Goal: Task Accomplishment & Management: Manage account settings

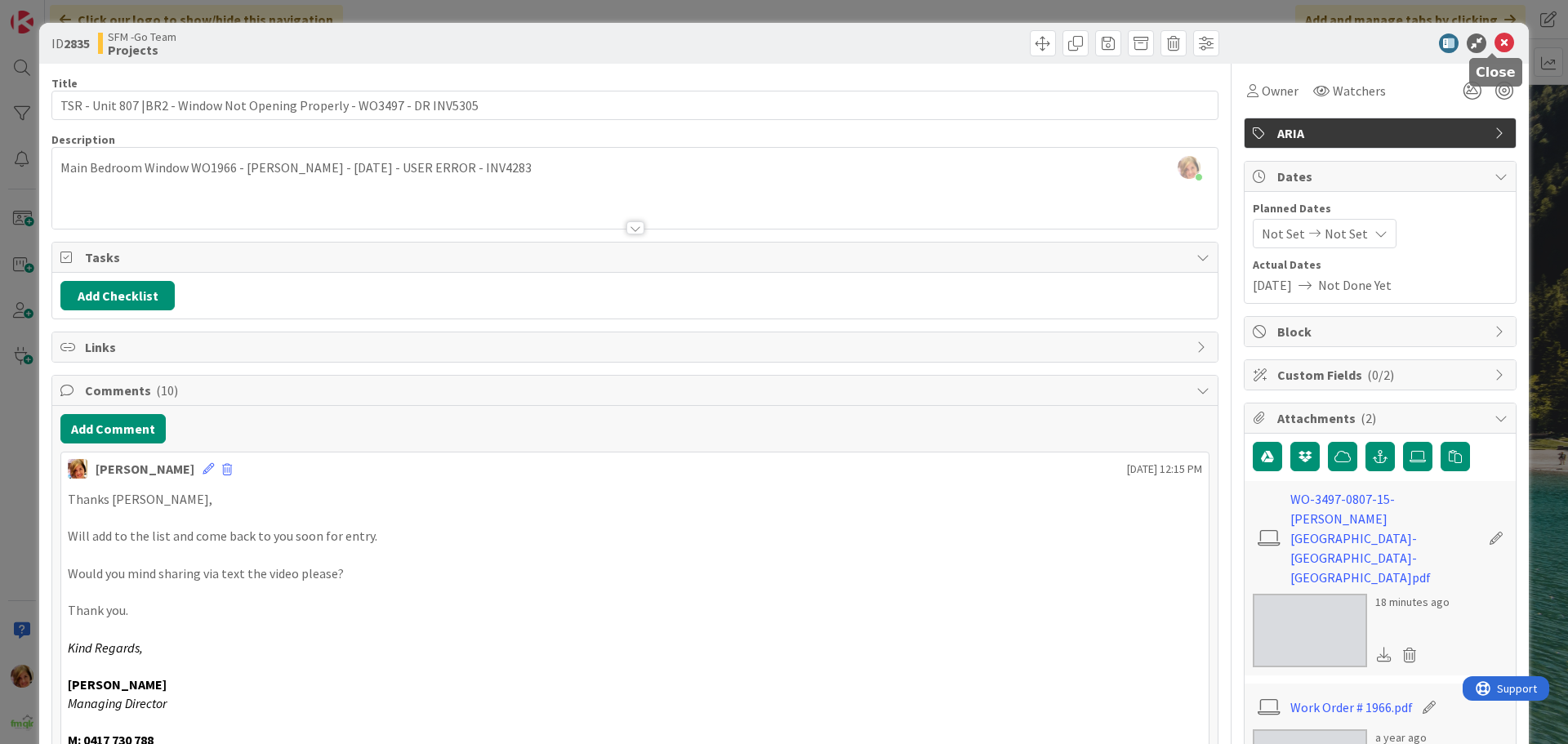
click at [1494, 43] on icon at bounding box center [1504, 44] width 20 height 20
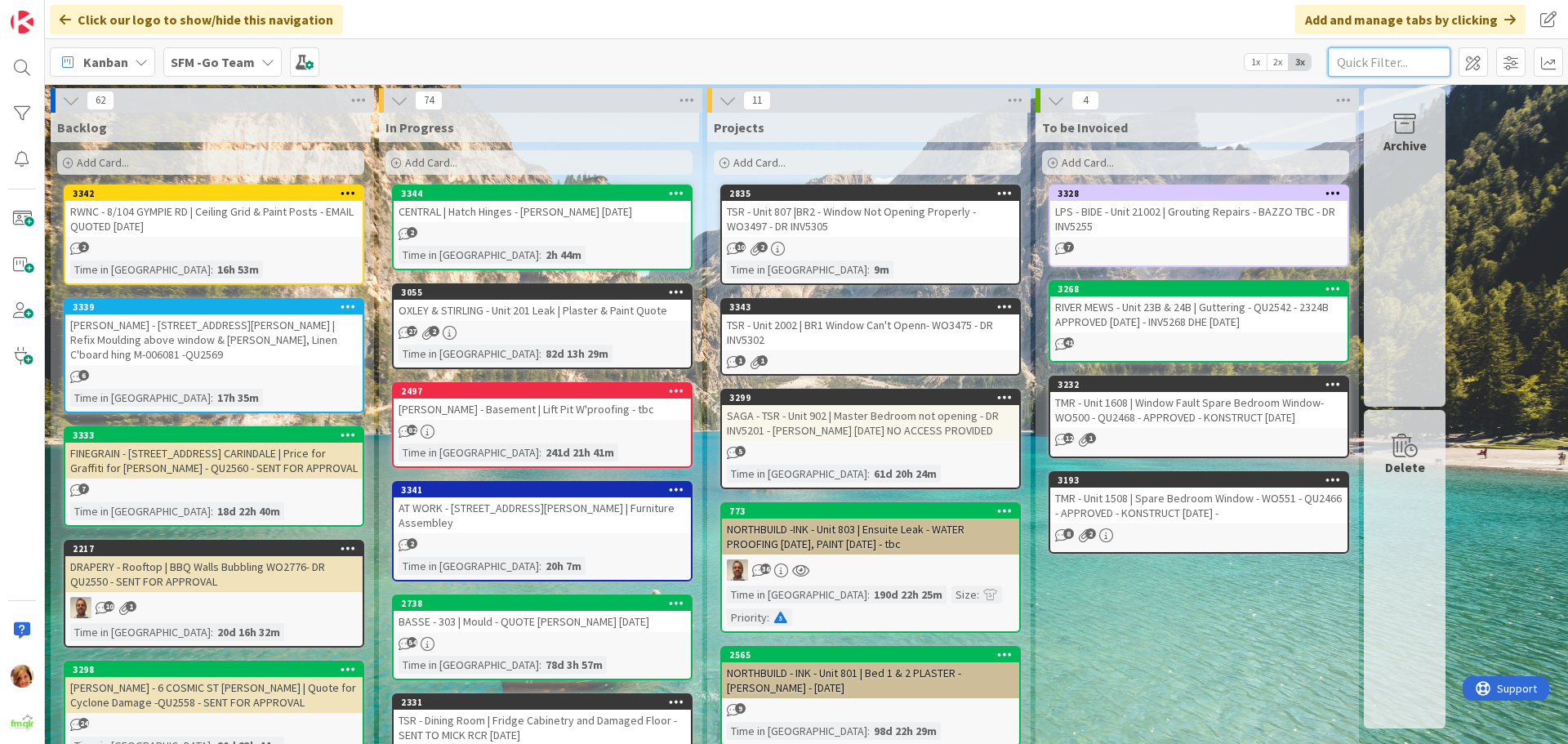
click at [1410, 54] on input "text" at bounding box center [1389, 62] width 123 height 29
type input "haven"
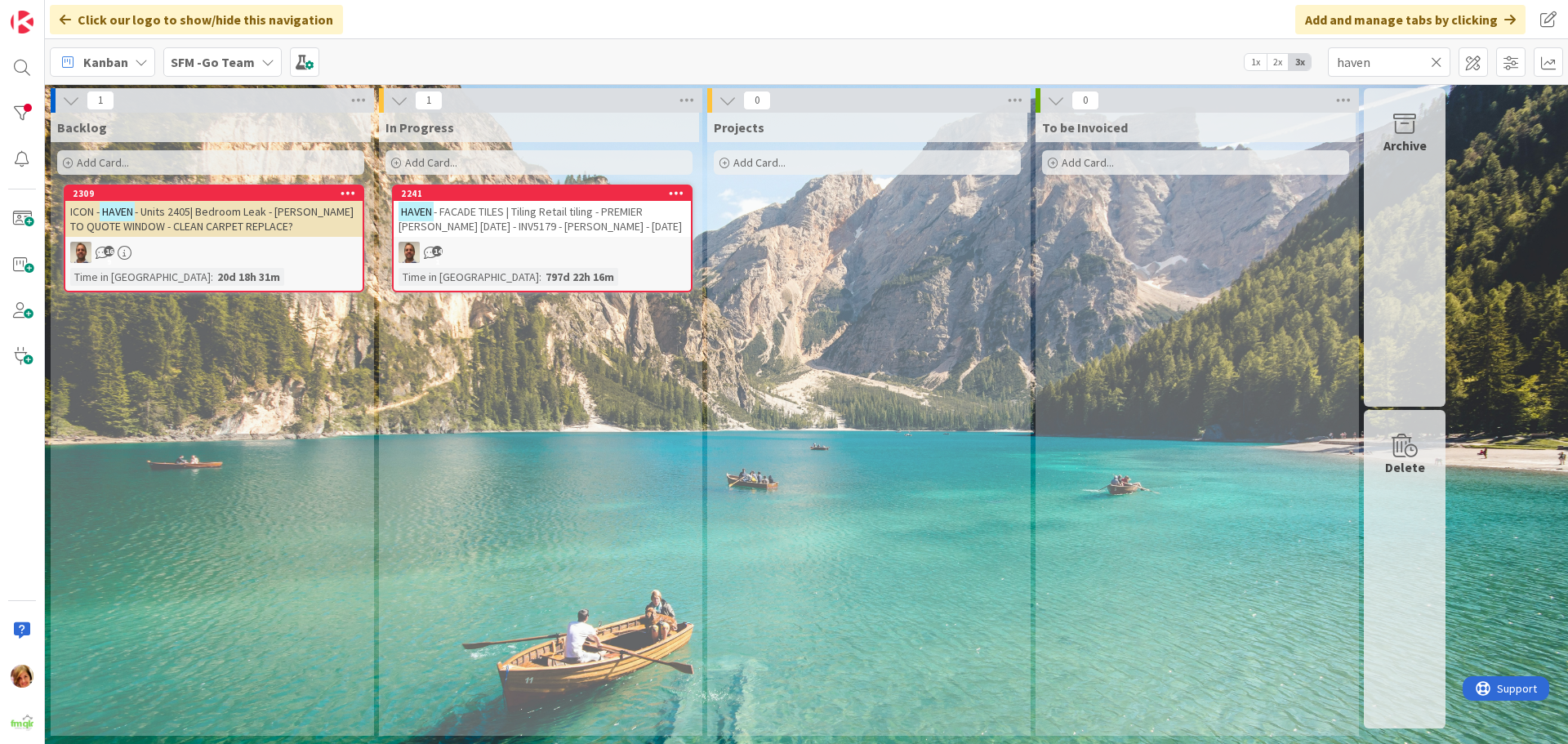
click at [466, 213] on span "- FACADE TILES | Tiling Retail tiling - PREMIER [PERSON_NAME] [DATE] - INV5179 …" at bounding box center [540, 219] width 284 height 29
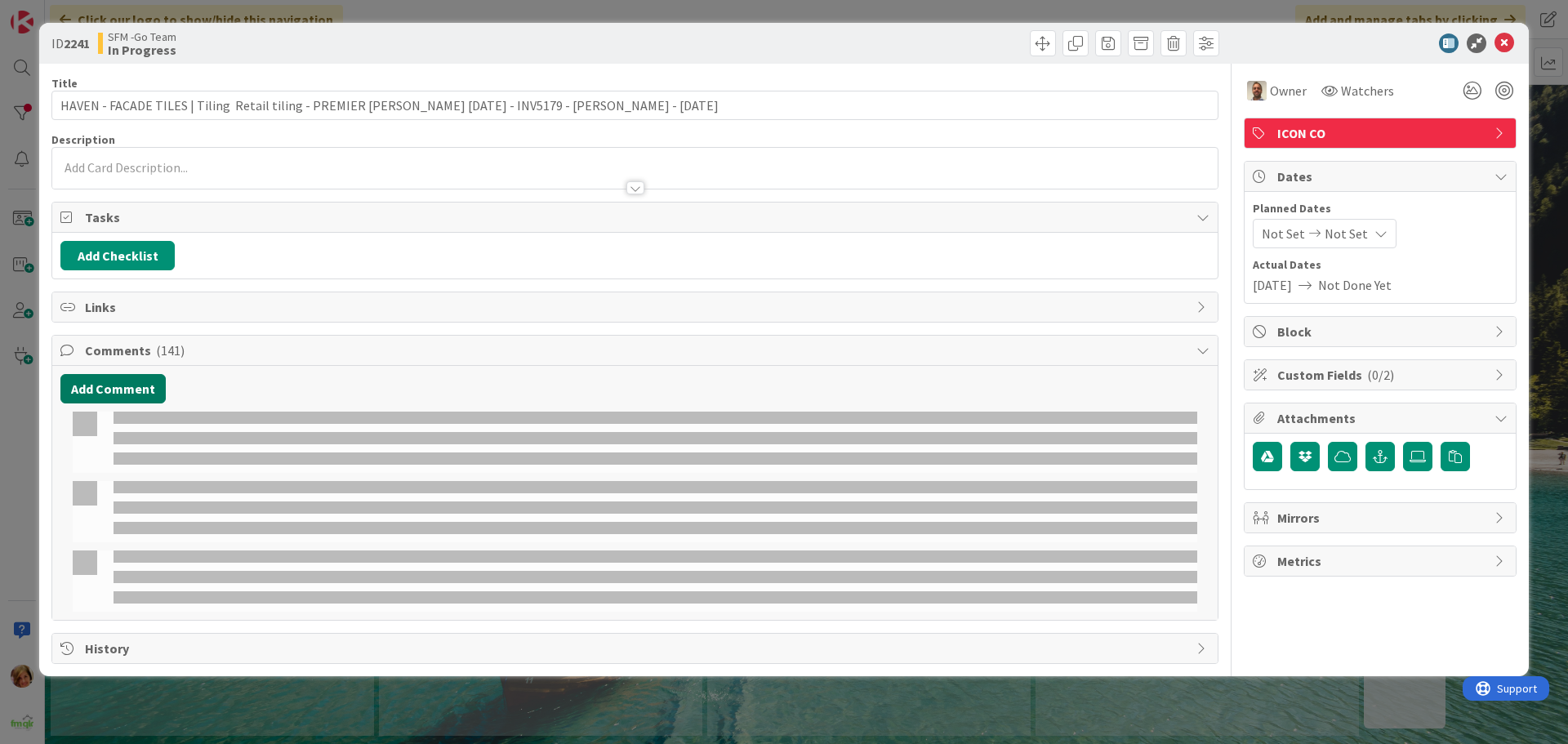
click at [116, 391] on button "Add Comment" at bounding box center [113, 389] width 105 height 29
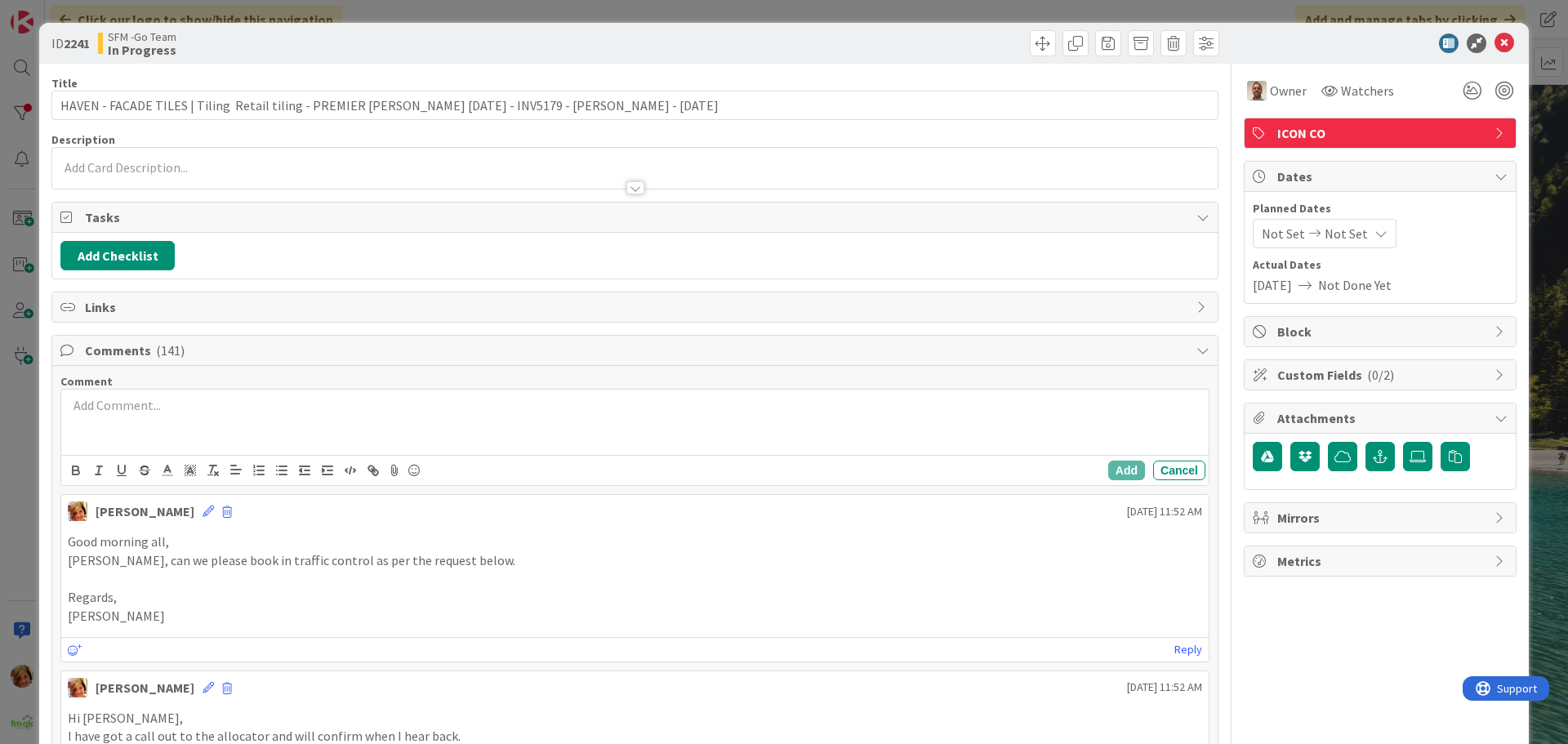
click at [142, 418] on div at bounding box center [634, 422] width 1147 height 65
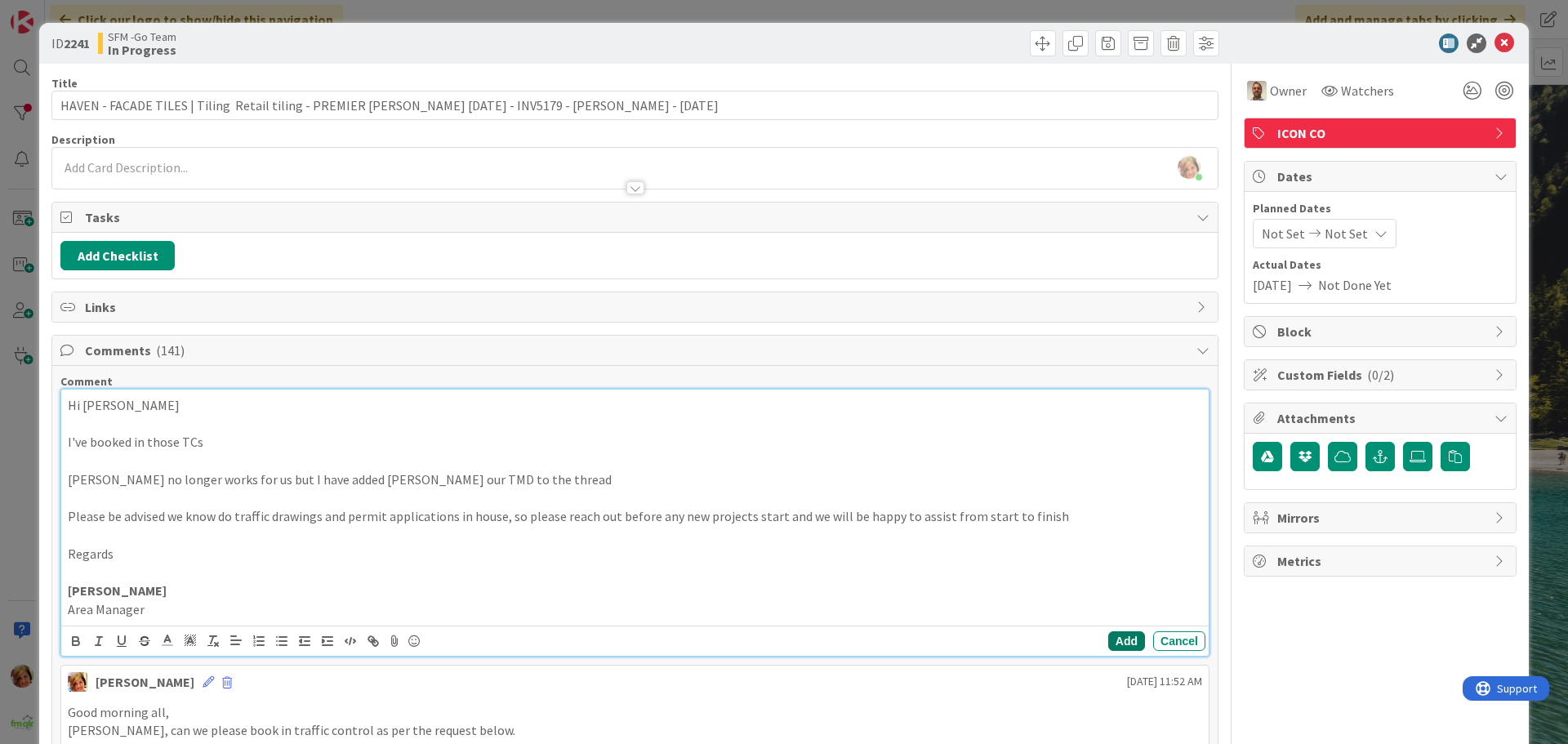
click at [1110, 640] on button "Add" at bounding box center [1126, 641] width 36 height 20
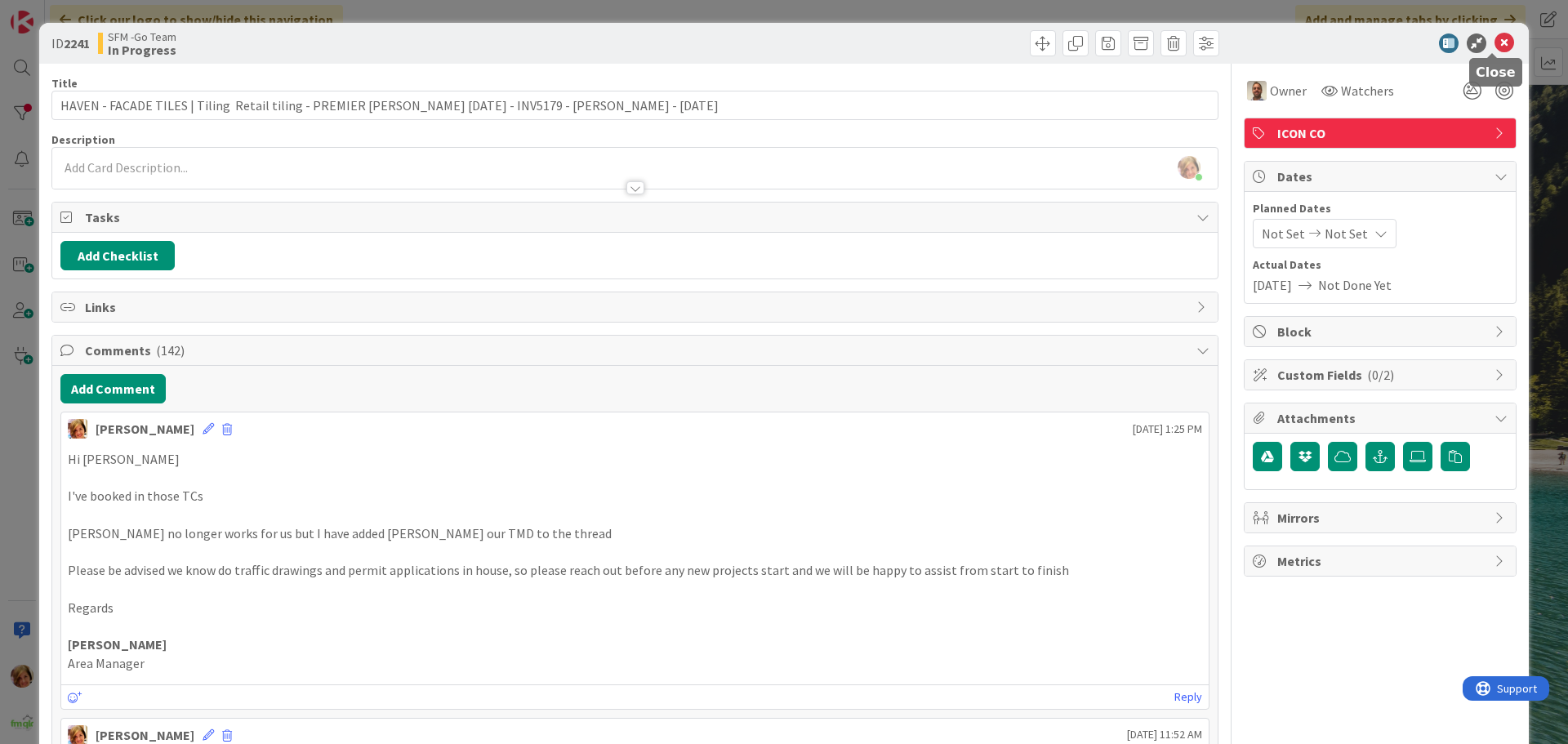
drag, startPoint x: 1490, startPoint y: 45, endPoint x: 88, endPoint y: 407, distance: 1448.0
click at [1494, 45] on icon at bounding box center [1504, 44] width 20 height 20
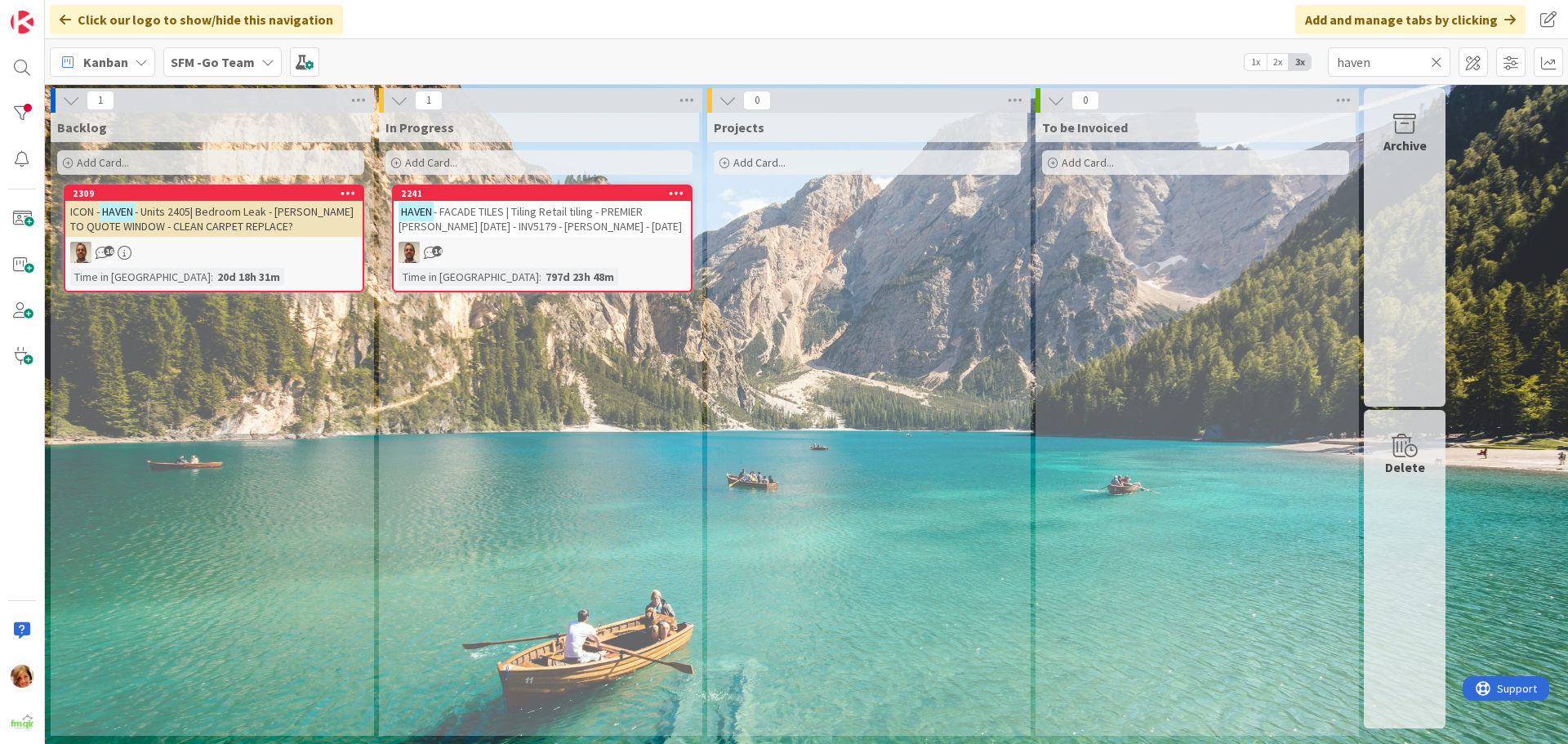
click at [1440, 59] on icon at bounding box center [1436, 62] width 12 height 15
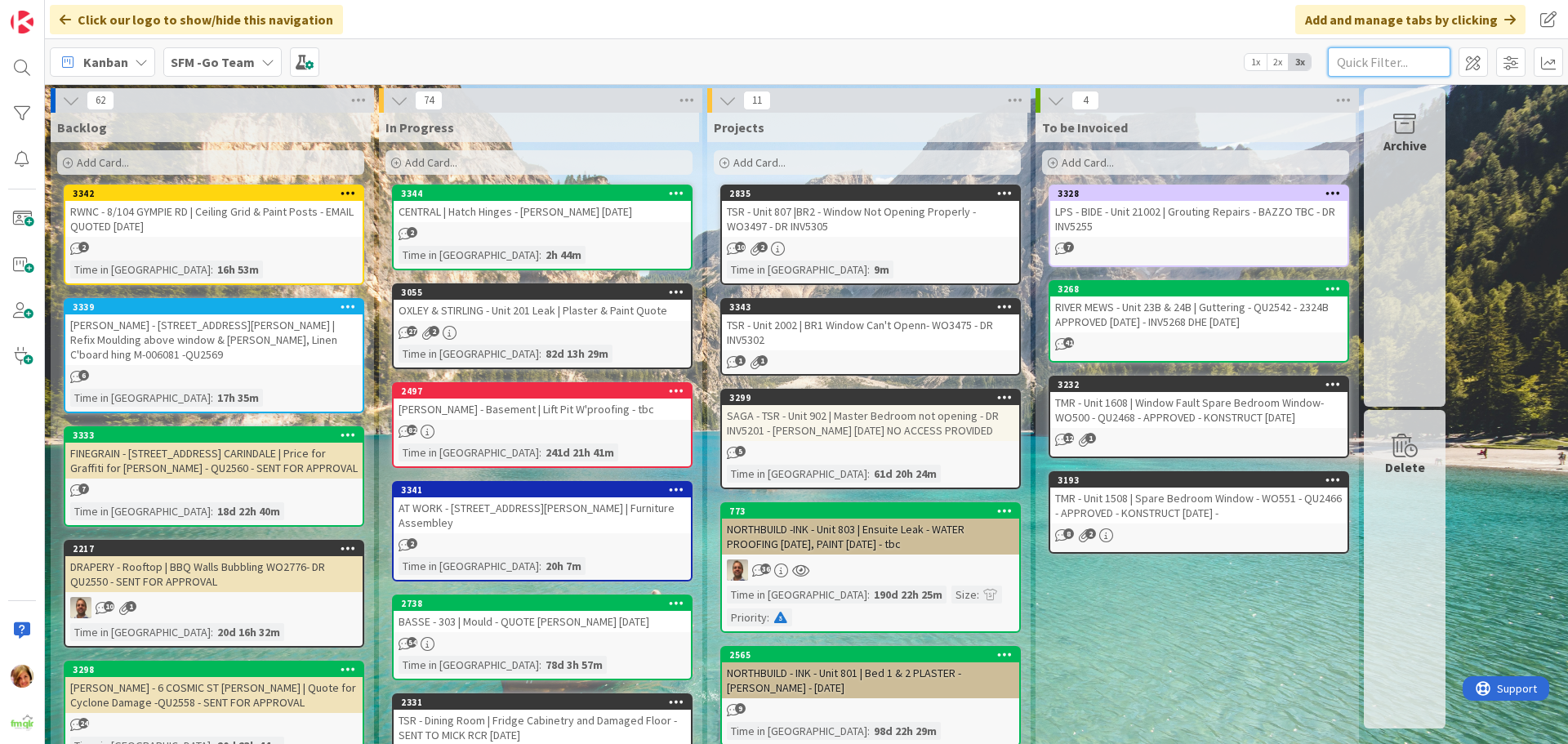
click at [1381, 62] on input "text" at bounding box center [1389, 62] width 123 height 29
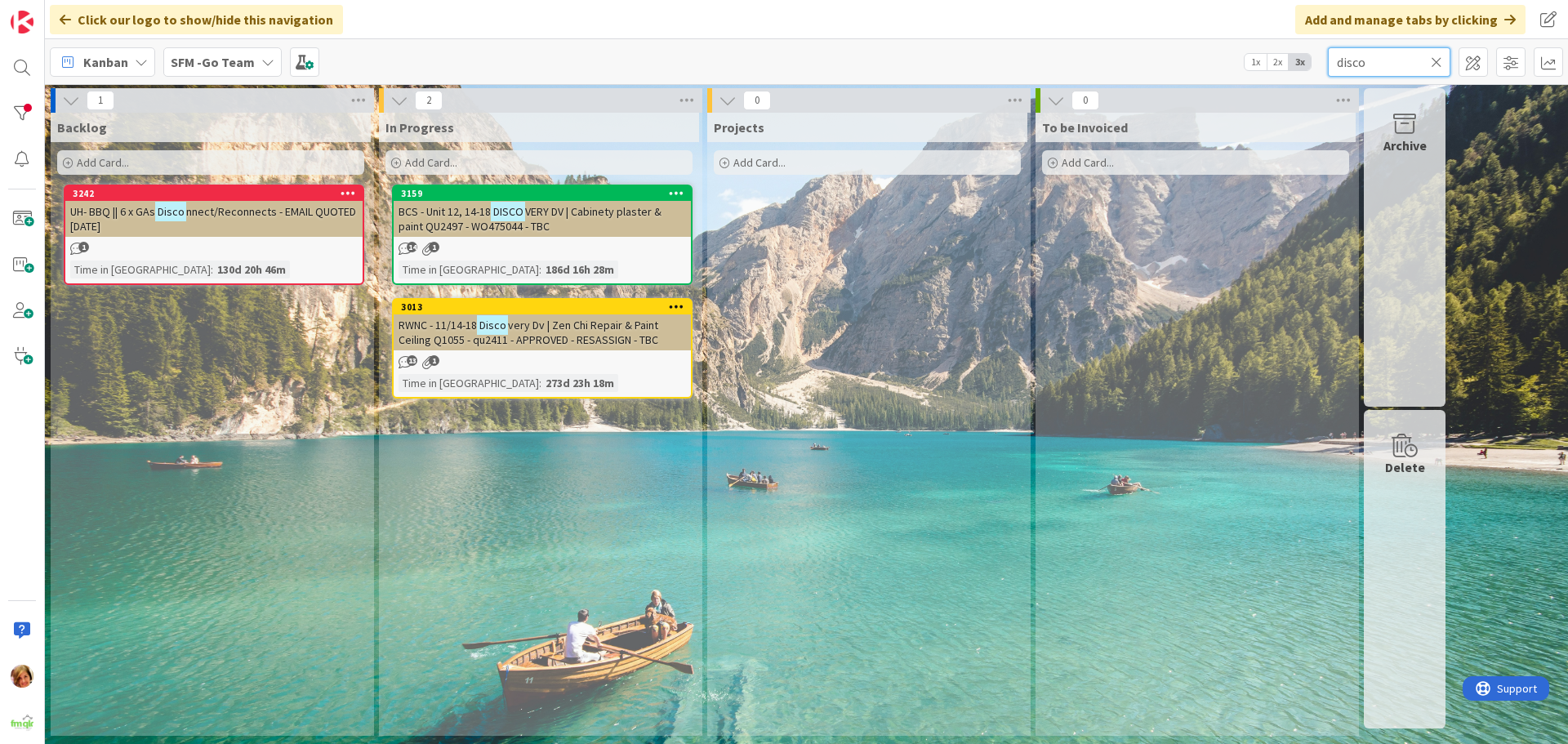
type input "disco"
click at [555, 218] on span "VERY DV | Cabinety plaster & paint QU2497 - WO475044 - TBC" at bounding box center [529, 219] width 263 height 29
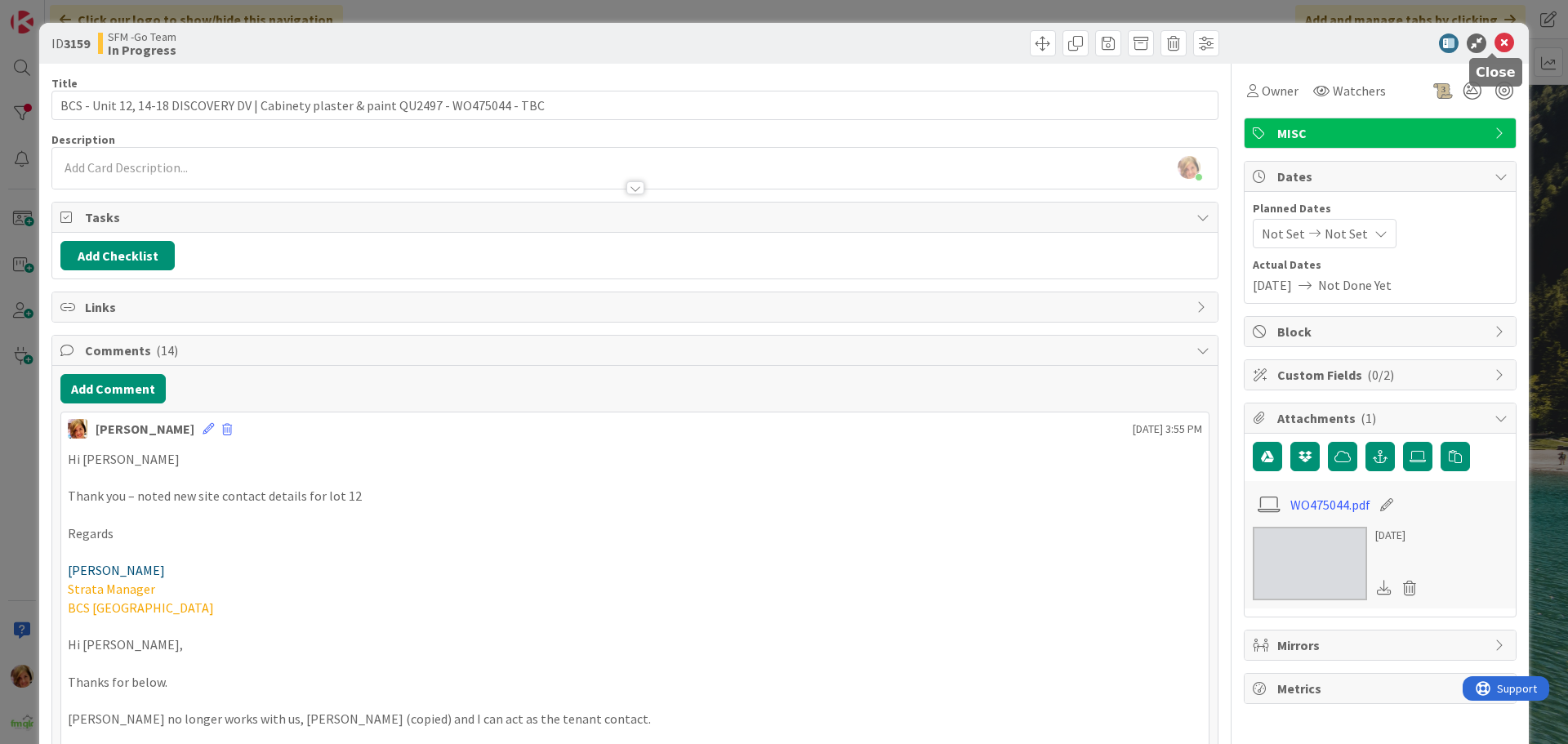
drag, startPoint x: 1491, startPoint y: 45, endPoint x: 1471, endPoint y: 53, distance: 21.5
click at [1494, 45] on icon at bounding box center [1504, 44] width 20 height 20
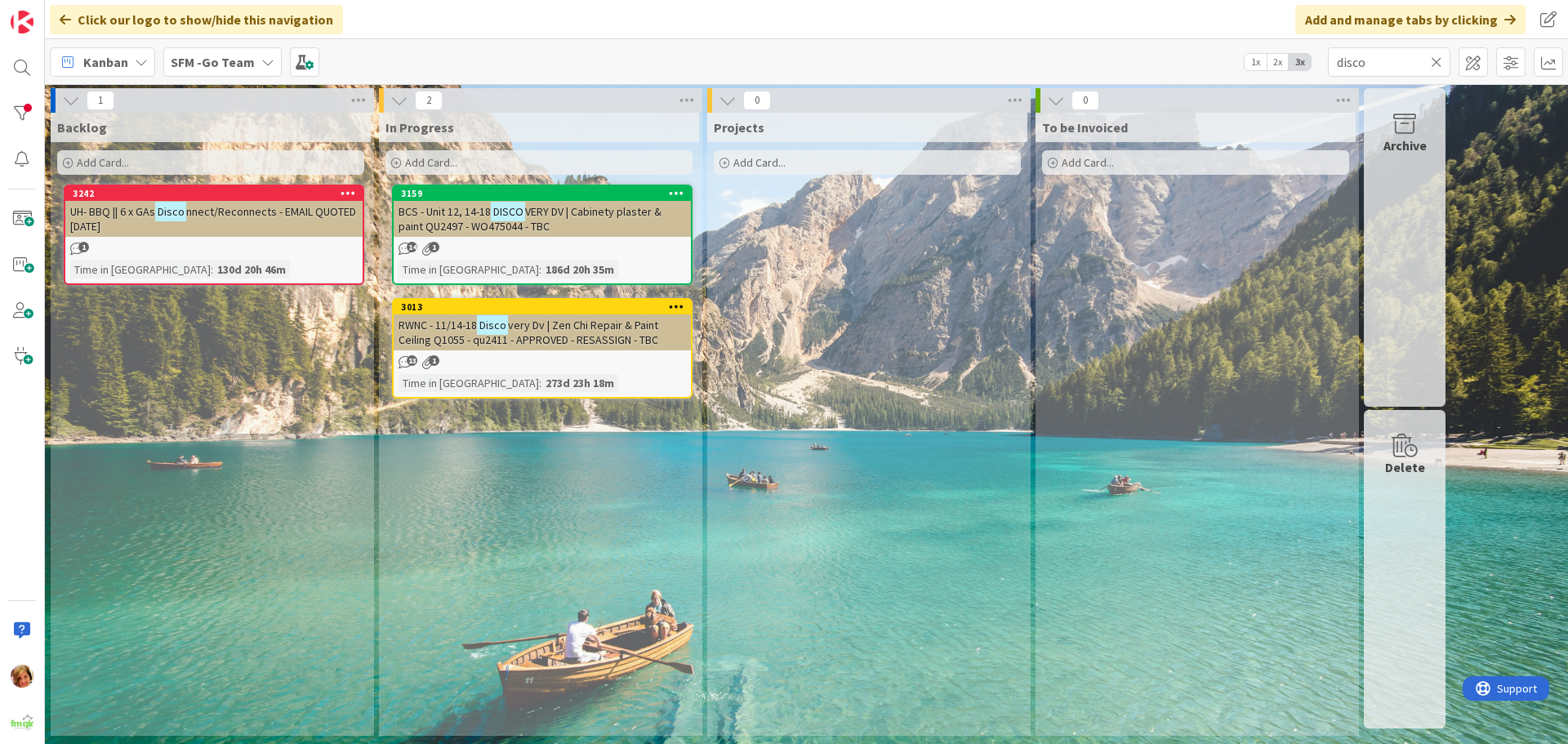
click at [604, 342] on span "very Dv | Zen Chi Repair & Paint Ceiling Q1055 - qu2411 - APPROVED - RESASSIGN …" at bounding box center [528, 332] width 260 height 29
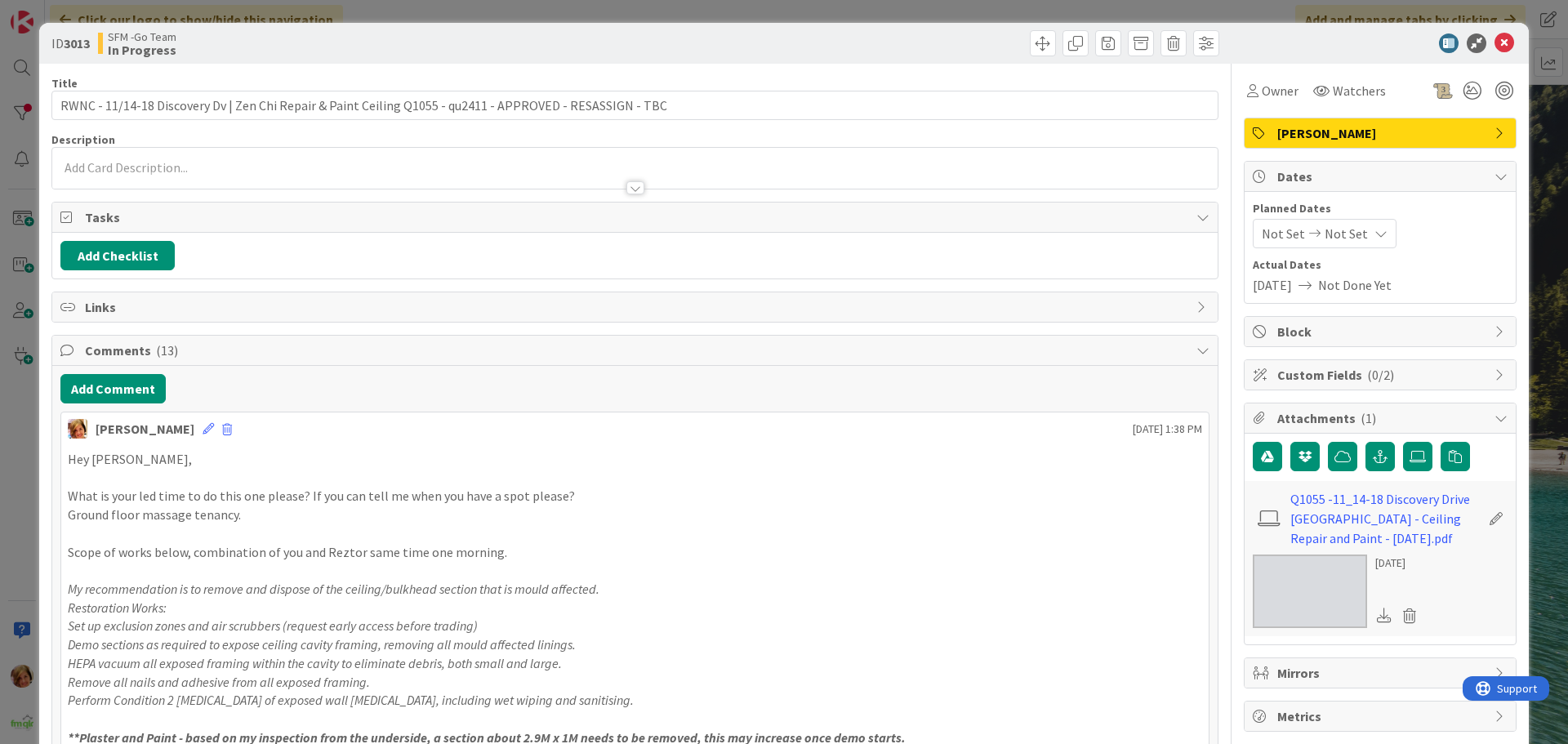
click at [120, 478] on p at bounding box center [635, 478] width 1134 height 19
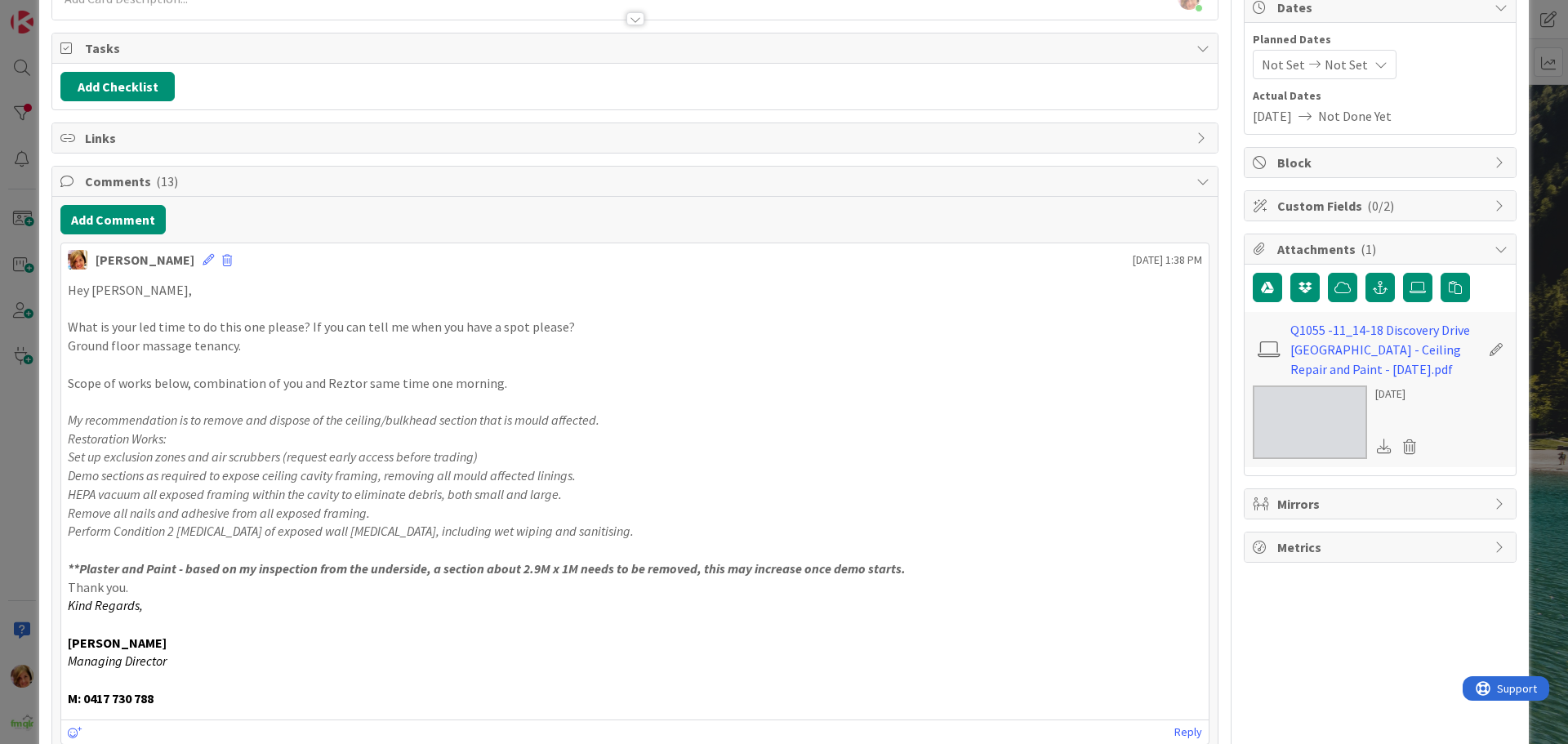
scroll to position [82, 0]
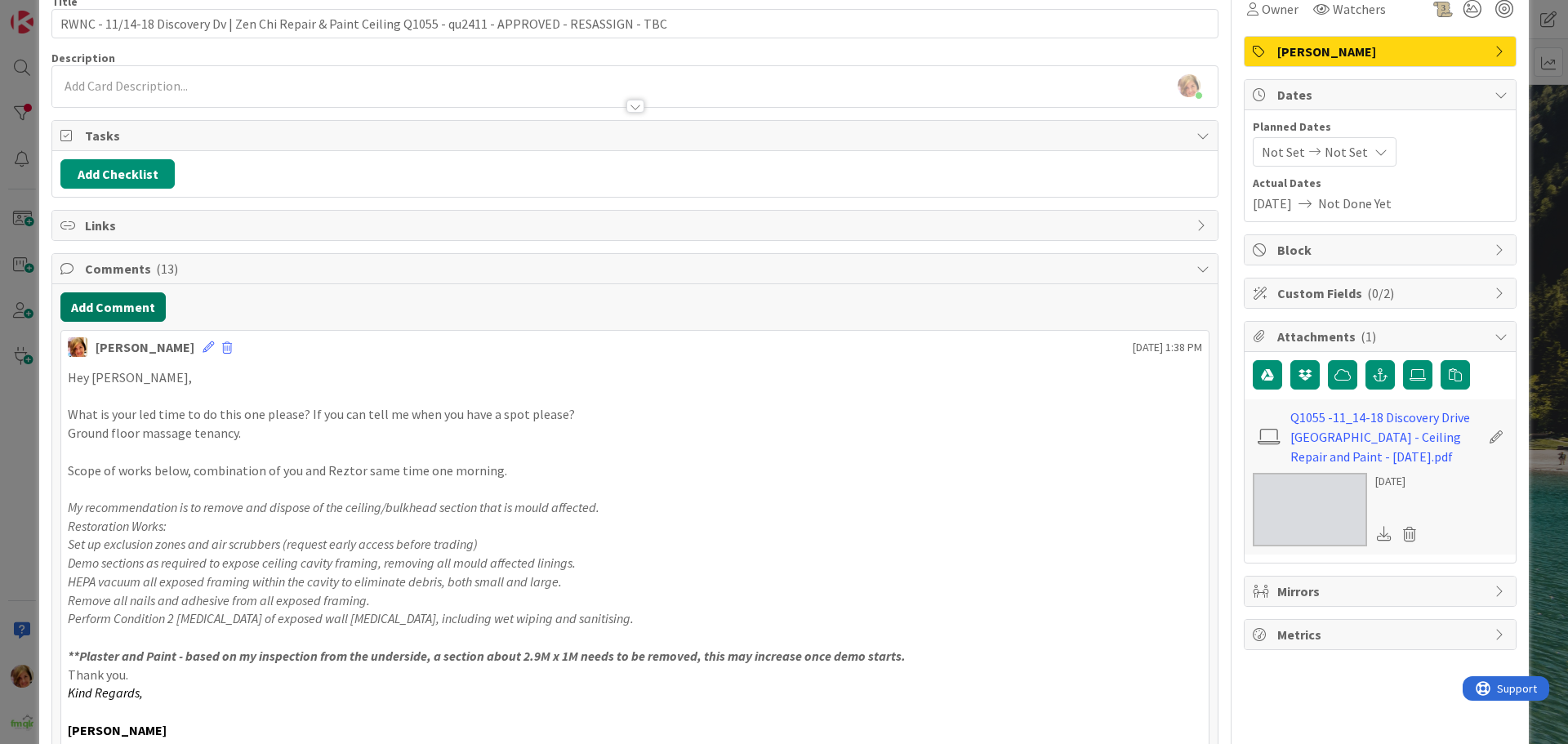
click at [95, 310] on button "Add Comment" at bounding box center [113, 307] width 105 height 29
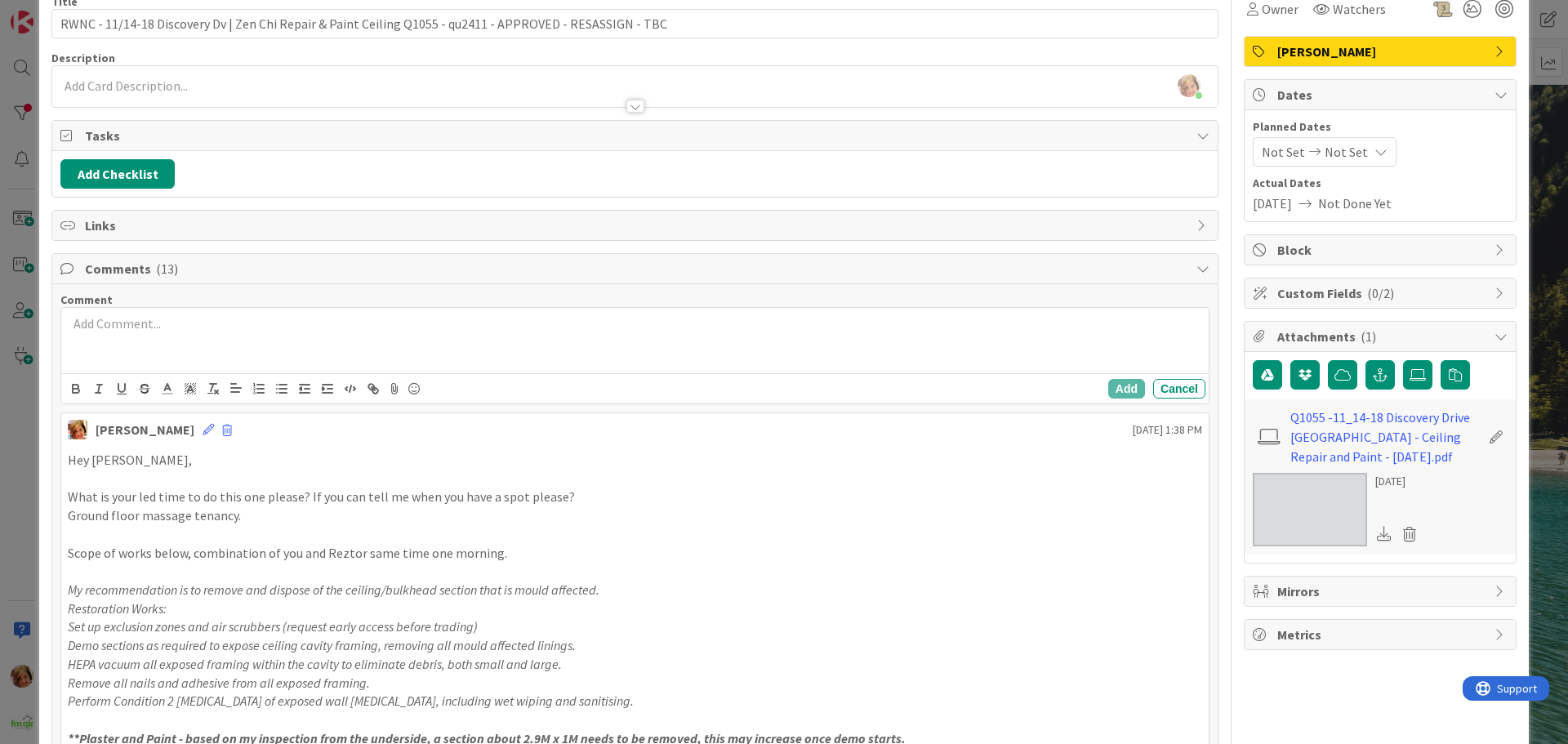
click at [143, 346] on div at bounding box center [634, 341] width 1147 height 65
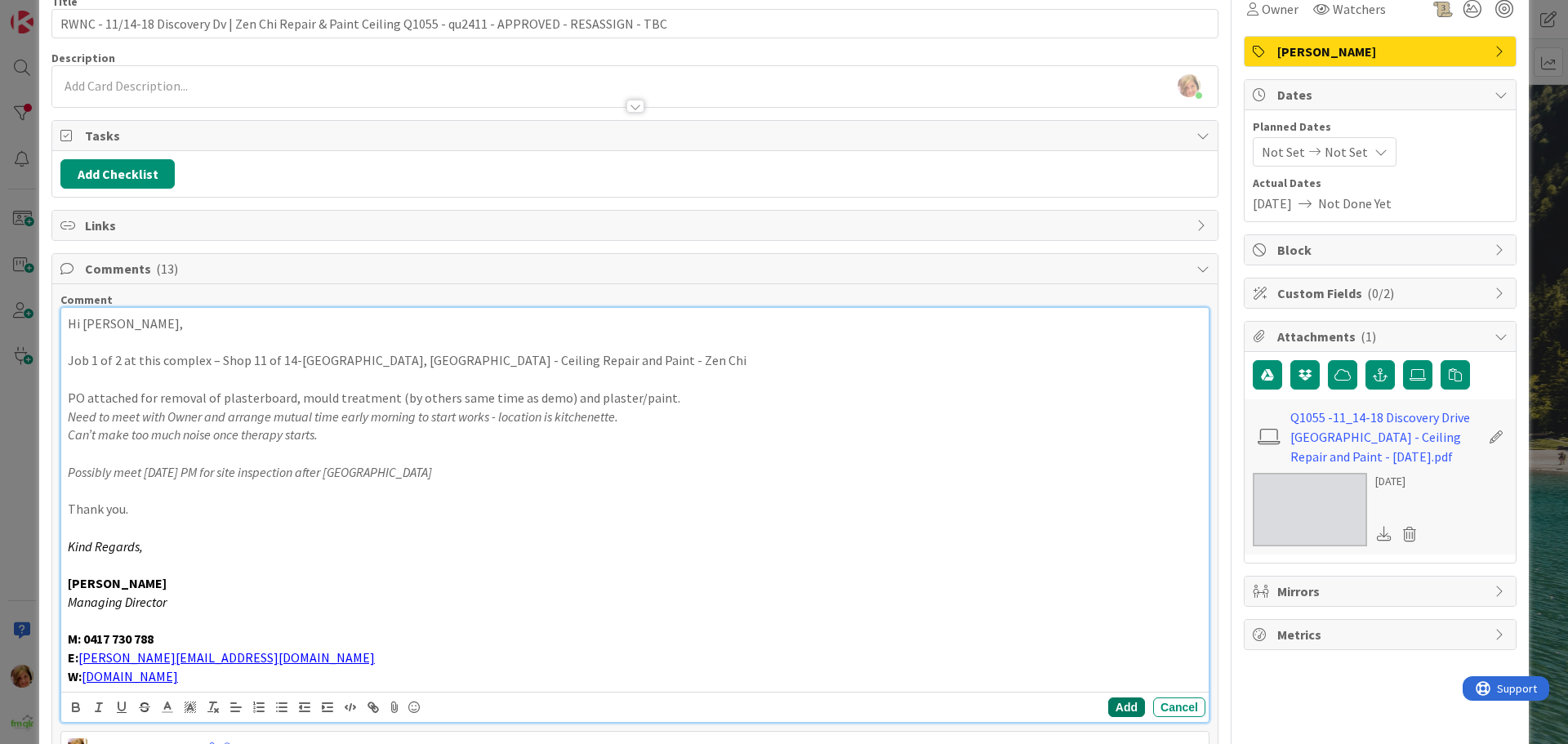
click at [1121, 706] on button "Add" at bounding box center [1126, 707] width 36 height 20
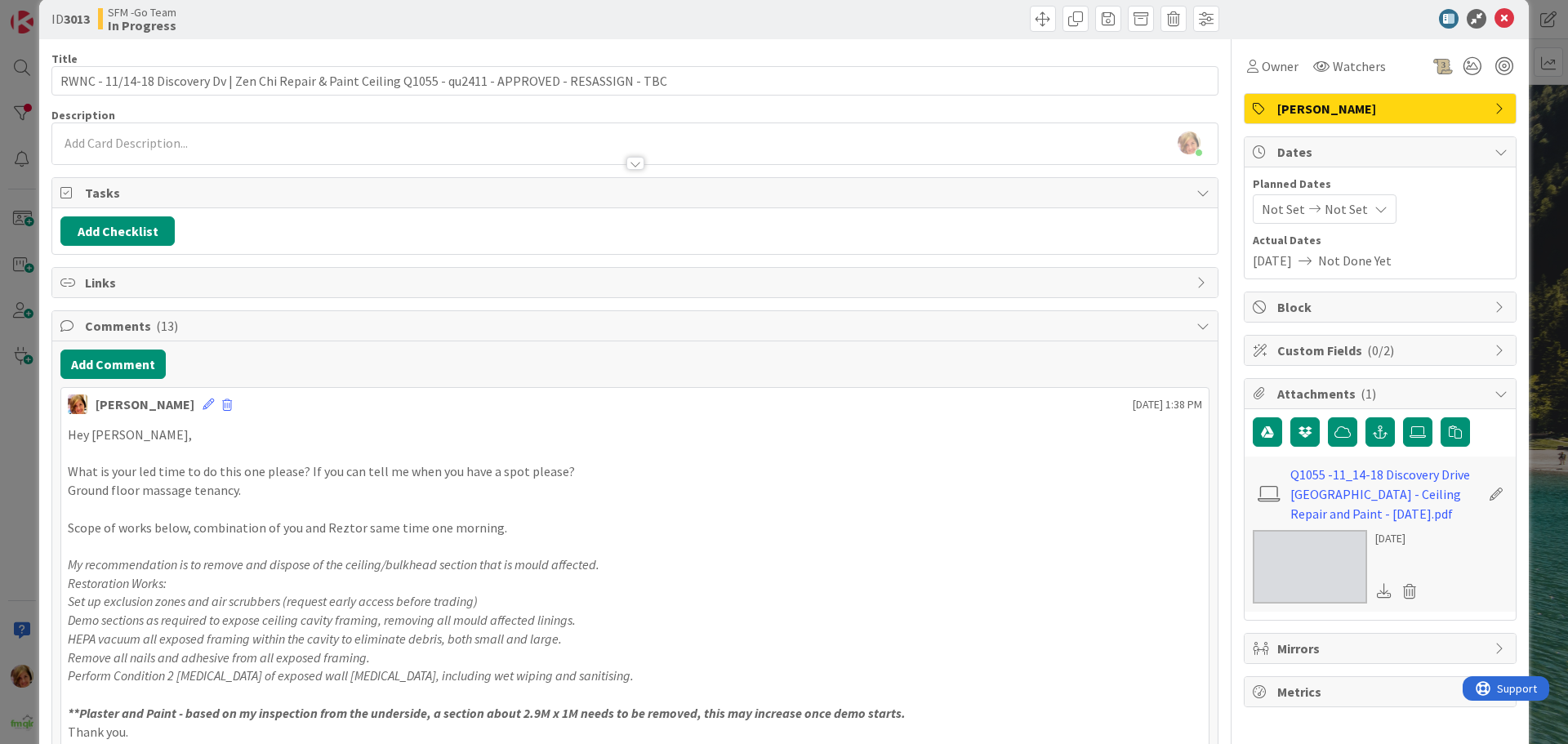
scroll to position [0, 0]
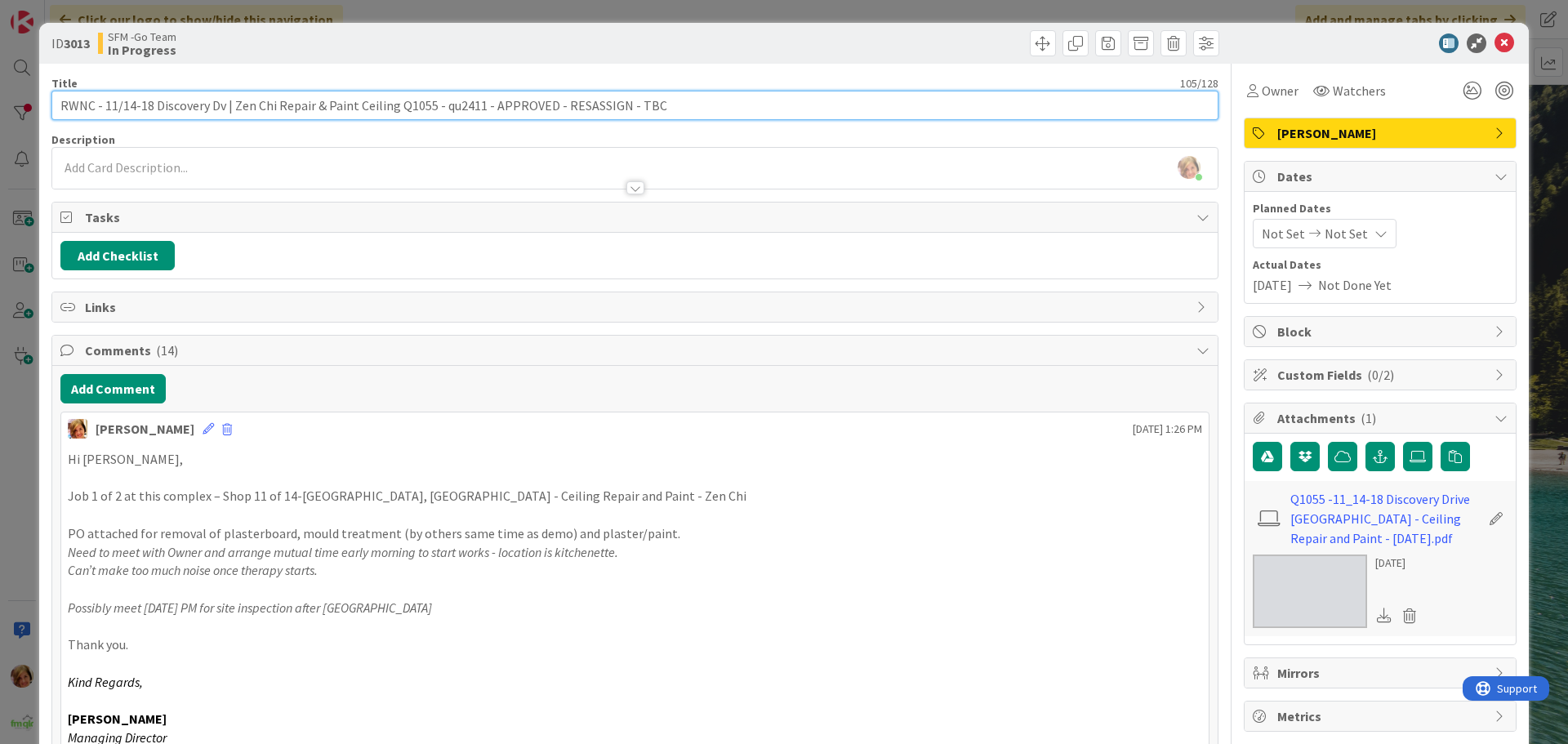
drag, startPoint x: 674, startPoint y: 104, endPoint x: 546, endPoint y: 104, distance: 128.0
click at [546, 104] on input "RWNC - 11/14-18 Discovery Dv | Zen Chi Repair & Paint Ceiling Q1055 - qu2411 - …" at bounding box center [635, 105] width 1167 height 29
type input "RWNC - 11/14-18 Discovery Dv | Zen Chi Repair & Paint Ceiling Q1055 - qu2411 - …"
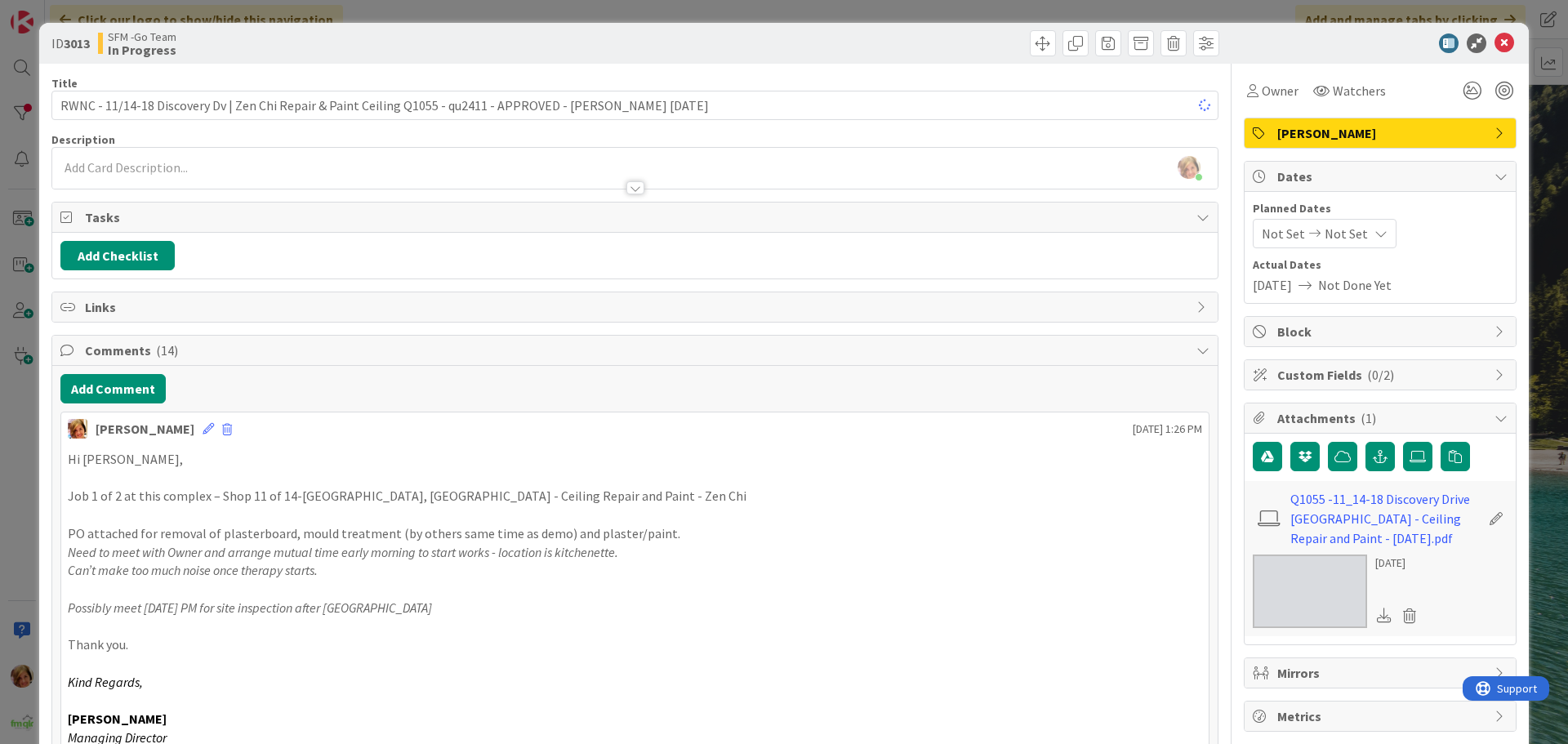
click at [830, 47] on div at bounding box center [930, 43] width 580 height 26
click at [1494, 36] on icon at bounding box center [1504, 44] width 20 height 20
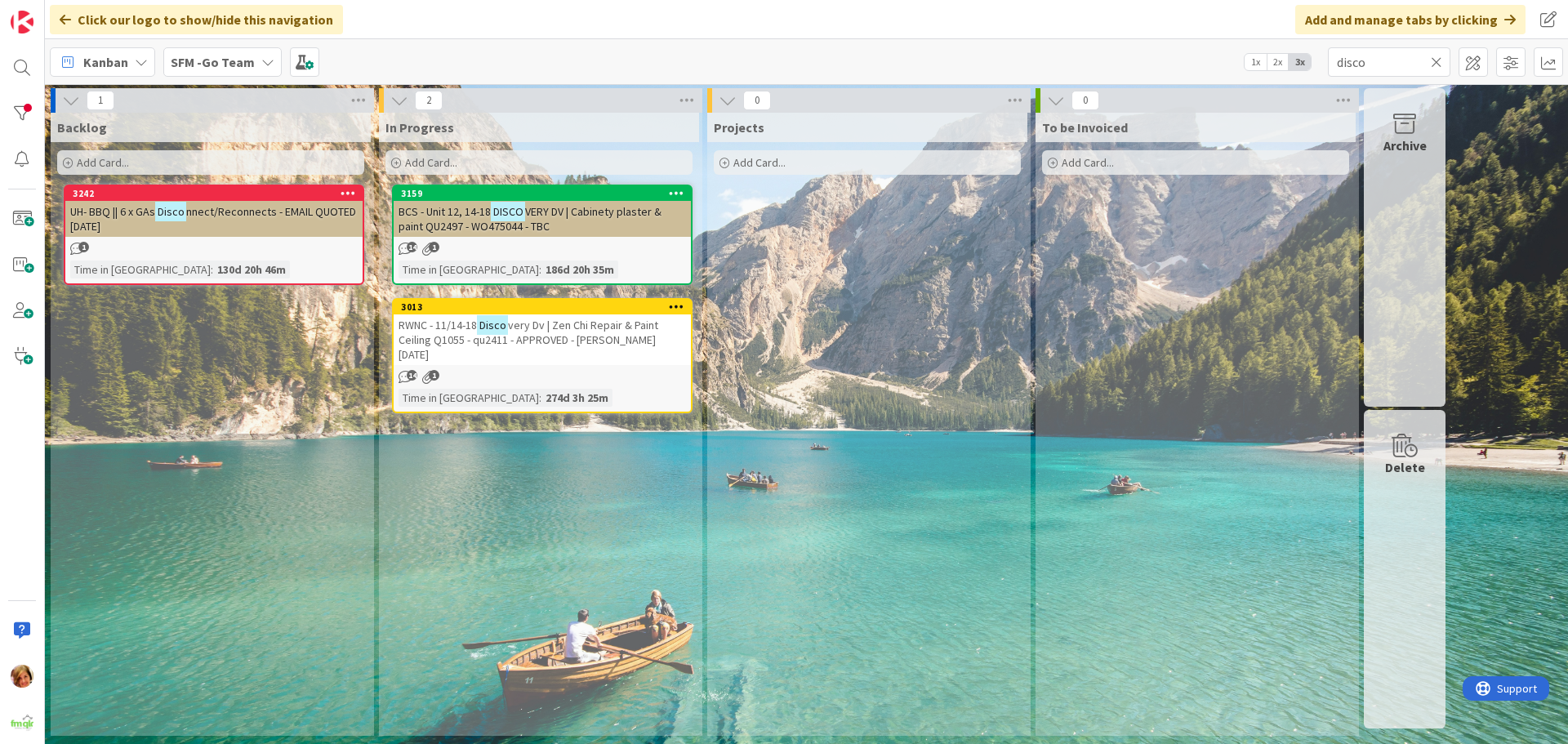
click at [568, 213] on span "VERY DV | Cabinety plaster & paint QU2497 - WO475044 - TBC" at bounding box center [529, 219] width 263 height 29
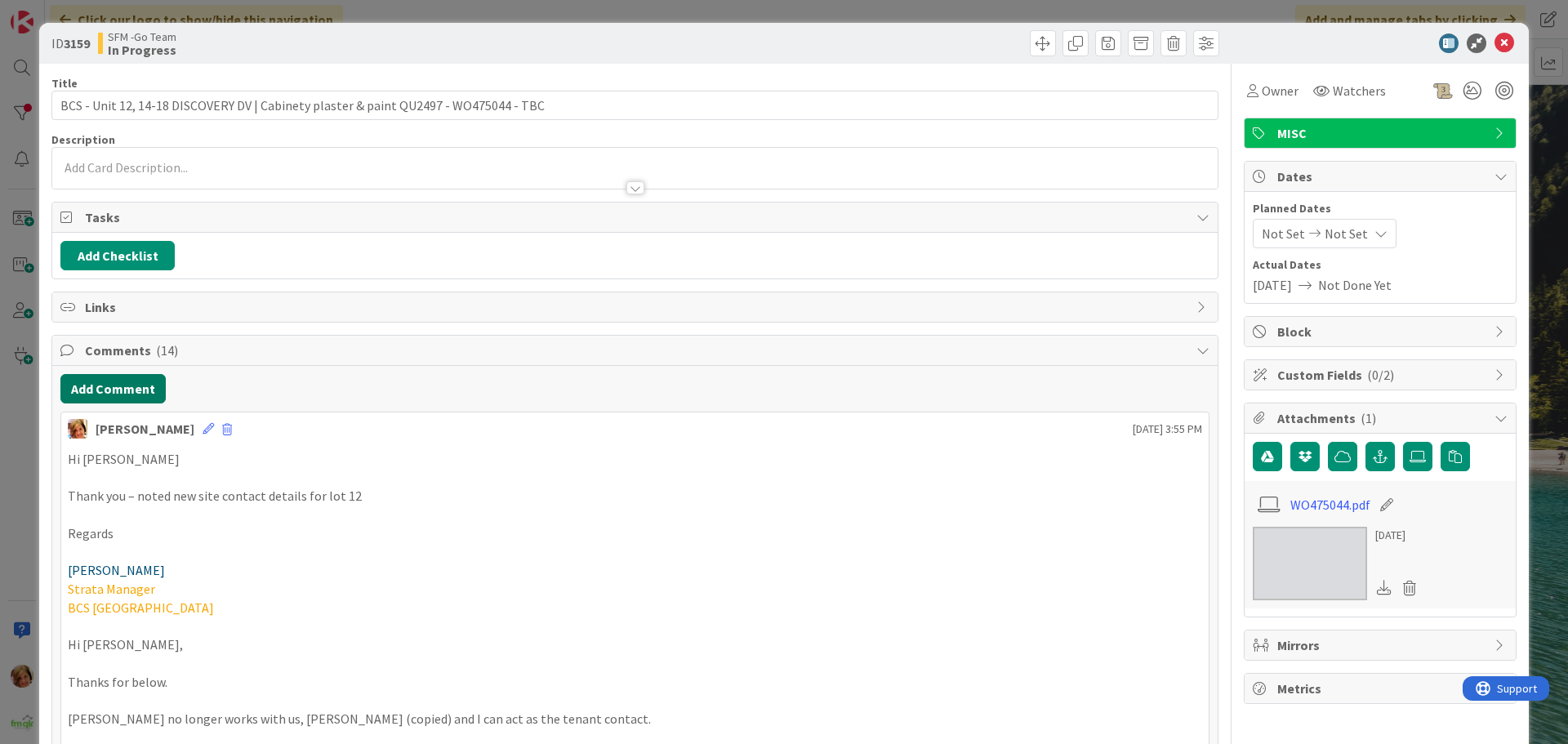
click at [115, 387] on button "Add Comment" at bounding box center [113, 389] width 105 height 29
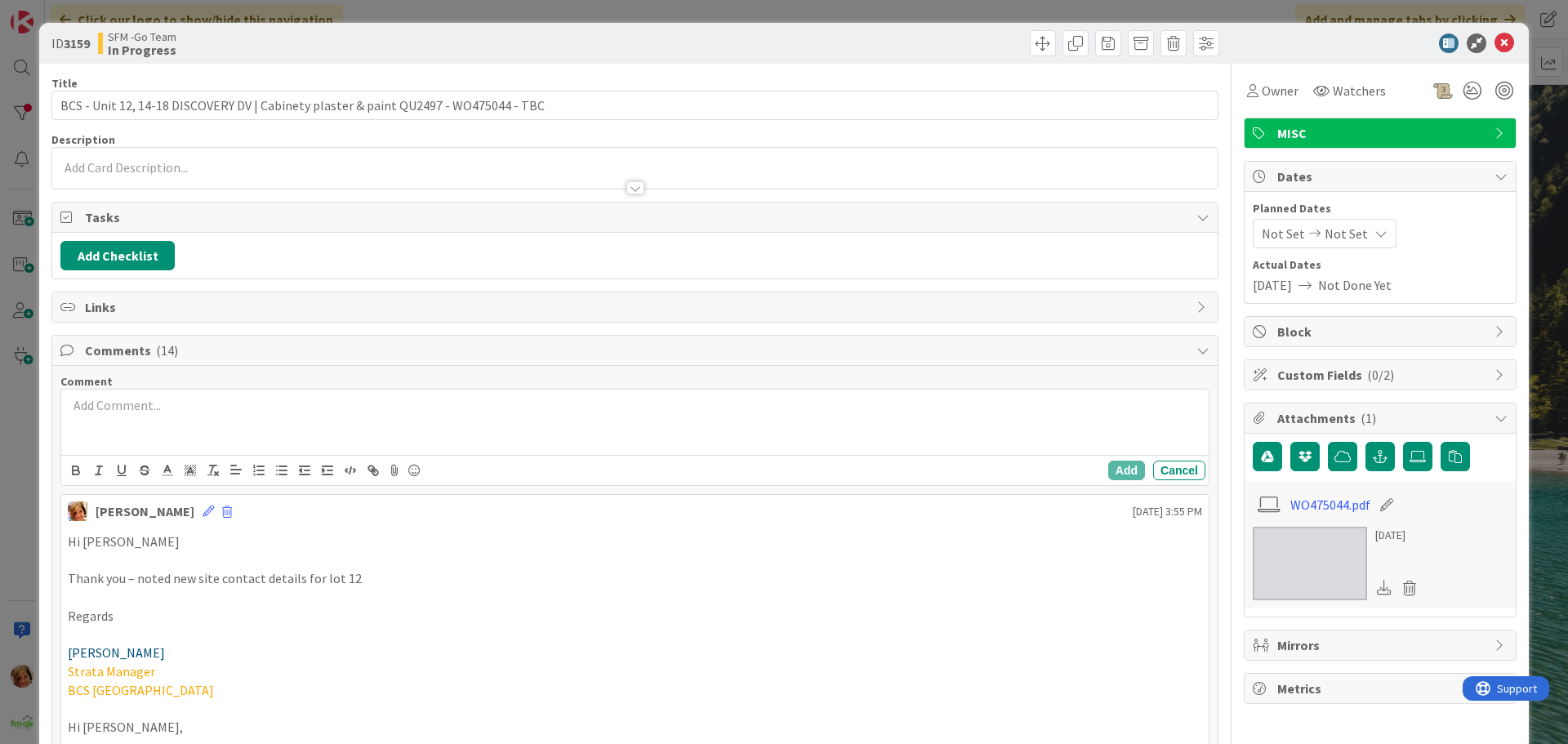
click at [154, 432] on div at bounding box center [634, 422] width 1147 height 65
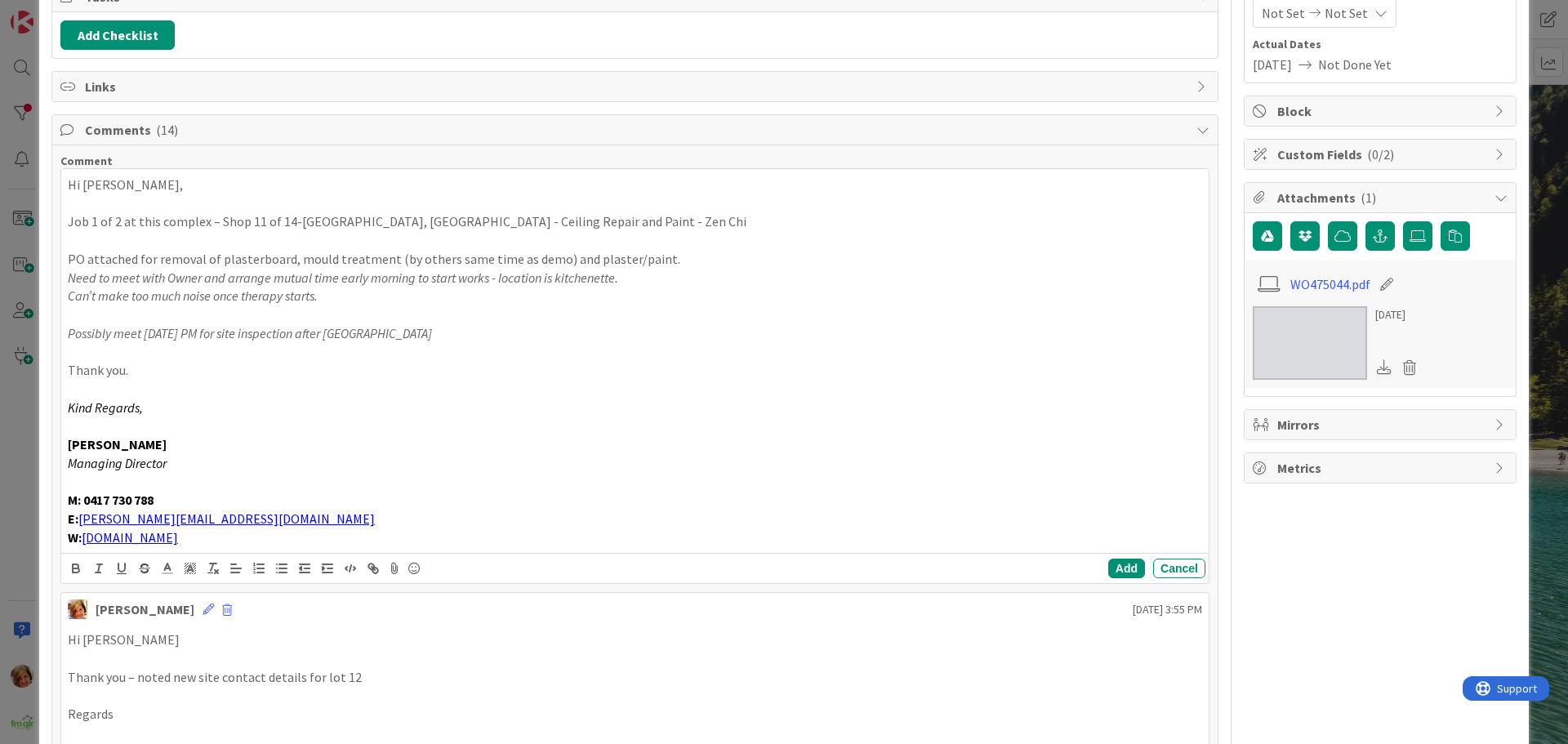
scroll to position [267, 0]
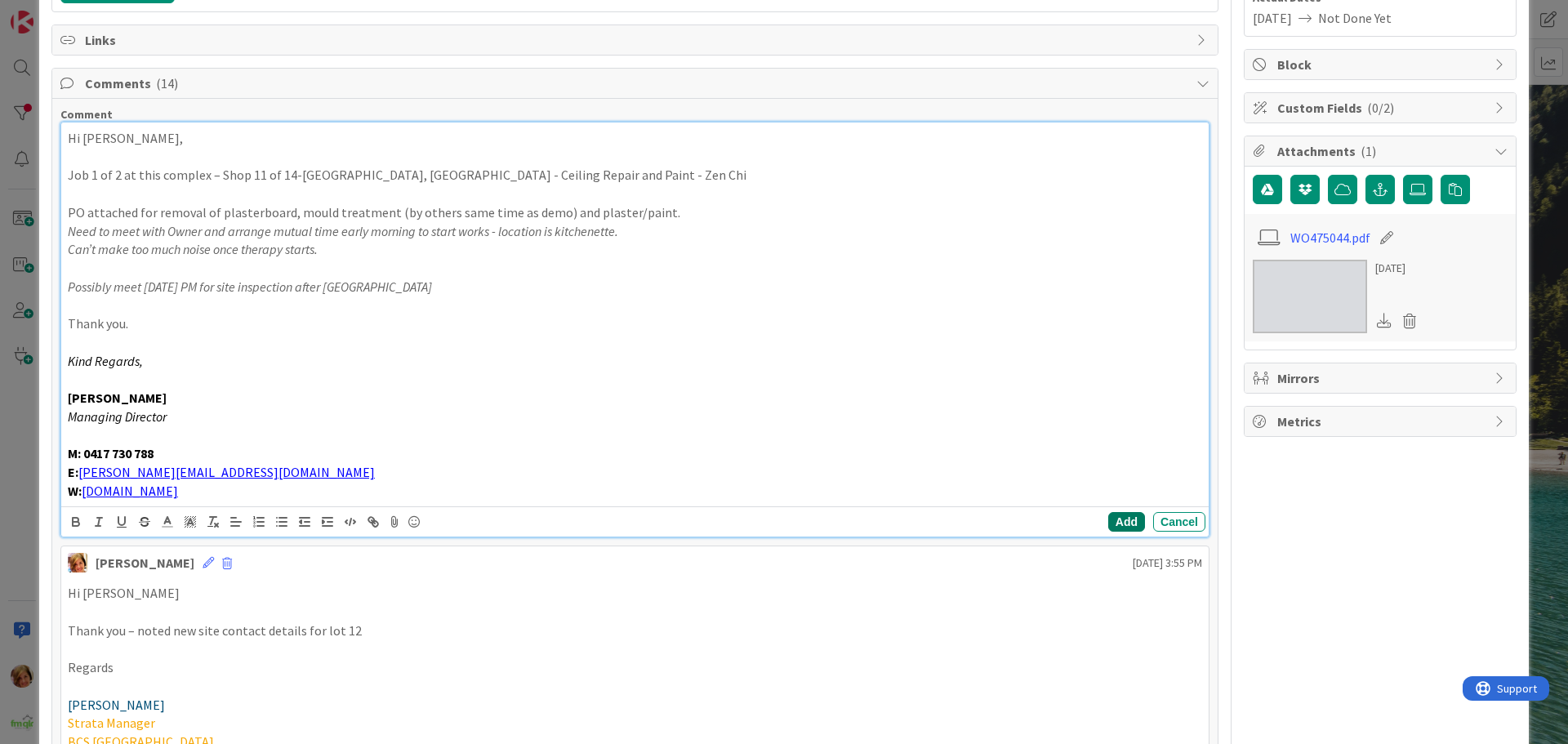
click at [1109, 520] on button "Add" at bounding box center [1126, 521] width 36 height 20
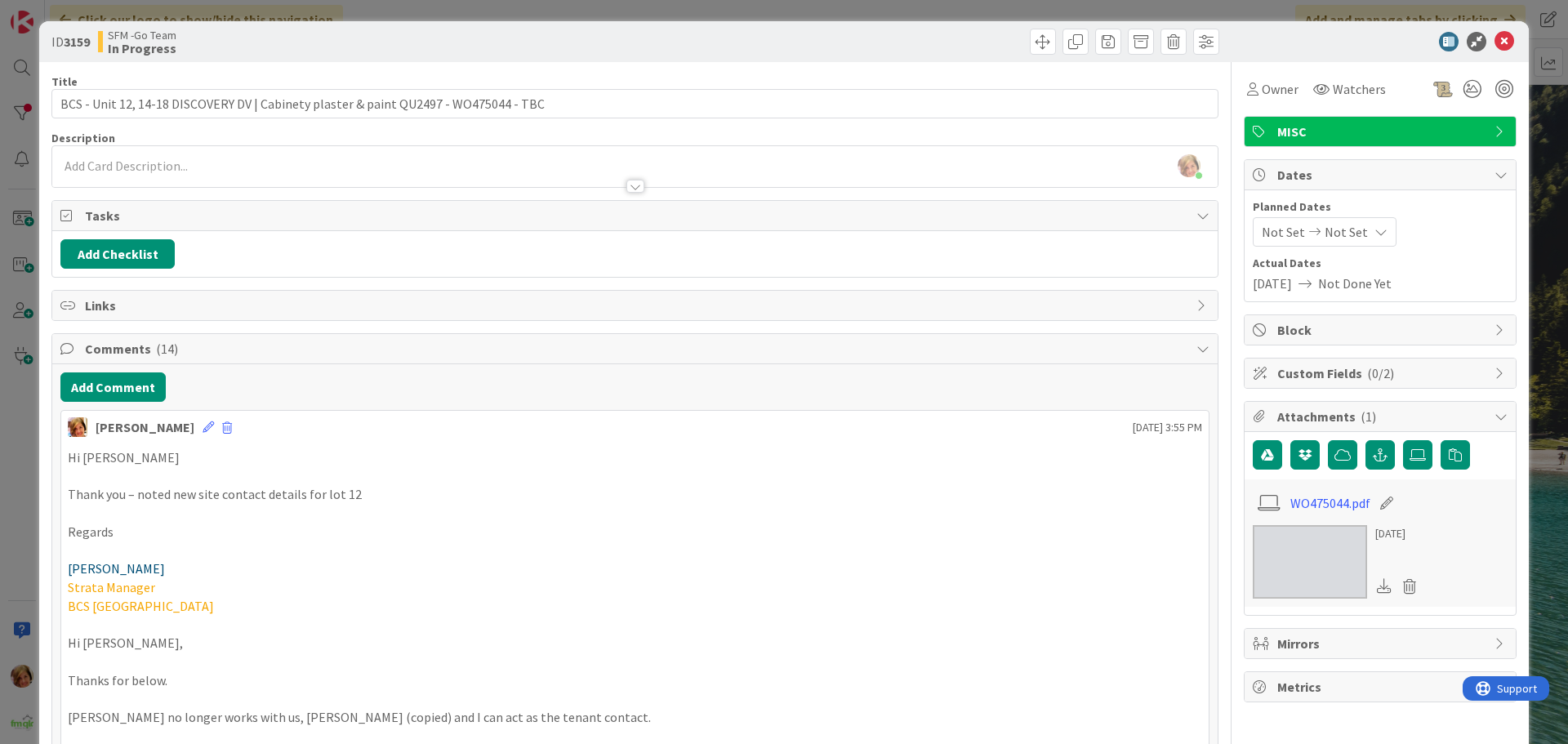
scroll to position [0, 0]
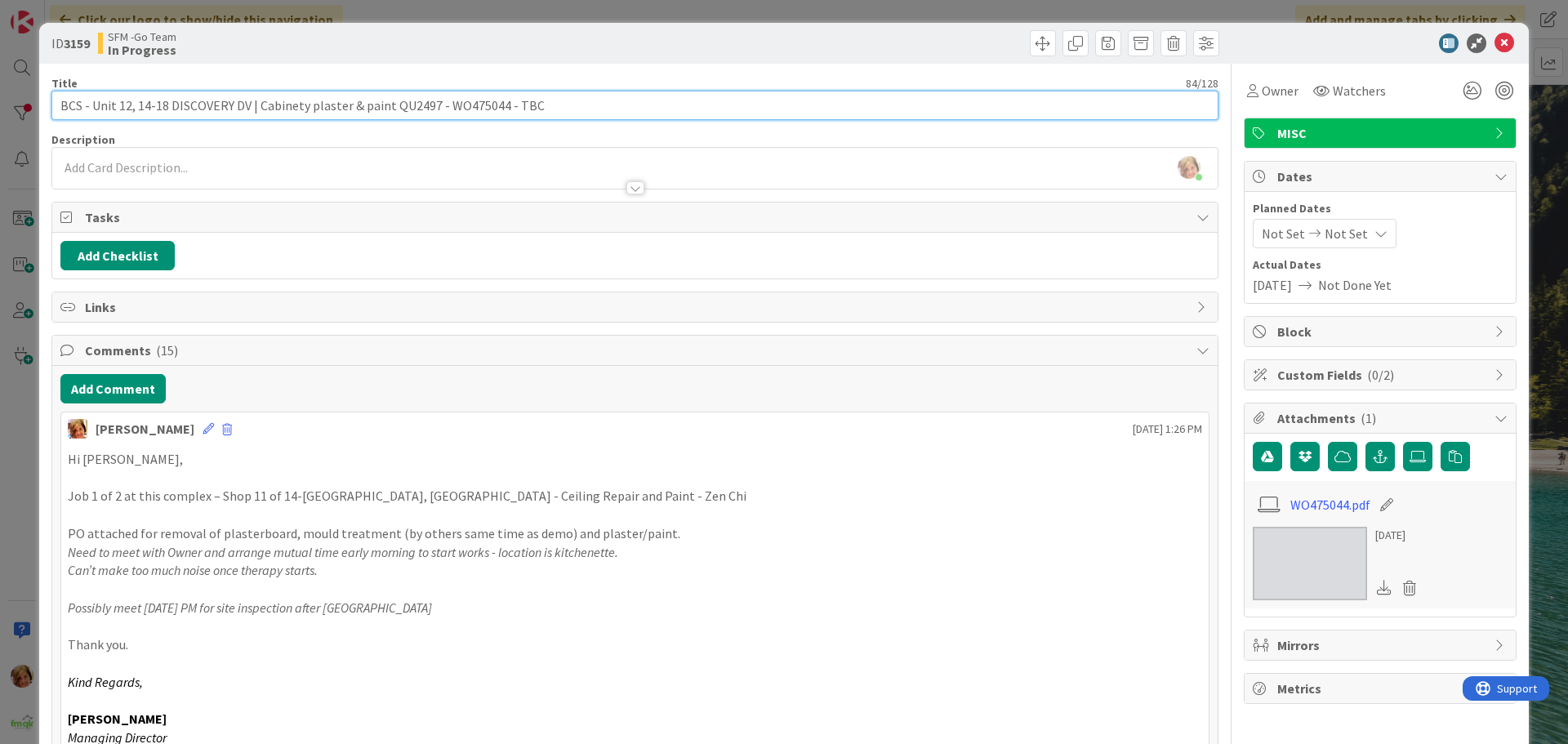
click at [564, 93] on input "BCS - Unit 12, 14-18 DISCOVERY DV | Cabinety plaster & paint QU2497 - WO475044 …" at bounding box center [635, 105] width 1167 height 29
type input "BCS - Unit 12, 14-18 DISCOVERY DV | Cabinety plaster & paint QU2497 - WO475044 …"
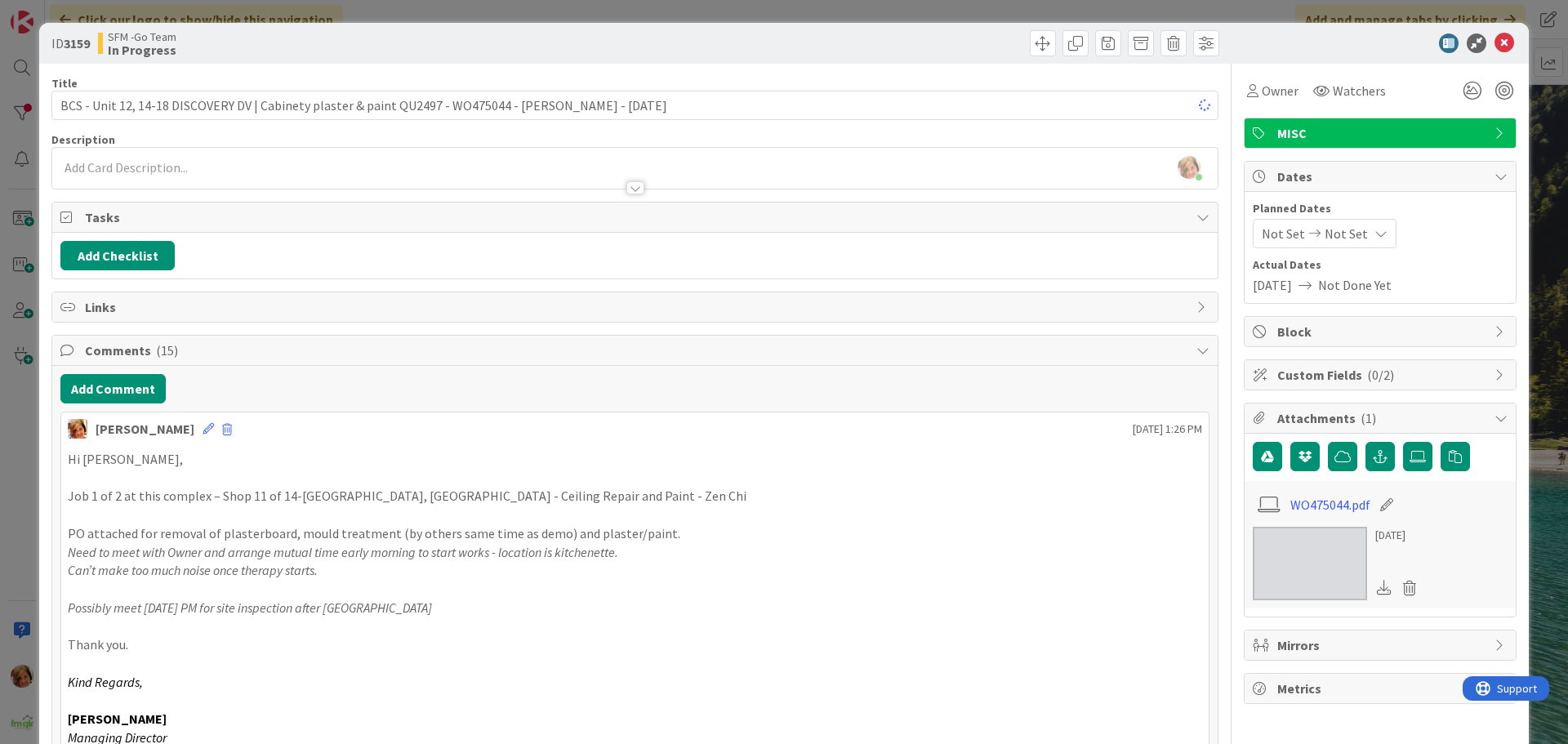
click at [832, 41] on div at bounding box center [930, 43] width 580 height 26
click at [1494, 39] on icon at bounding box center [1504, 44] width 20 height 20
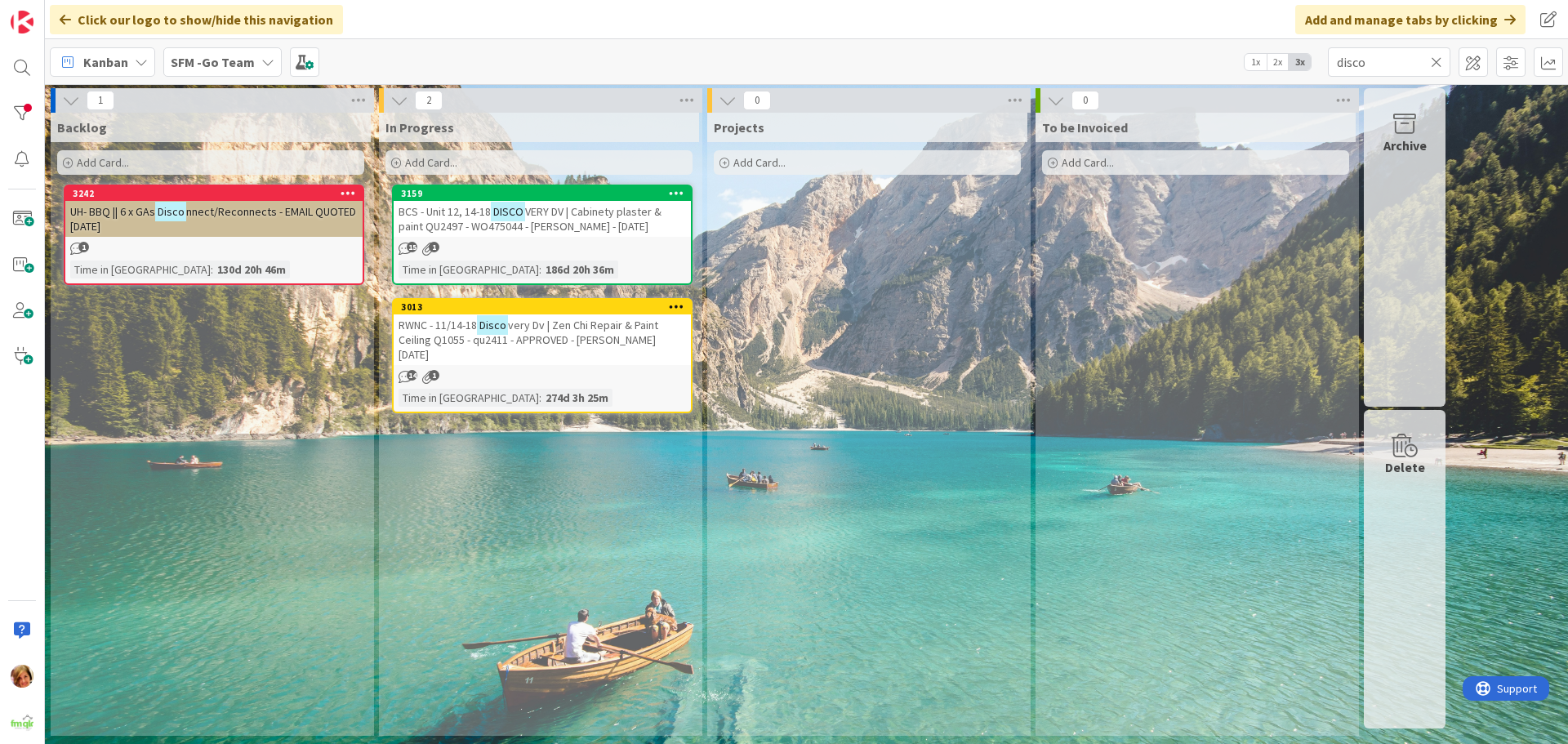
click at [1439, 60] on icon at bounding box center [1436, 62] width 12 height 15
click at [1439, 60] on input "text" at bounding box center [1389, 62] width 123 height 29
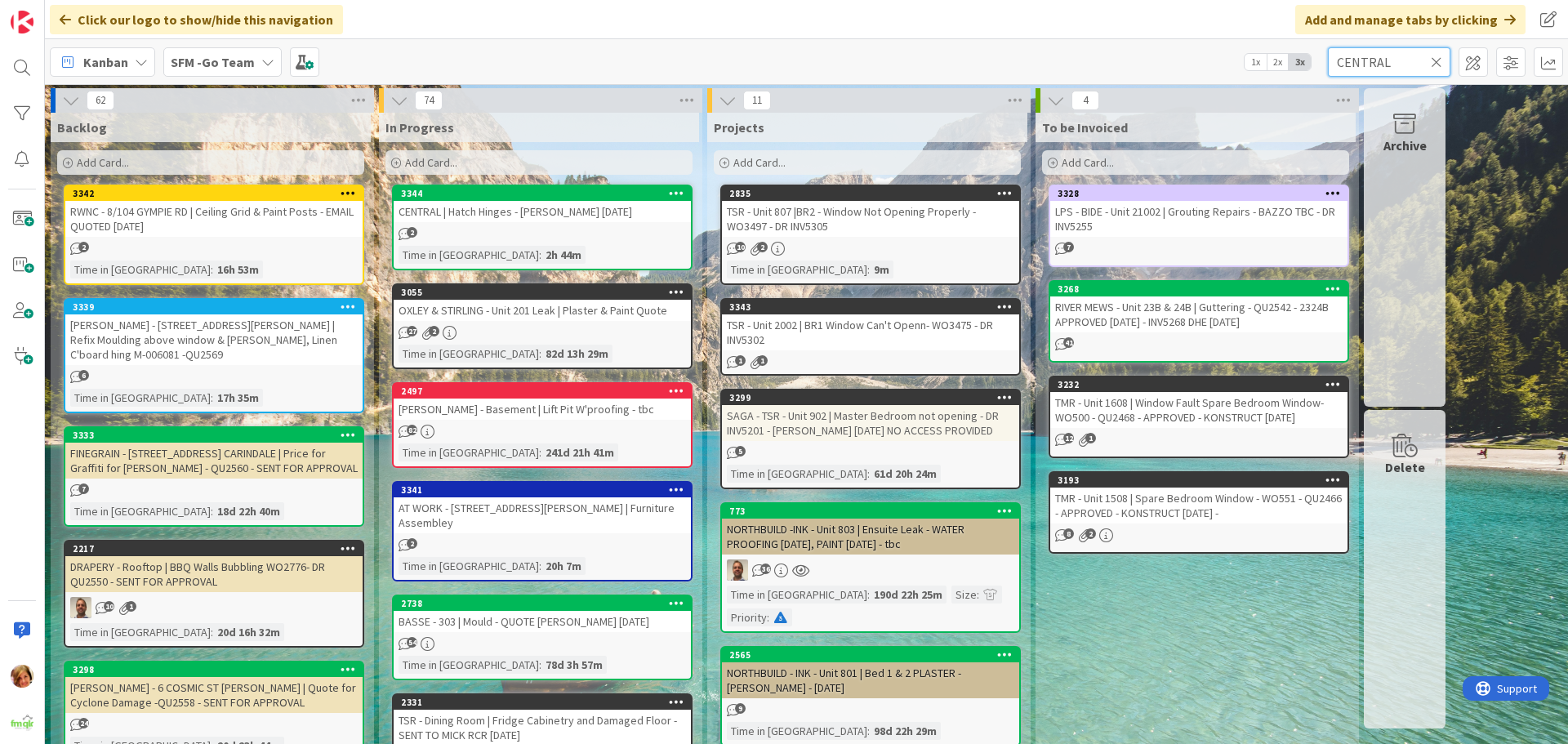
type input "CENTRAL"
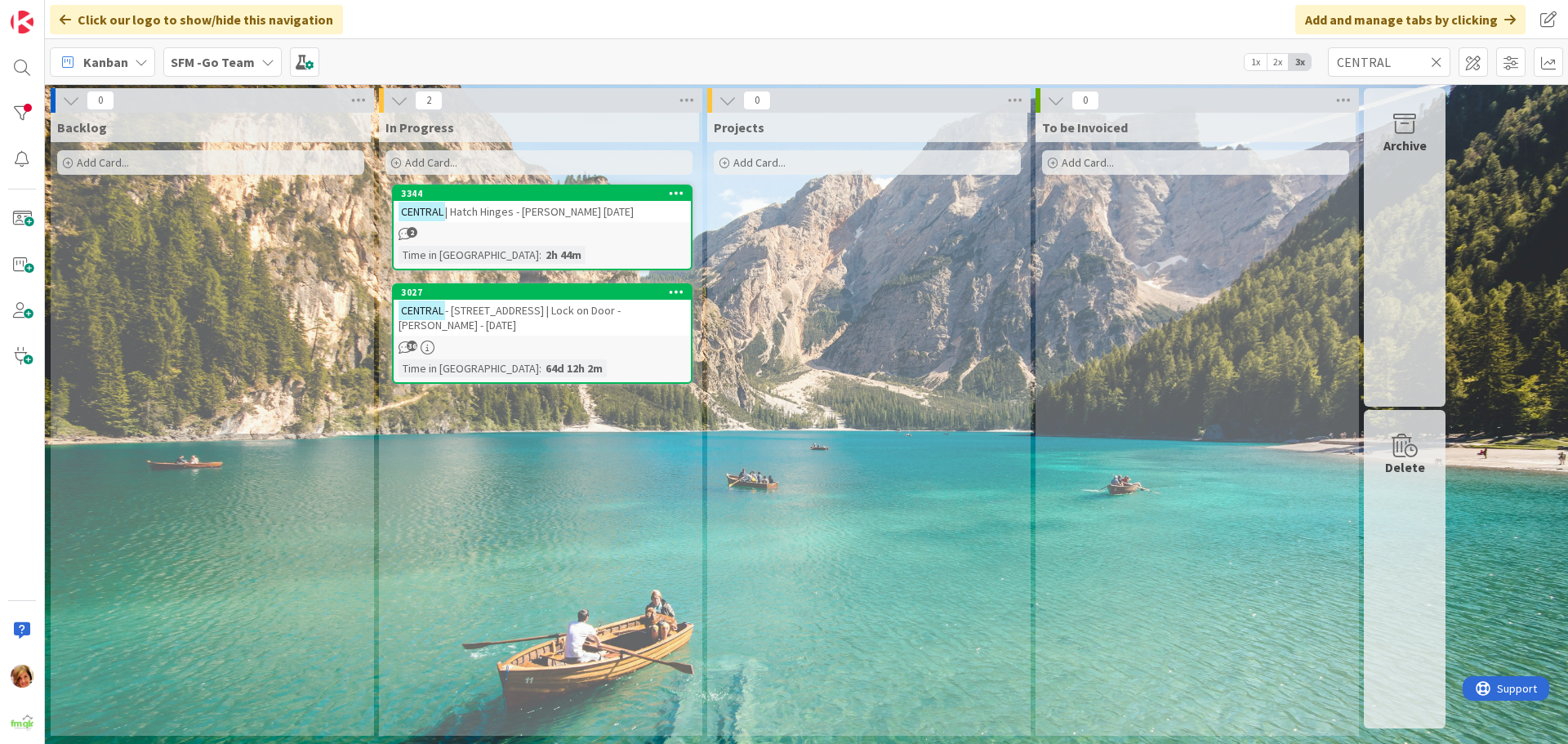
click at [557, 220] on div "CENTRAL | Hatch Hinges - [PERSON_NAME] [DATE]" at bounding box center [542, 211] width 297 height 21
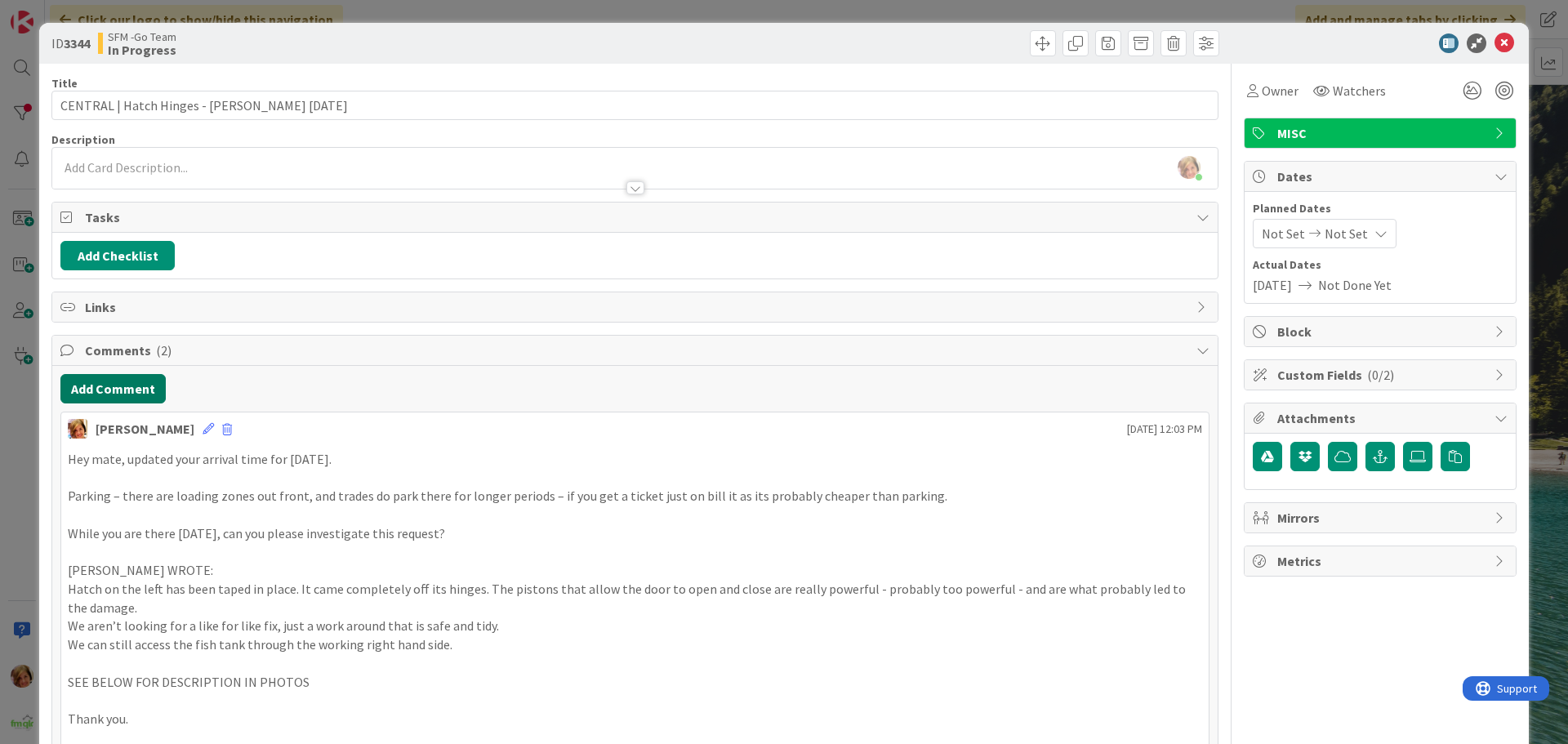
click at [134, 403] on div "Add Comment [PERSON_NAME] [DATE] 12:03 PM Hey mate, updated your arrival time f…" at bounding box center [635, 750] width 1165 height 769
click at [129, 384] on button "Add Comment" at bounding box center [113, 389] width 105 height 29
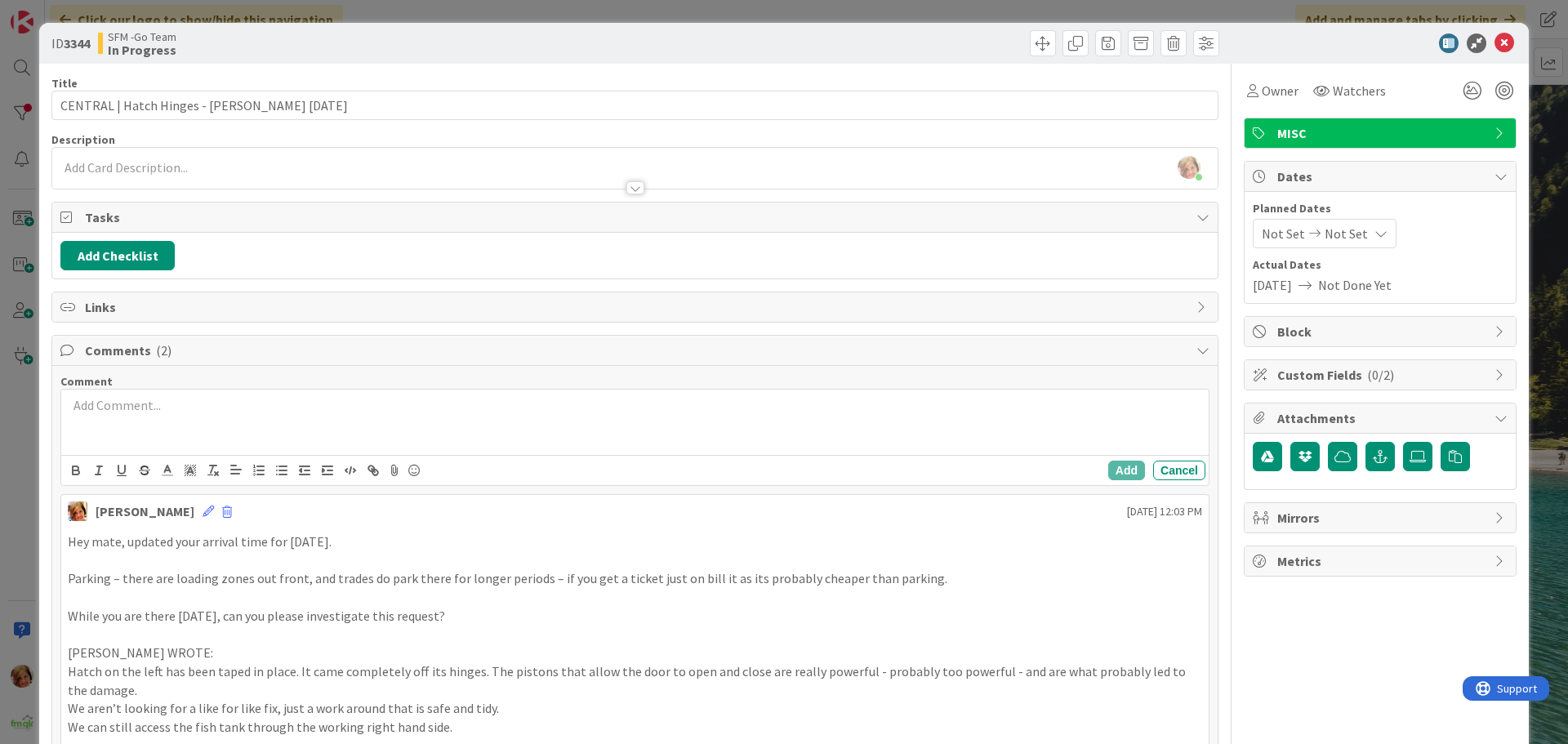
click at [169, 429] on div at bounding box center [634, 422] width 1147 height 65
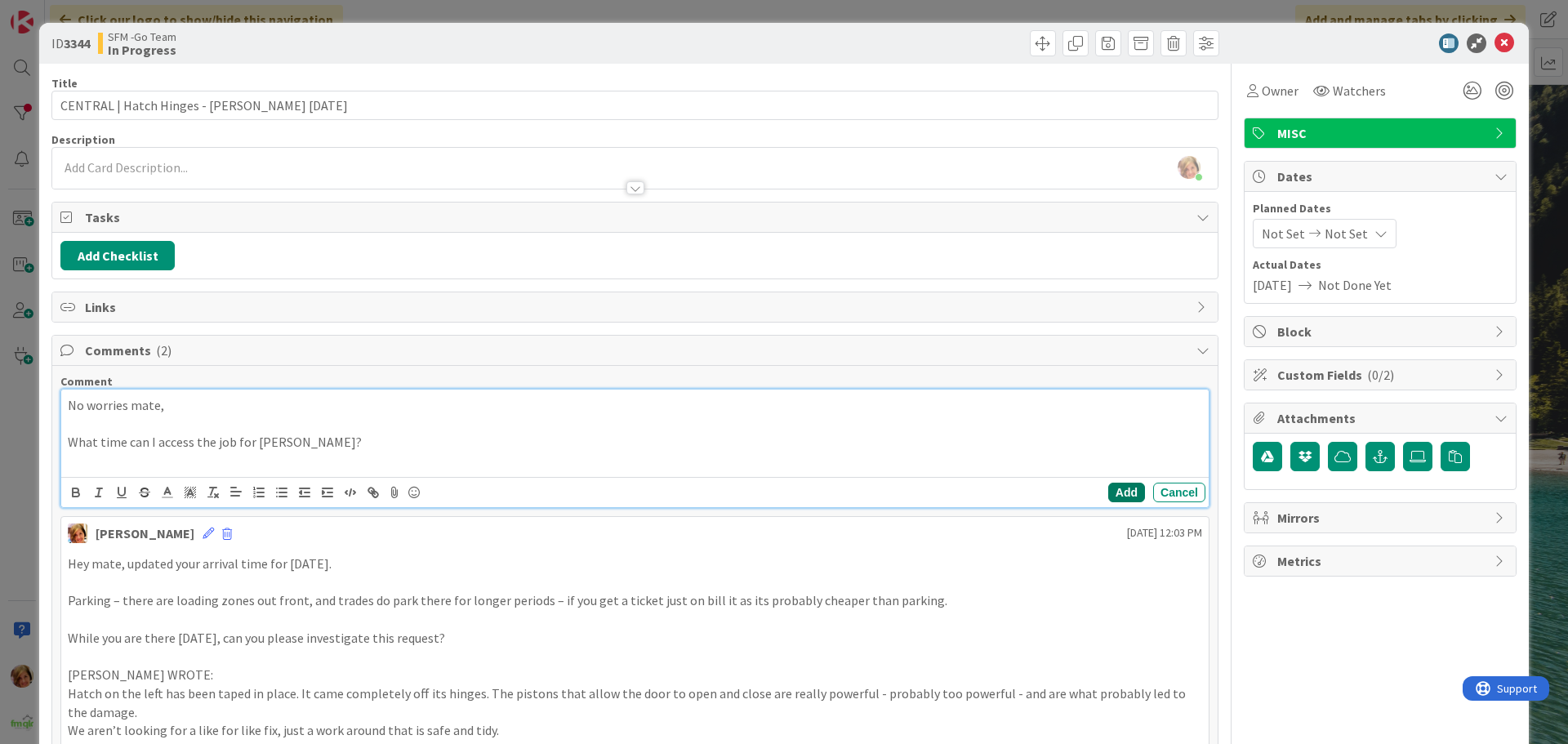
drag, startPoint x: 1116, startPoint y: 489, endPoint x: 704, endPoint y: 490, distance: 412.0
click at [1116, 489] on button "Add" at bounding box center [1126, 492] width 36 height 20
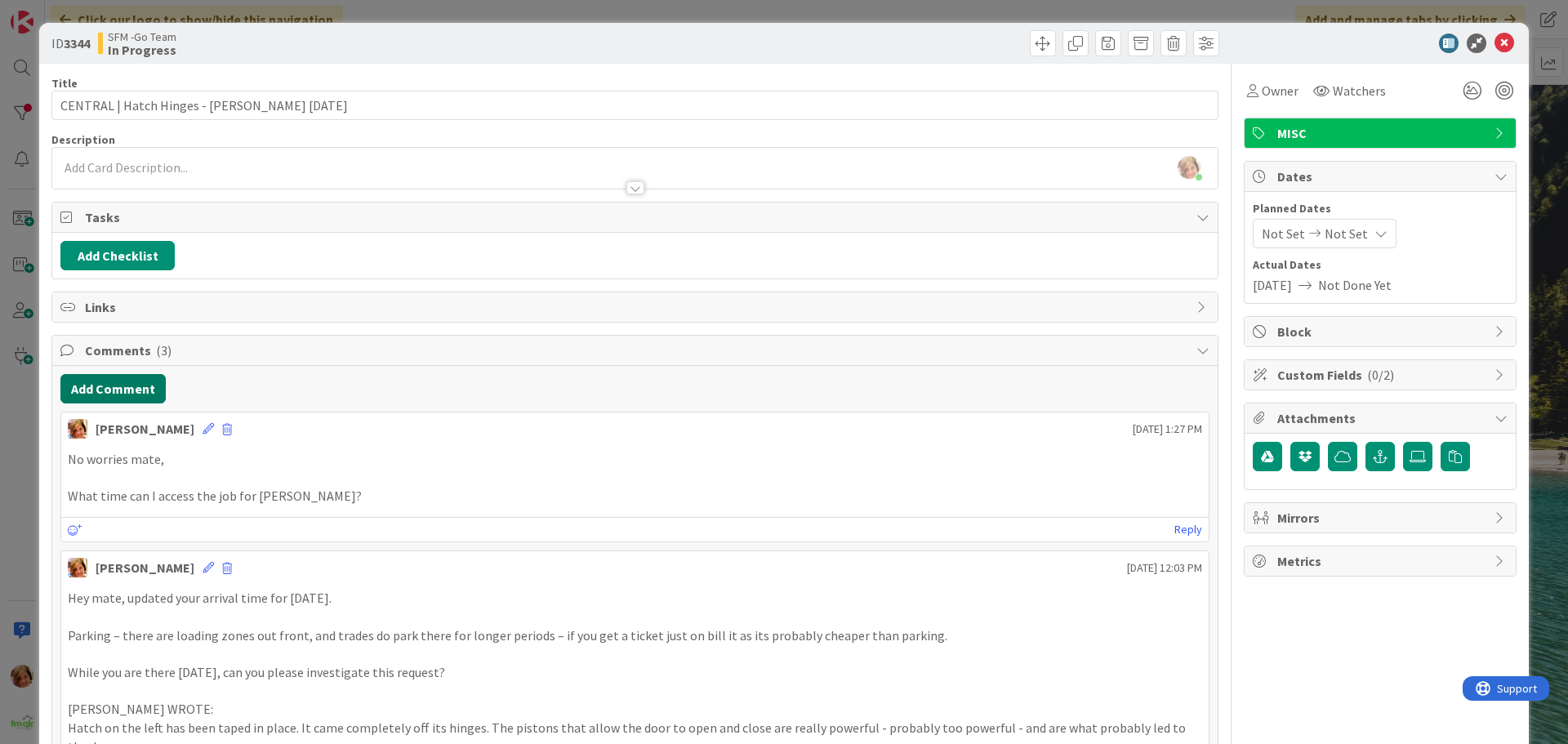
click at [140, 389] on button "Add Comment" at bounding box center [113, 389] width 105 height 29
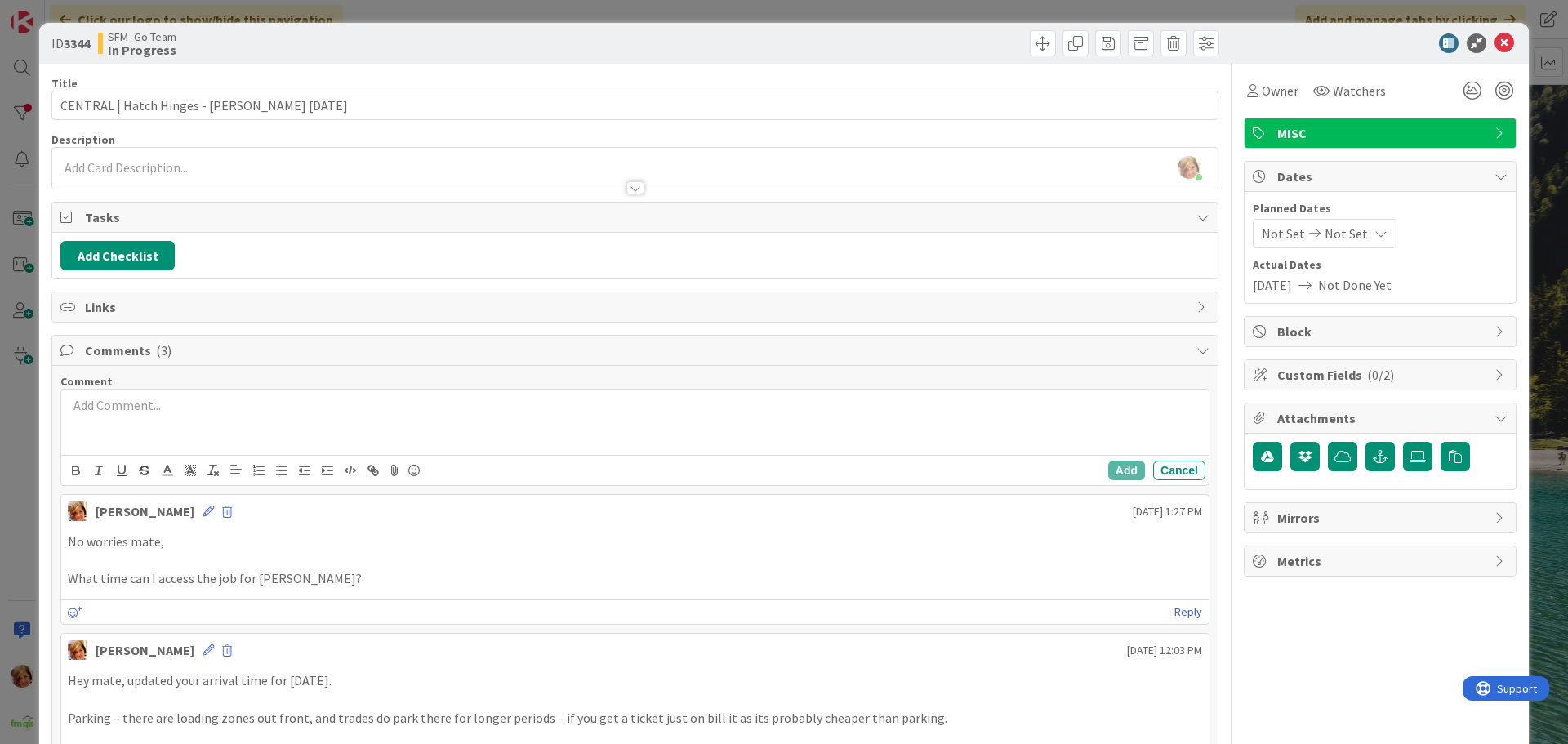
click at [190, 427] on div at bounding box center [634, 422] width 1147 height 65
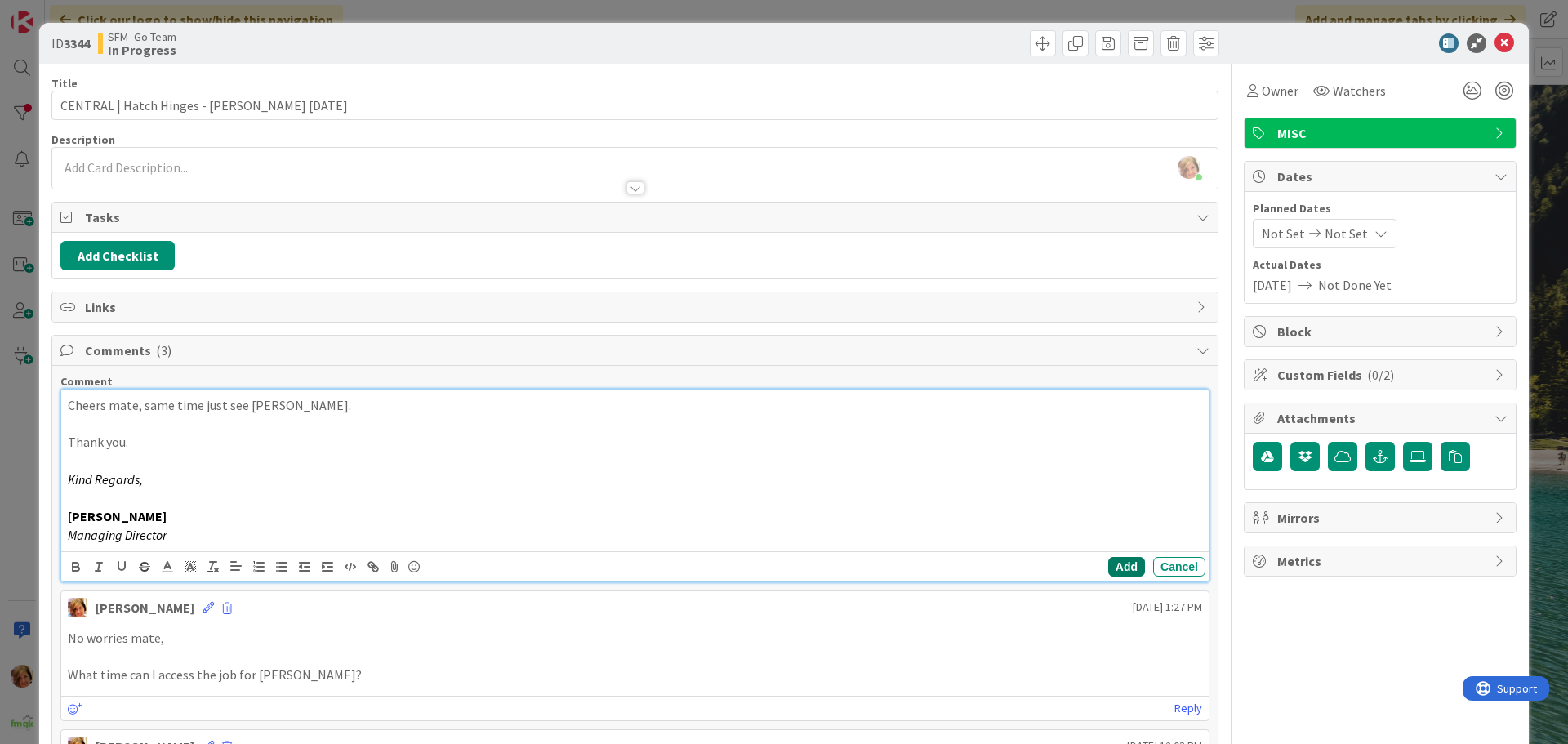
click at [1108, 561] on button "Add" at bounding box center [1126, 567] width 36 height 20
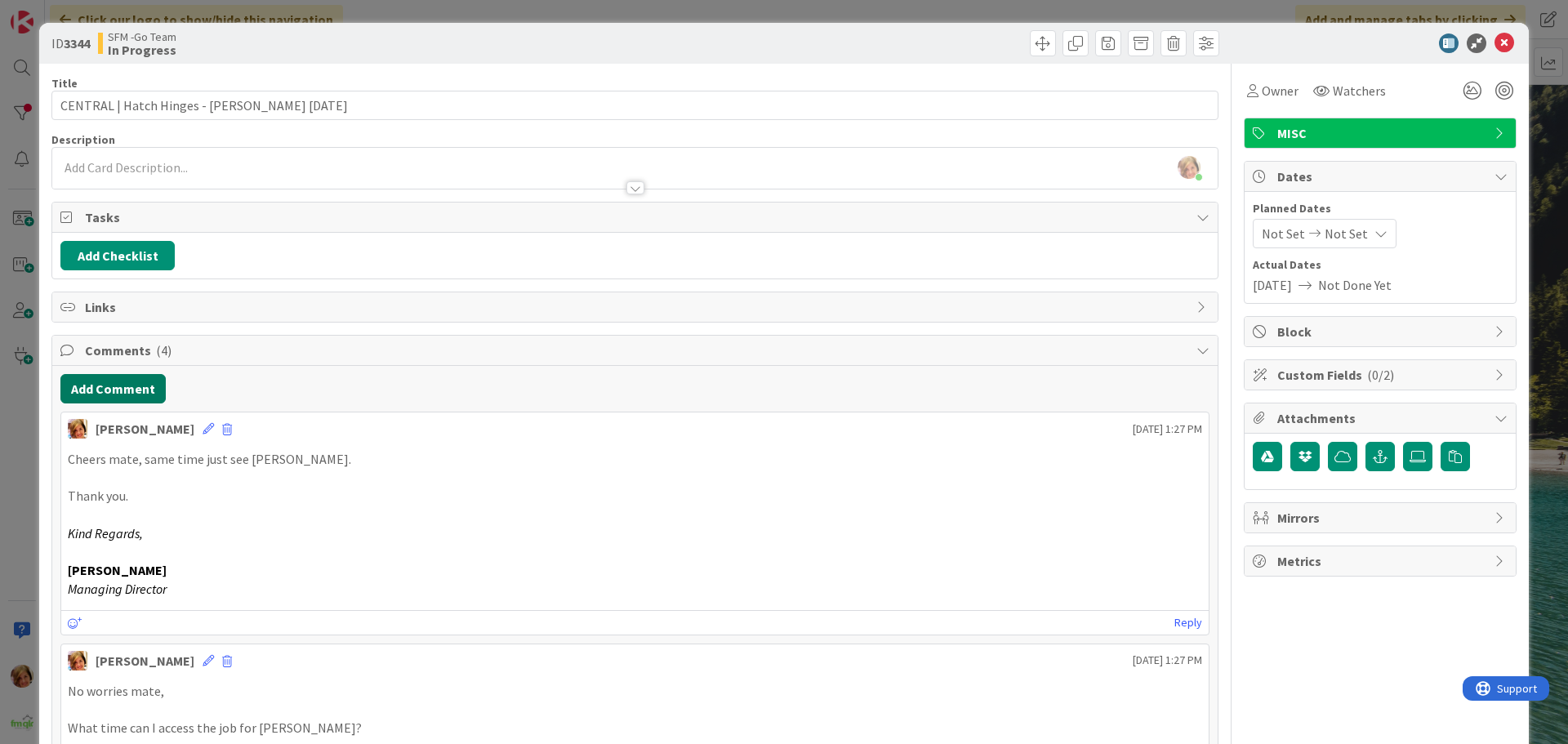
click at [140, 386] on button "Add Comment" at bounding box center [113, 389] width 105 height 29
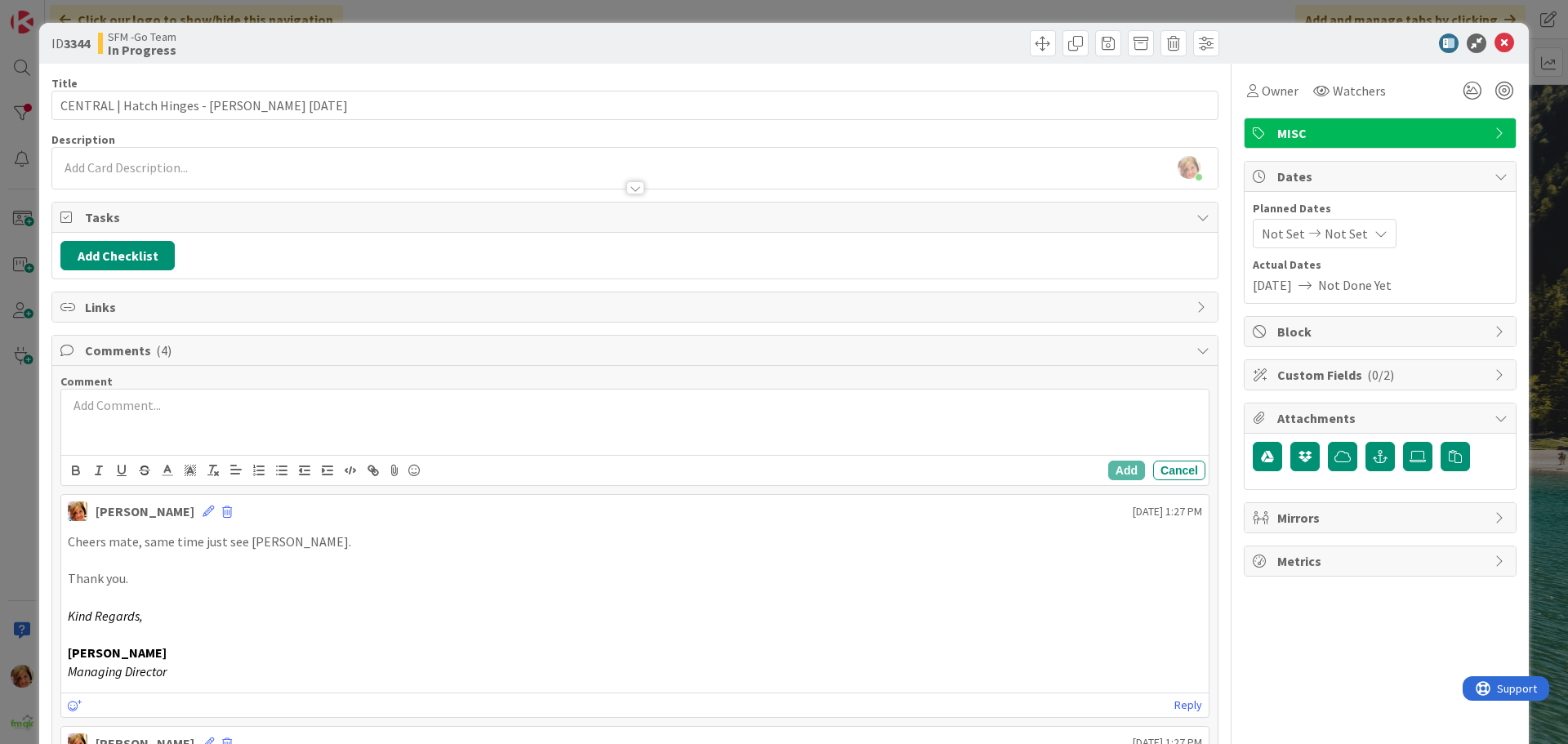
click at [165, 426] on div at bounding box center [634, 422] width 1147 height 65
click at [1117, 472] on button "Add" at bounding box center [1126, 473] width 36 height 20
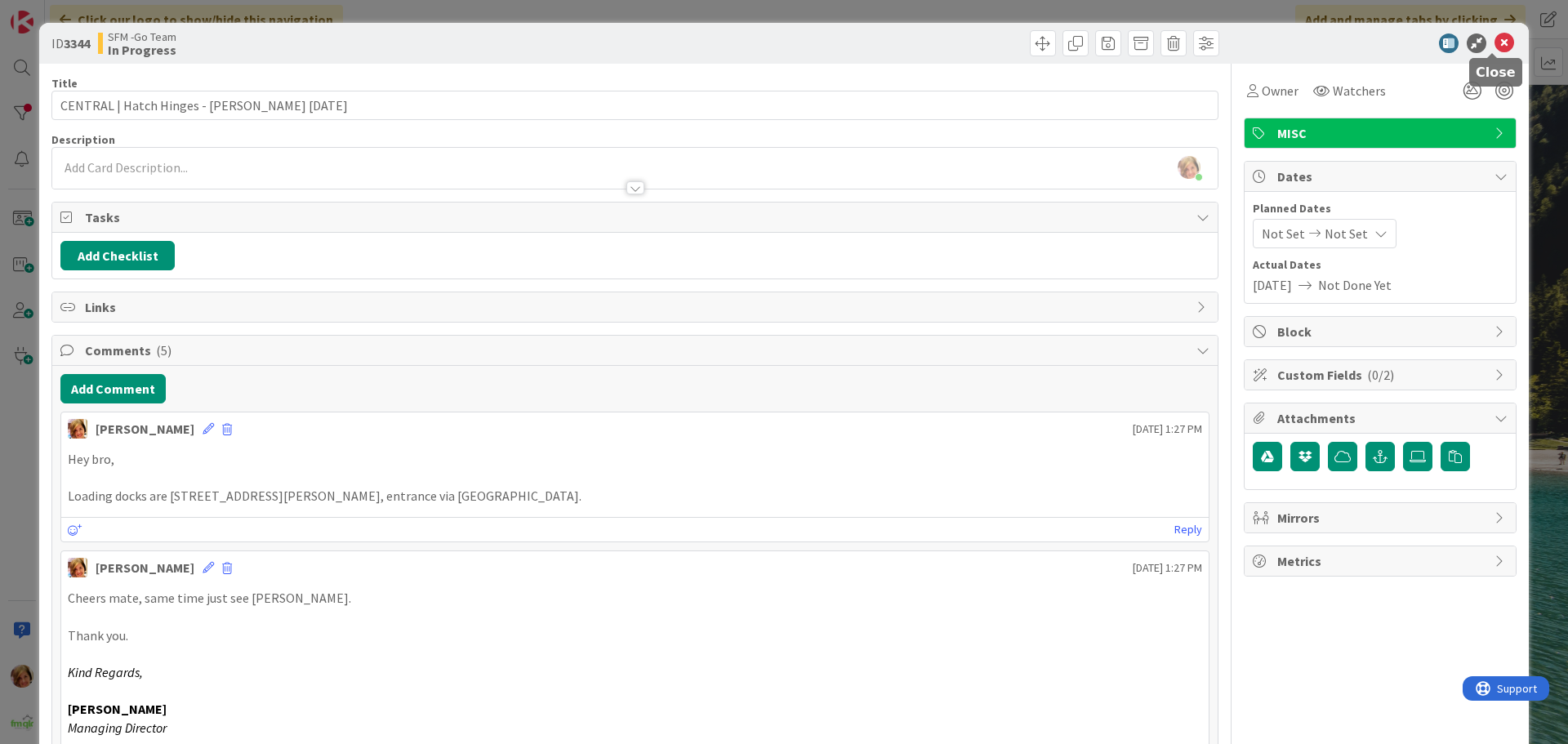
drag, startPoint x: 1488, startPoint y: 39, endPoint x: 1474, endPoint y: 45, distance: 15.2
click at [1494, 44] on icon at bounding box center [1504, 44] width 20 height 20
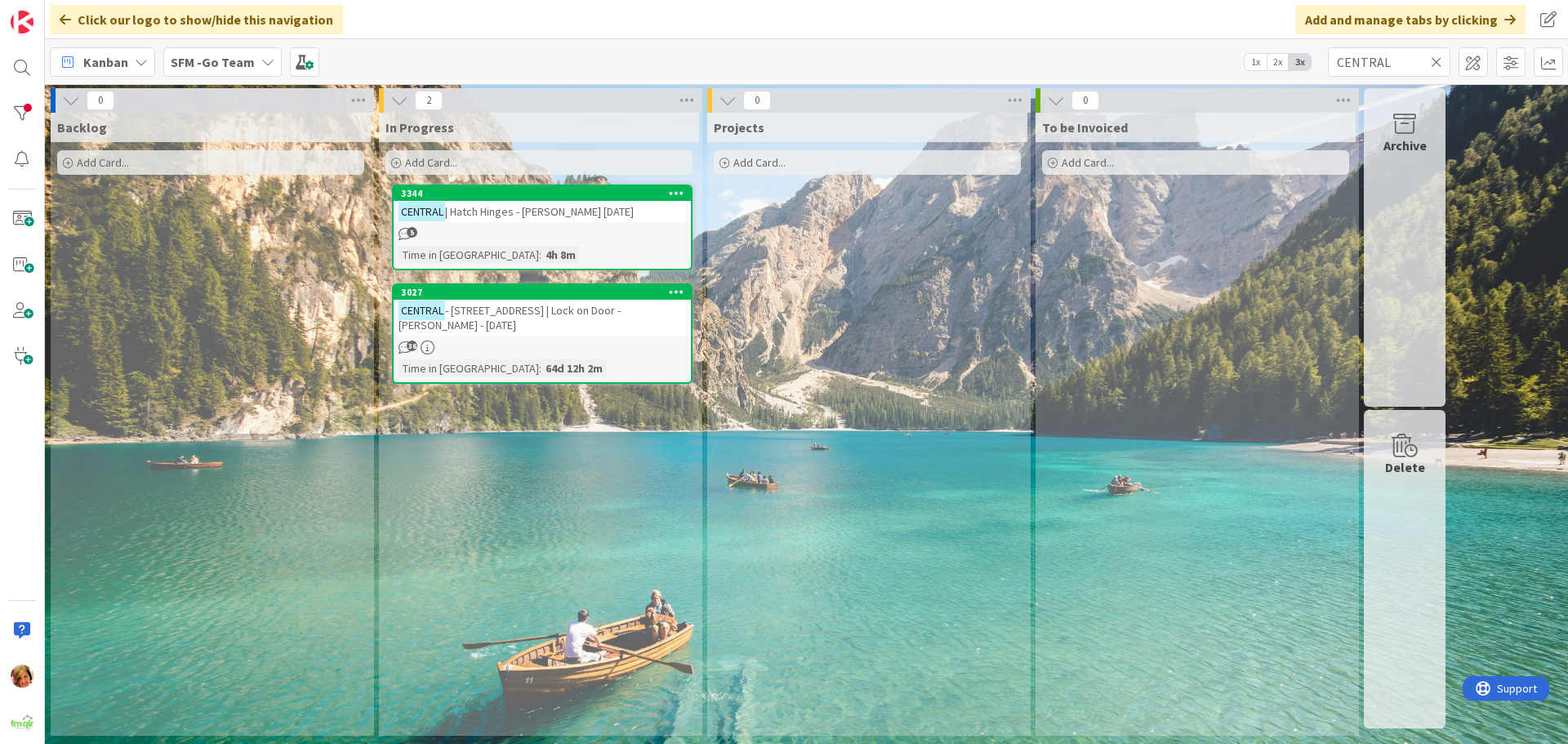
click at [535, 320] on div "CENTRAL - [STREET_ADDRESS] | Lock on Door - [PERSON_NAME] - [DATE]" at bounding box center [542, 318] width 297 height 36
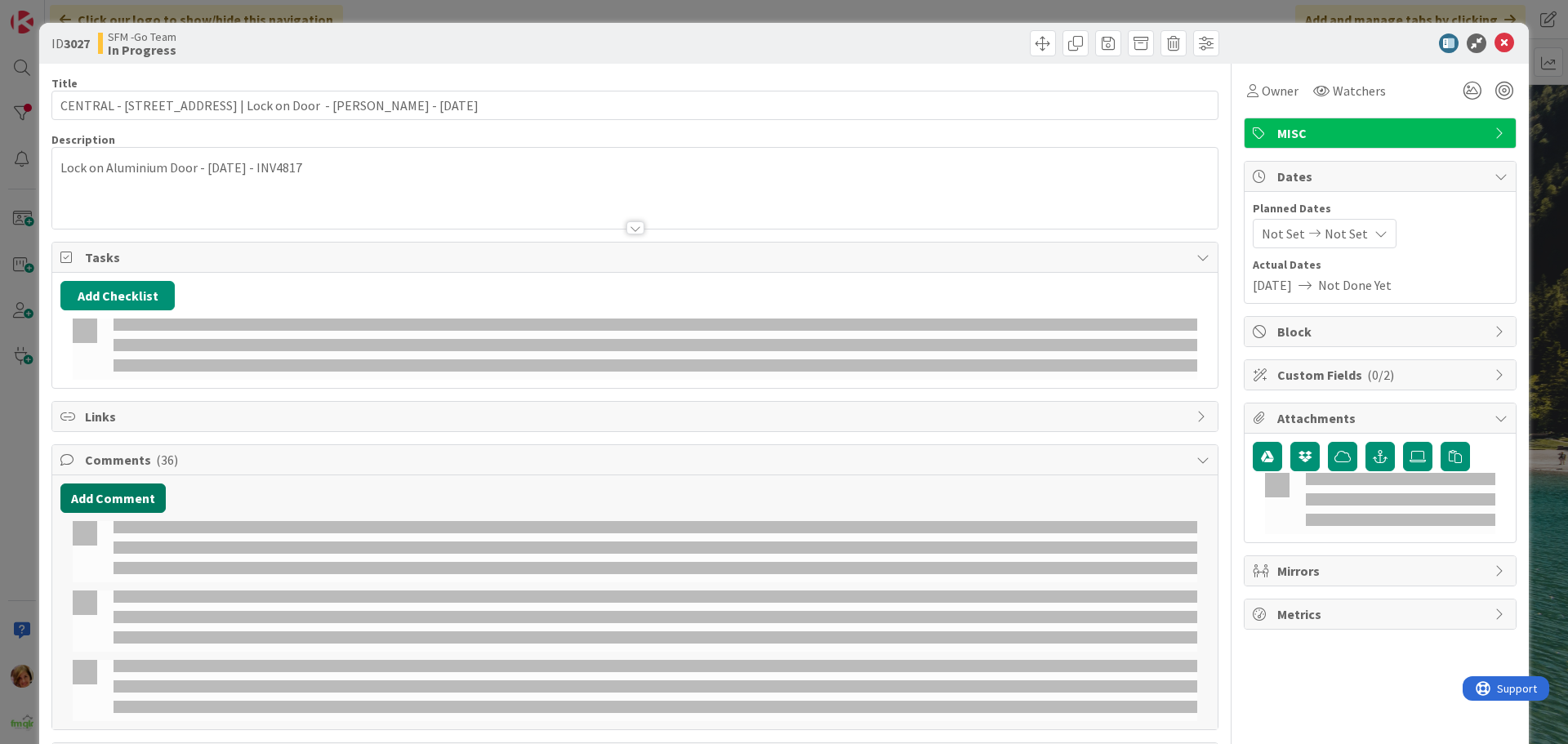
click at [118, 483] on button "Add Comment" at bounding box center [113, 498] width 105 height 29
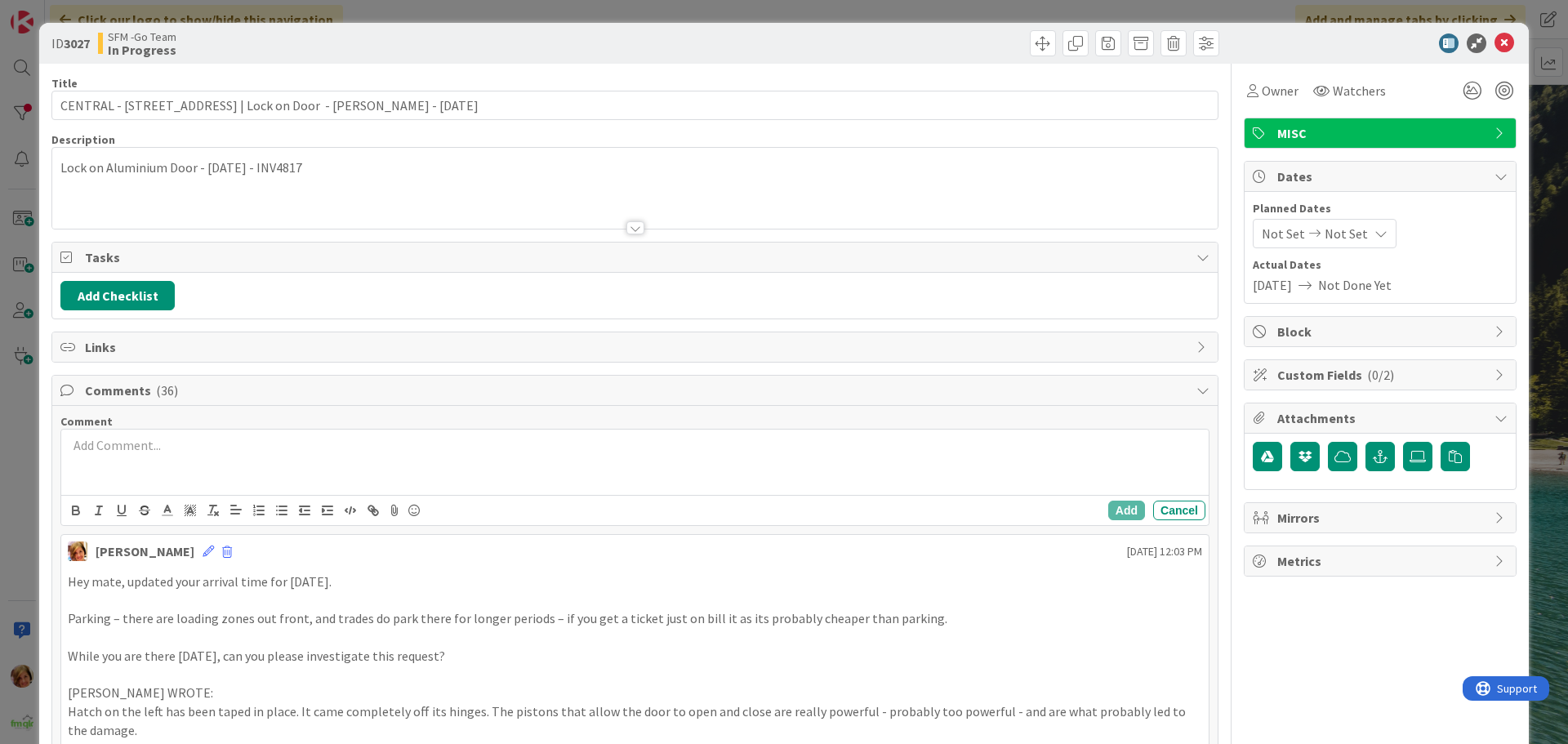
click at [141, 454] on div at bounding box center [634, 462] width 1147 height 65
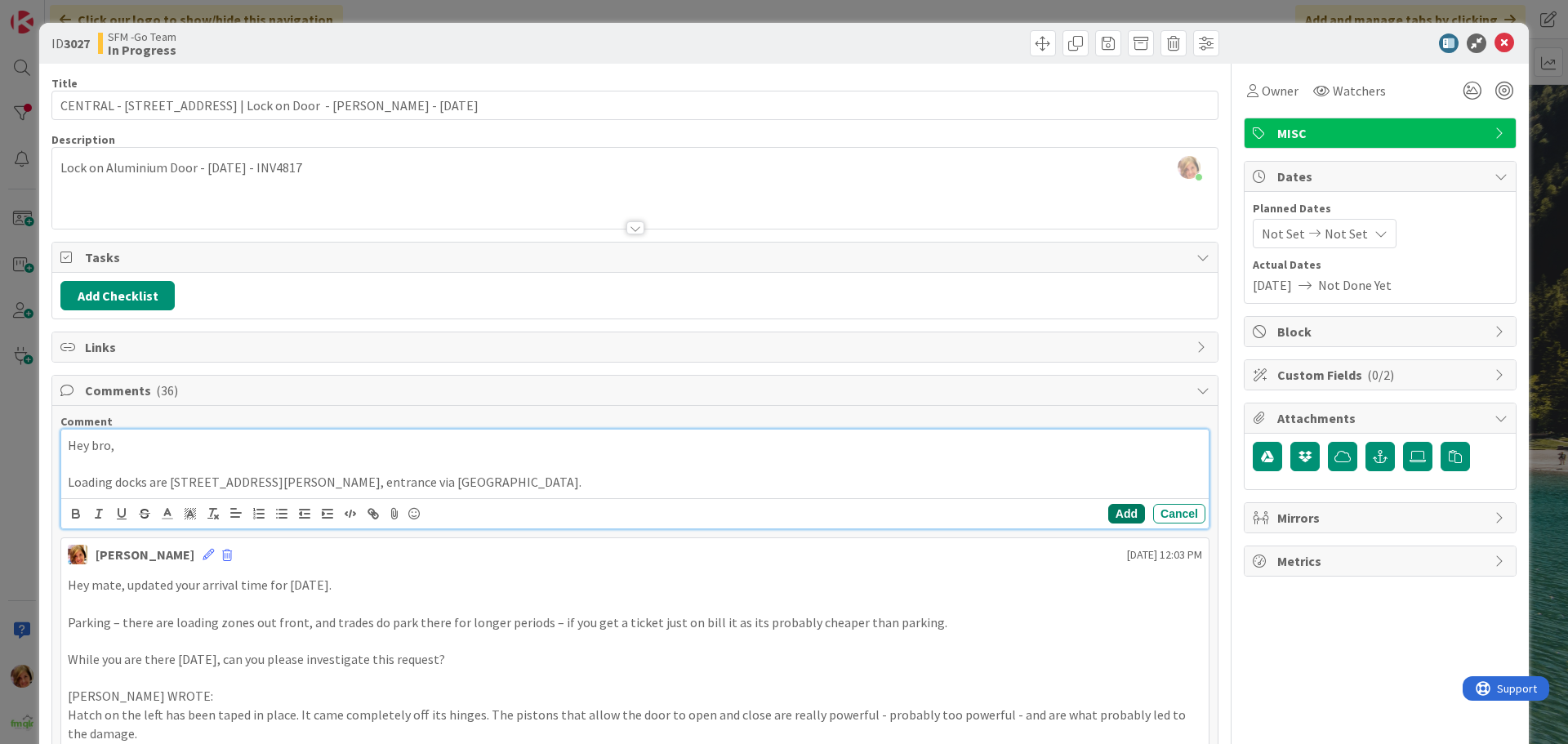
click at [1113, 511] on button "Add" at bounding box center [1126, 513] width 36 height 20
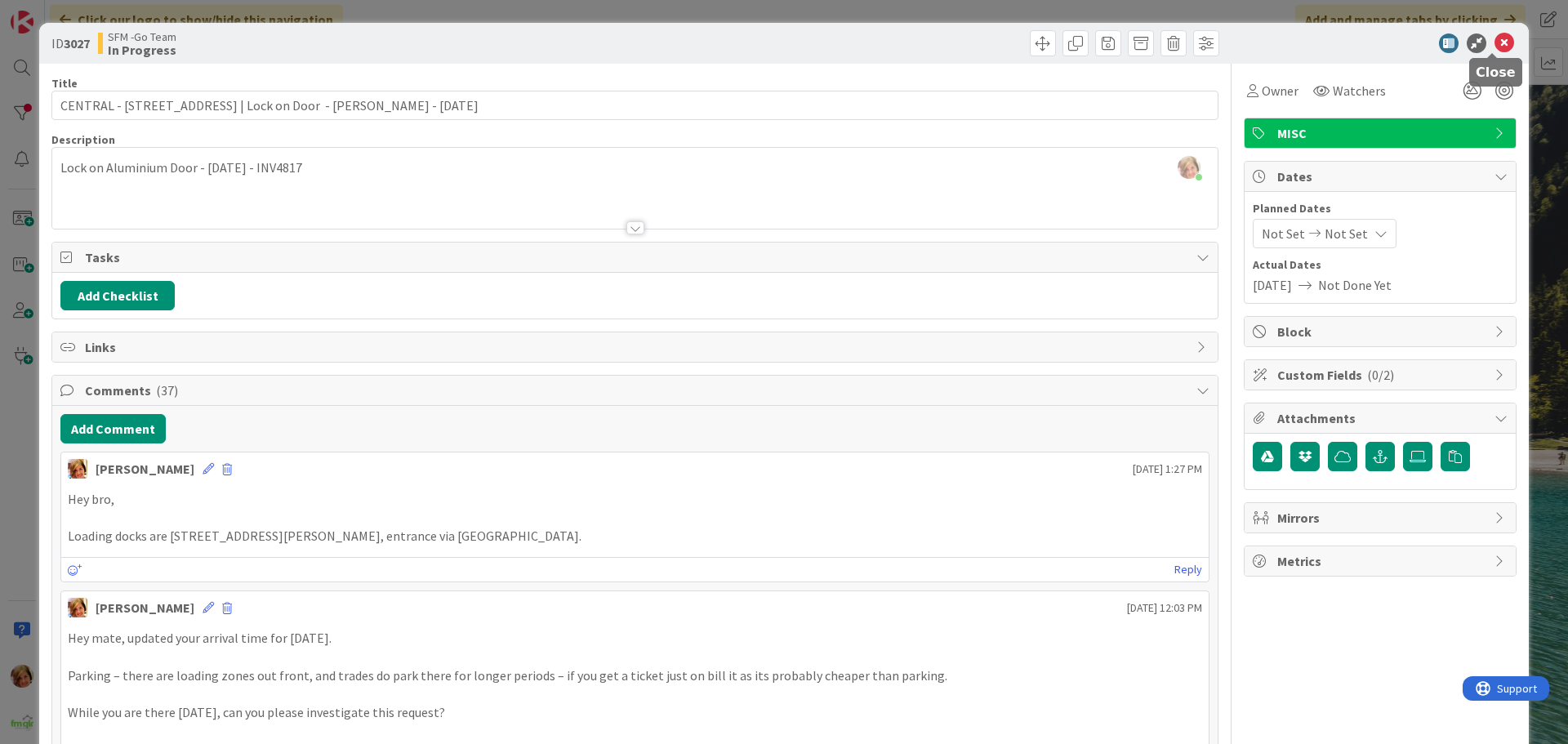
drag, startPoint x: 1487, startPoint y: 28, endPoint x: 1491, endPoint y: 43, distance: 15.5
click at [1487, 28] on div "ID 3027 SFM -Go Team In Progress" at bounding box center [784, 43] width 1490 height 41
click at [1494, 46] on icon at bounding box center [1504, 44] width 20 height 20
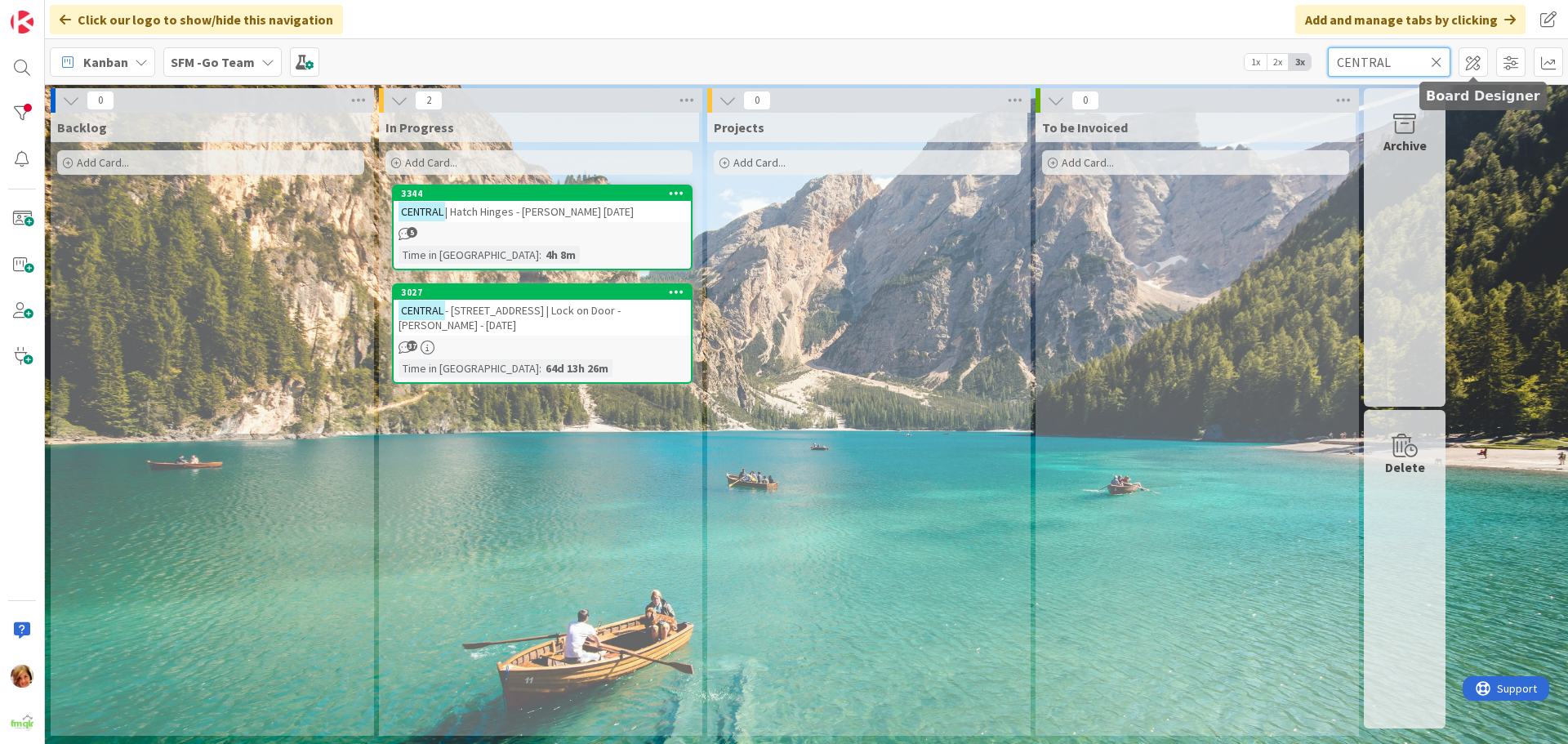
click at [1430, 58] on input "CENTRAL" at bounding box center [1389, 62] width 123 height 29
click at [1438, 55] on icon at bounding box center [1436, 62] width 12 height 15
click at [1439, 55] on input "text" at bounding box center [1389, 62] width 123 height 29
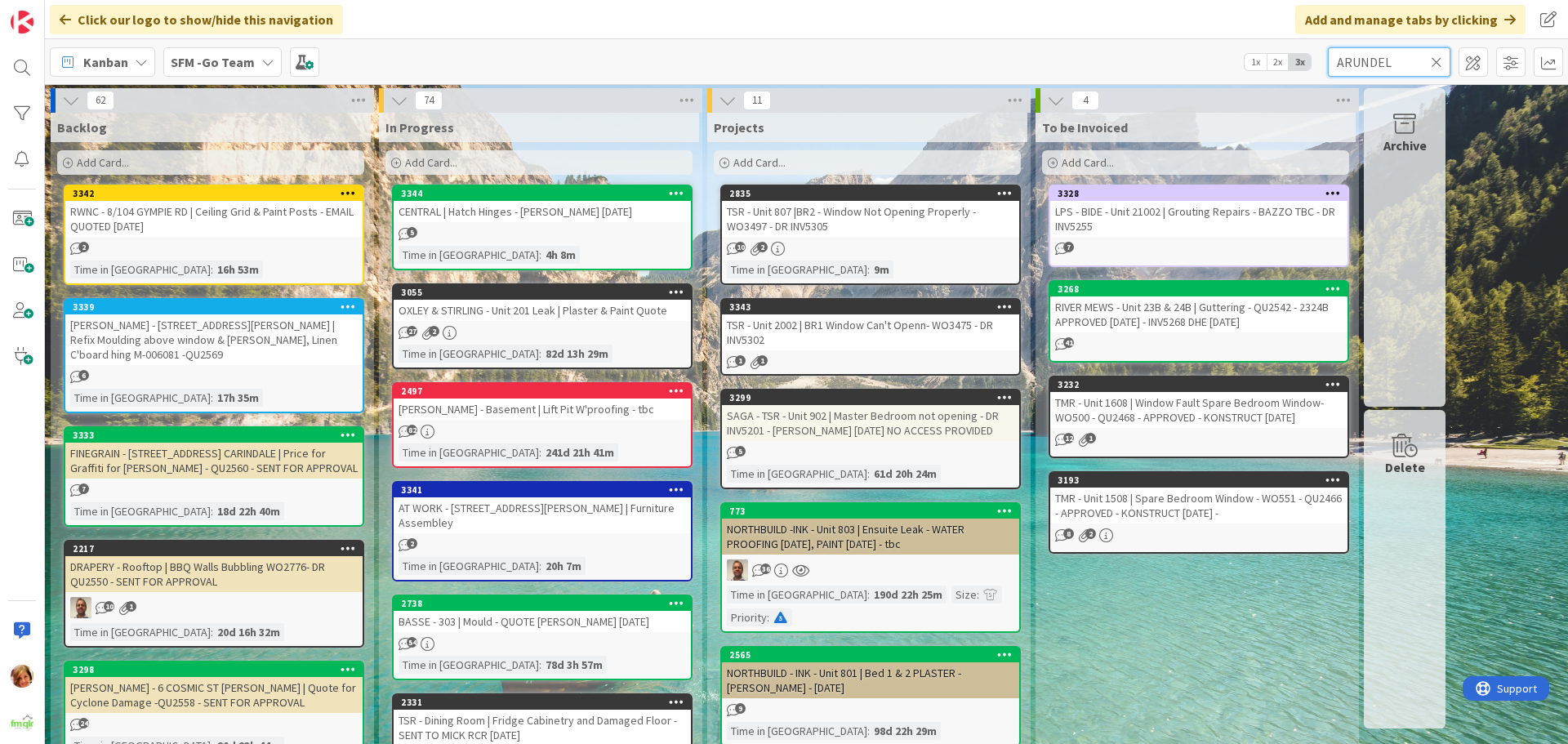
type input "ARUNDEL"
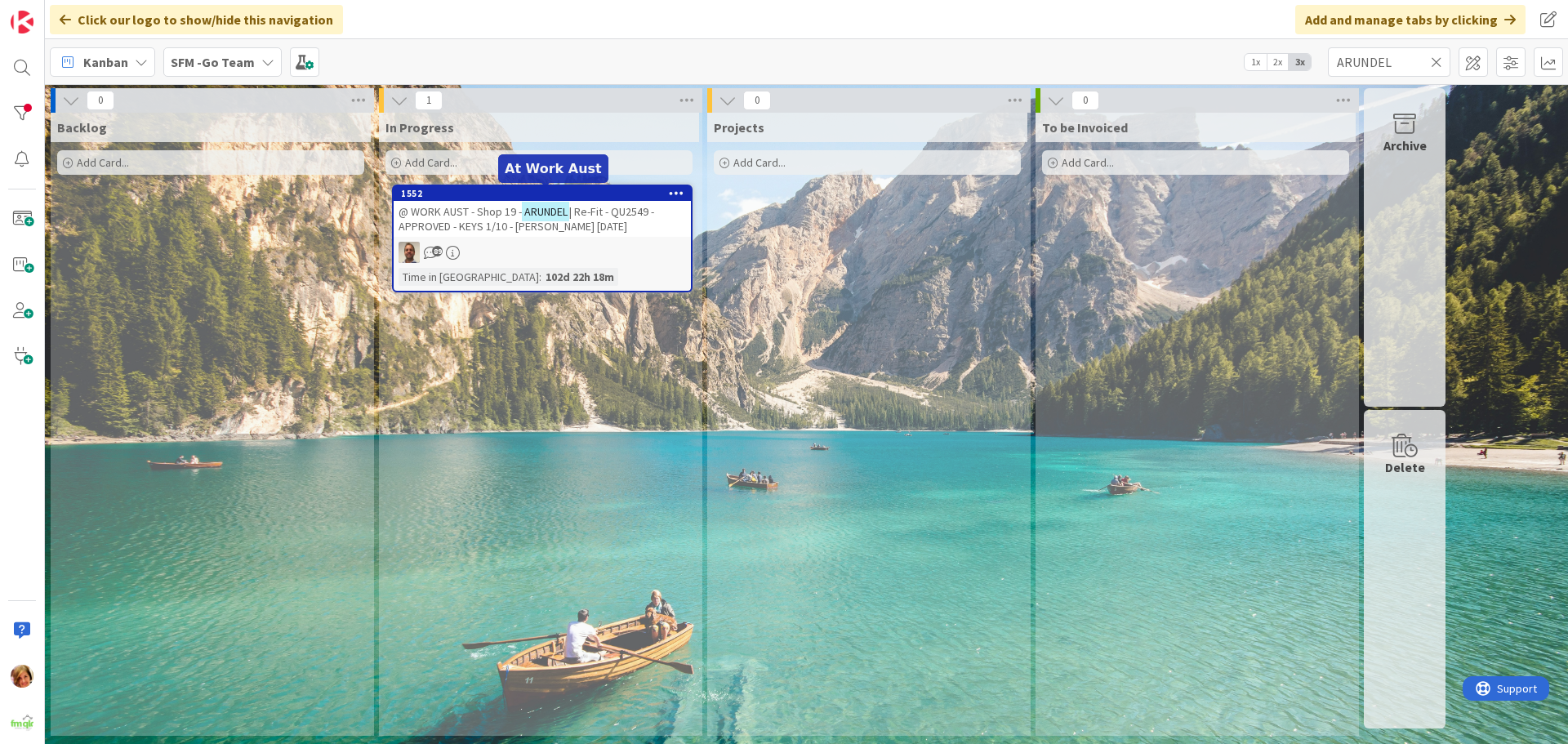
click at [479, 212] on span "@ WORK AUST - Shop 19 -" at bounding box center [460, 212] width 124 height 15
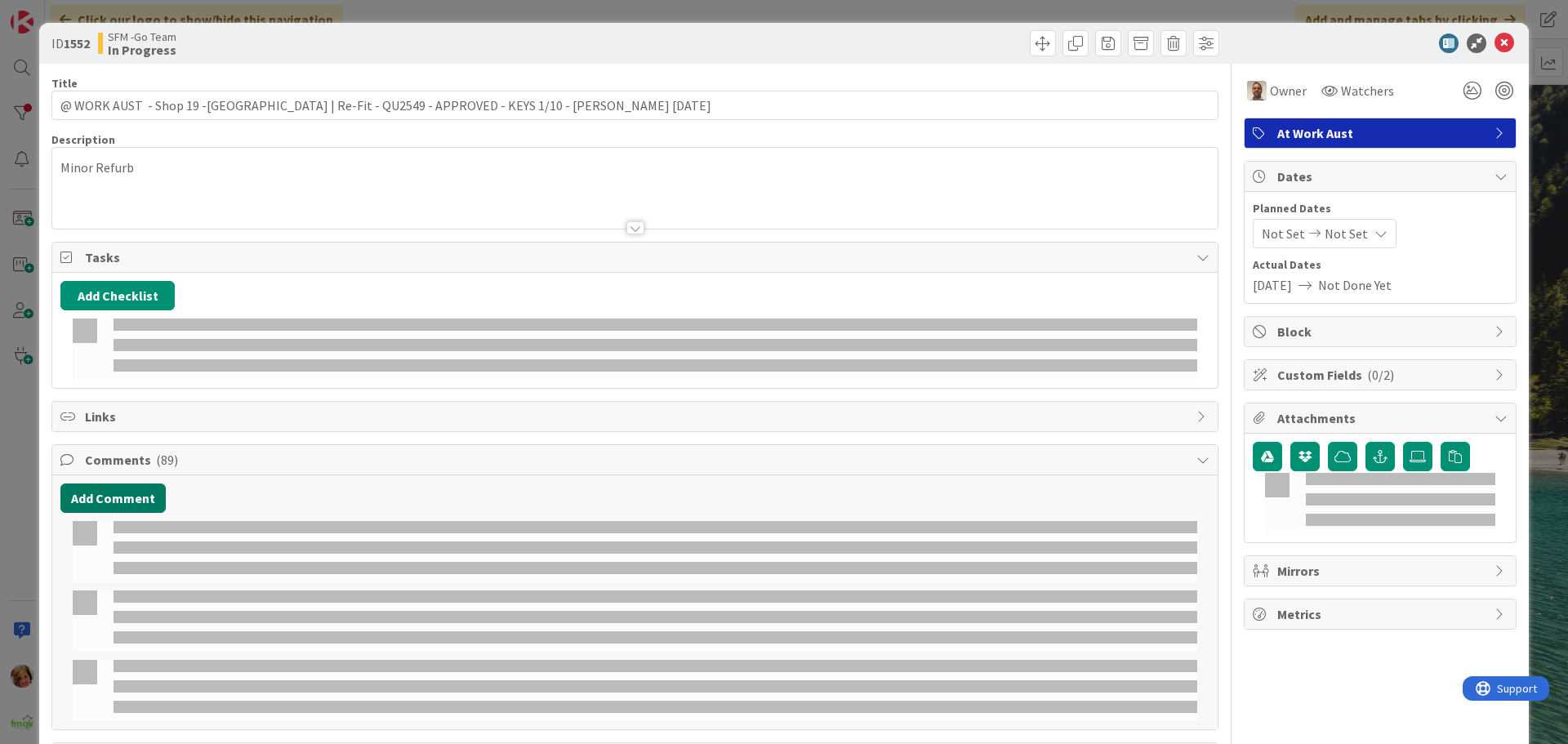
click at [111, 483] on button "Add Comment" at bounding box center [113, 498] width 105 height 29
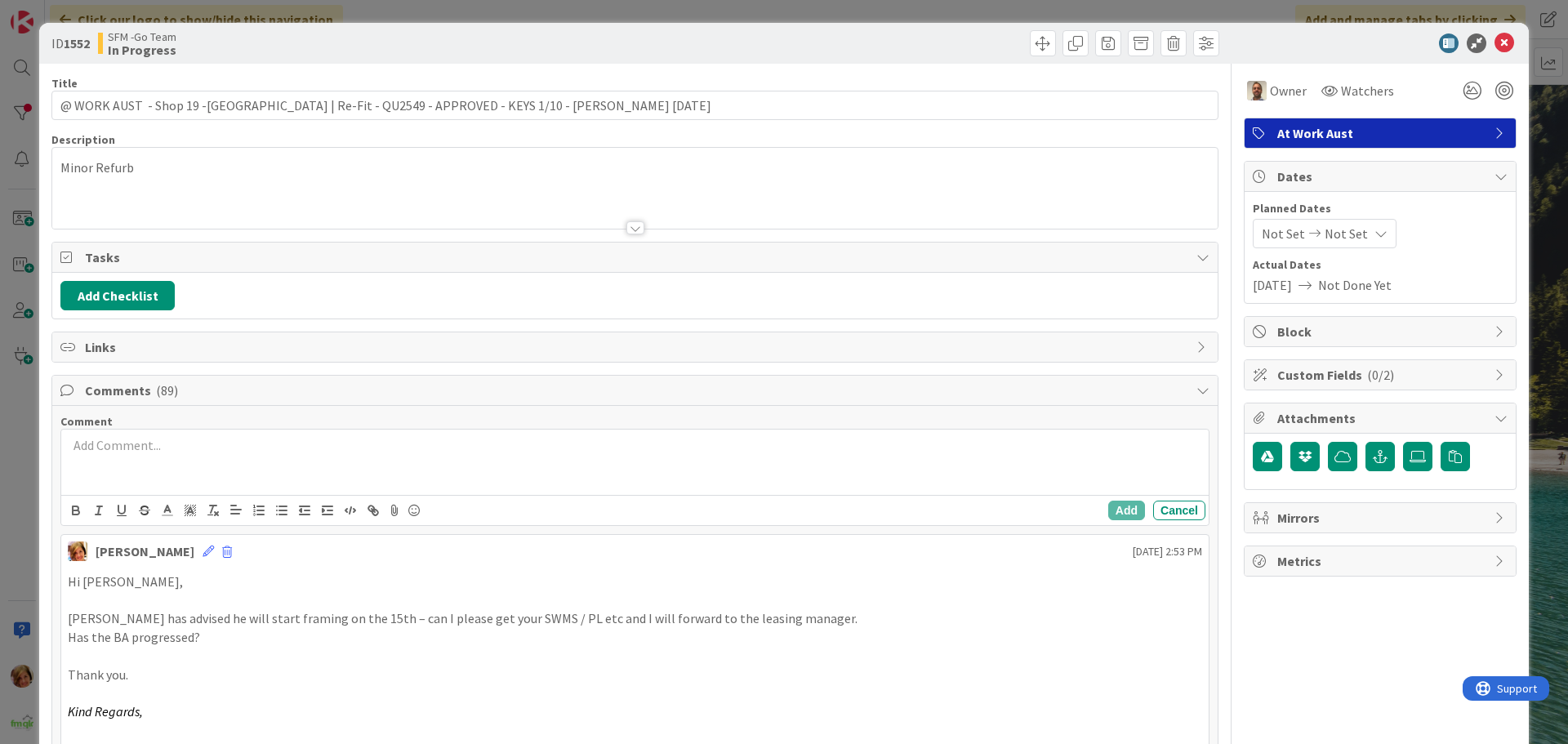
click at [137, 447] on p at bounding box center [635, 445] width 1134 height 19
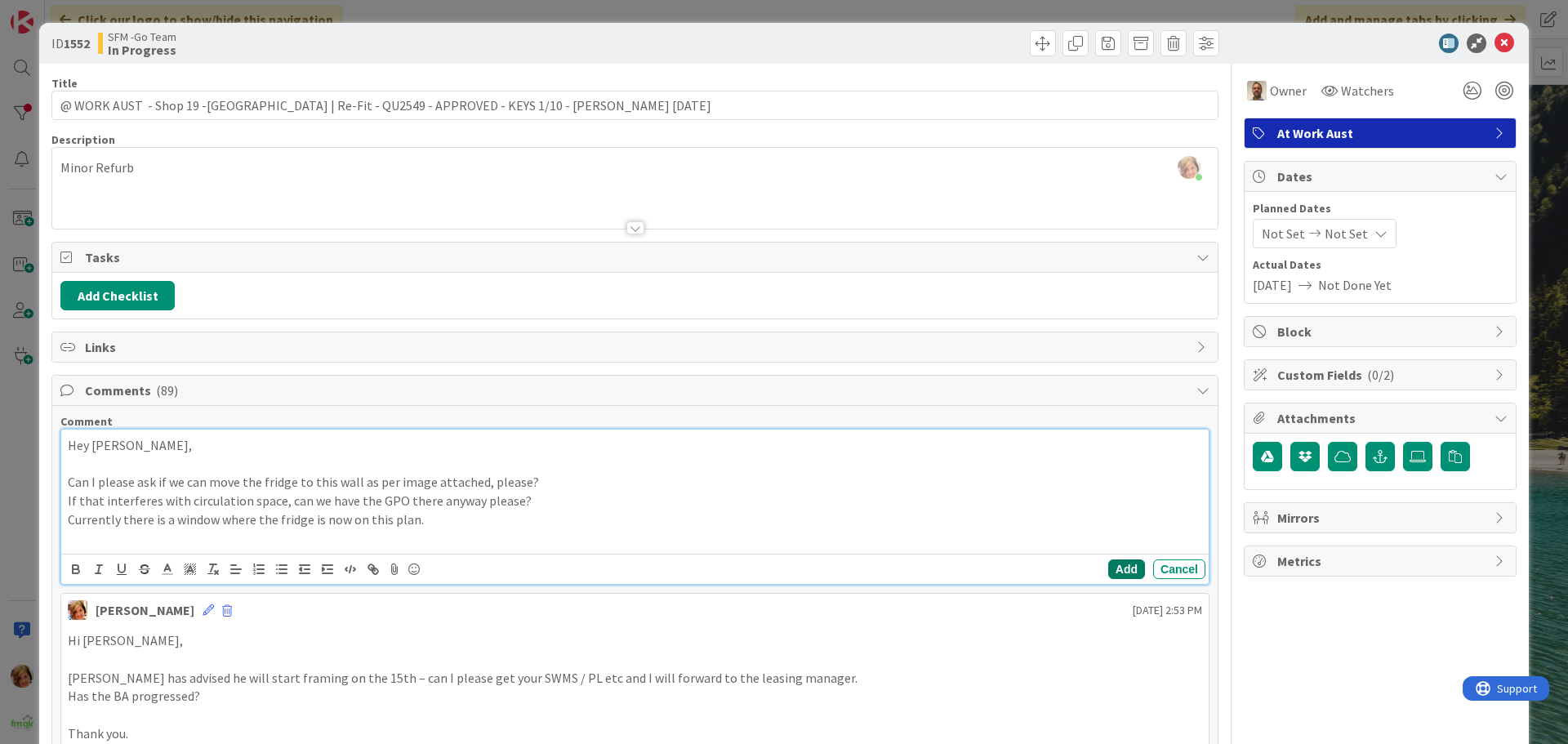
click at [1108, 566] on button "Add" at bounding box center [1126, 569] width 36 height 20
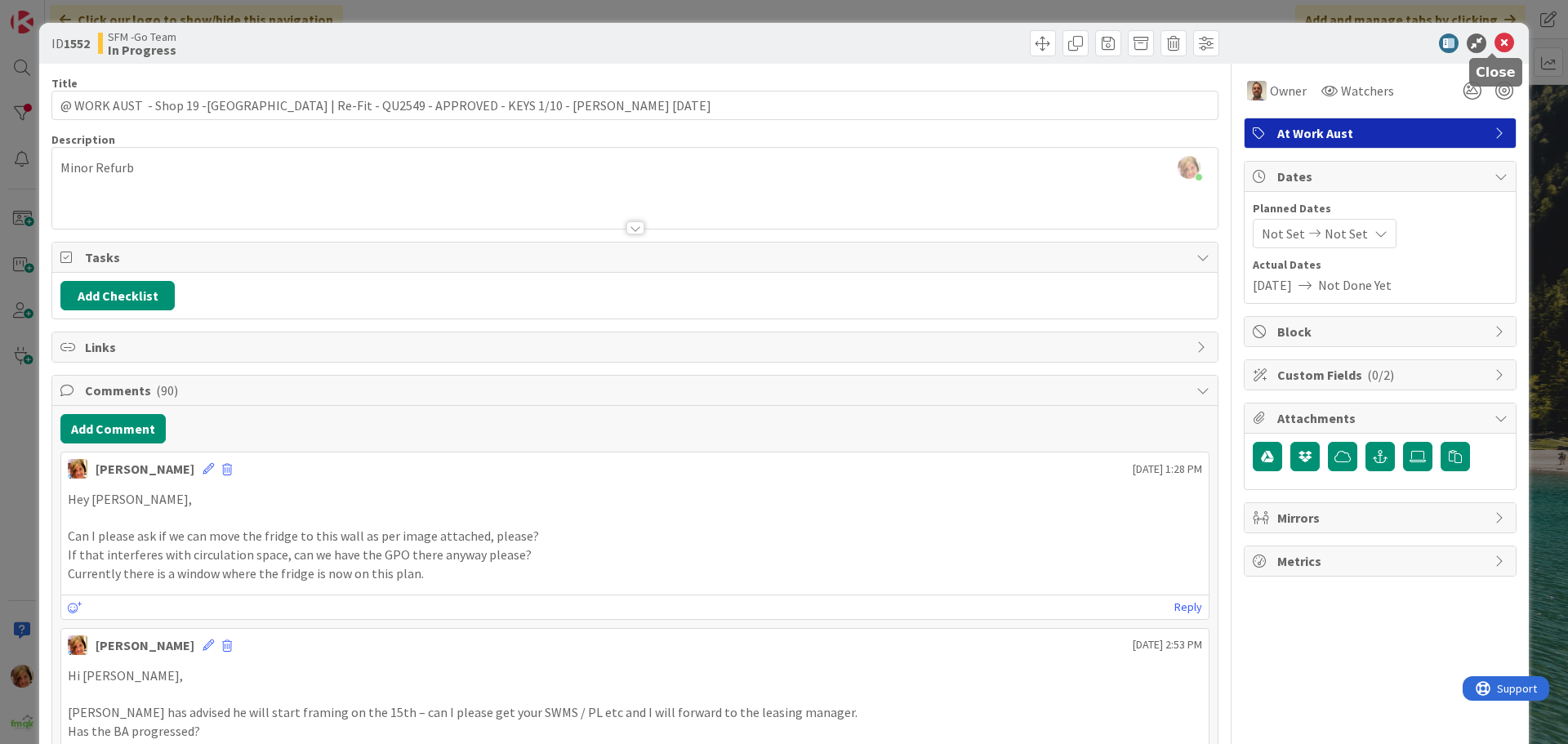
click at [1494, 44] on icon at bounding box center [1504, 44] width 20 height 20
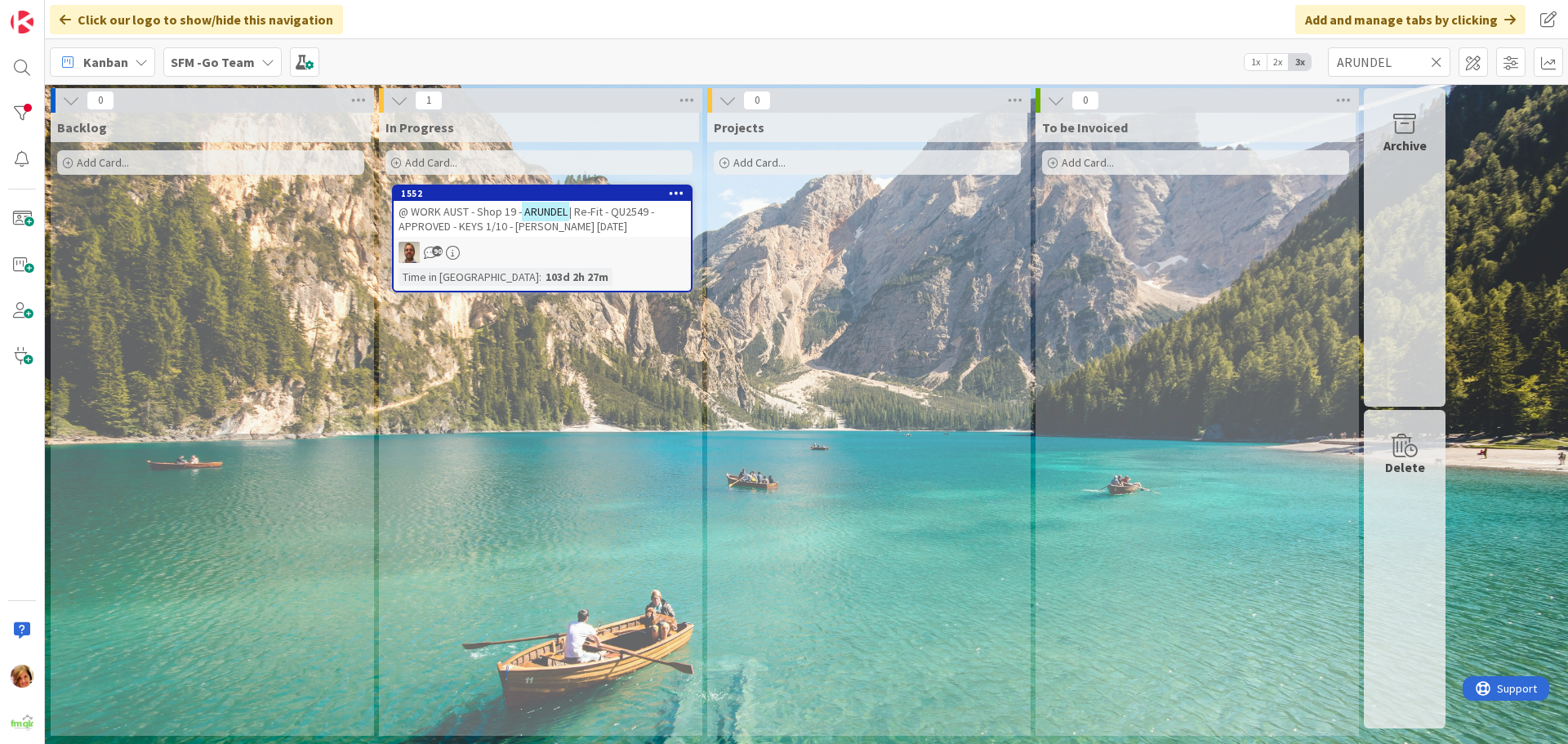
click at [1440, 62] on icon at bounding box center [1436, 62] width 12 height 15
click at [1440, 62] on input "text" at bounding box center [1389, 62] width 123 height 29
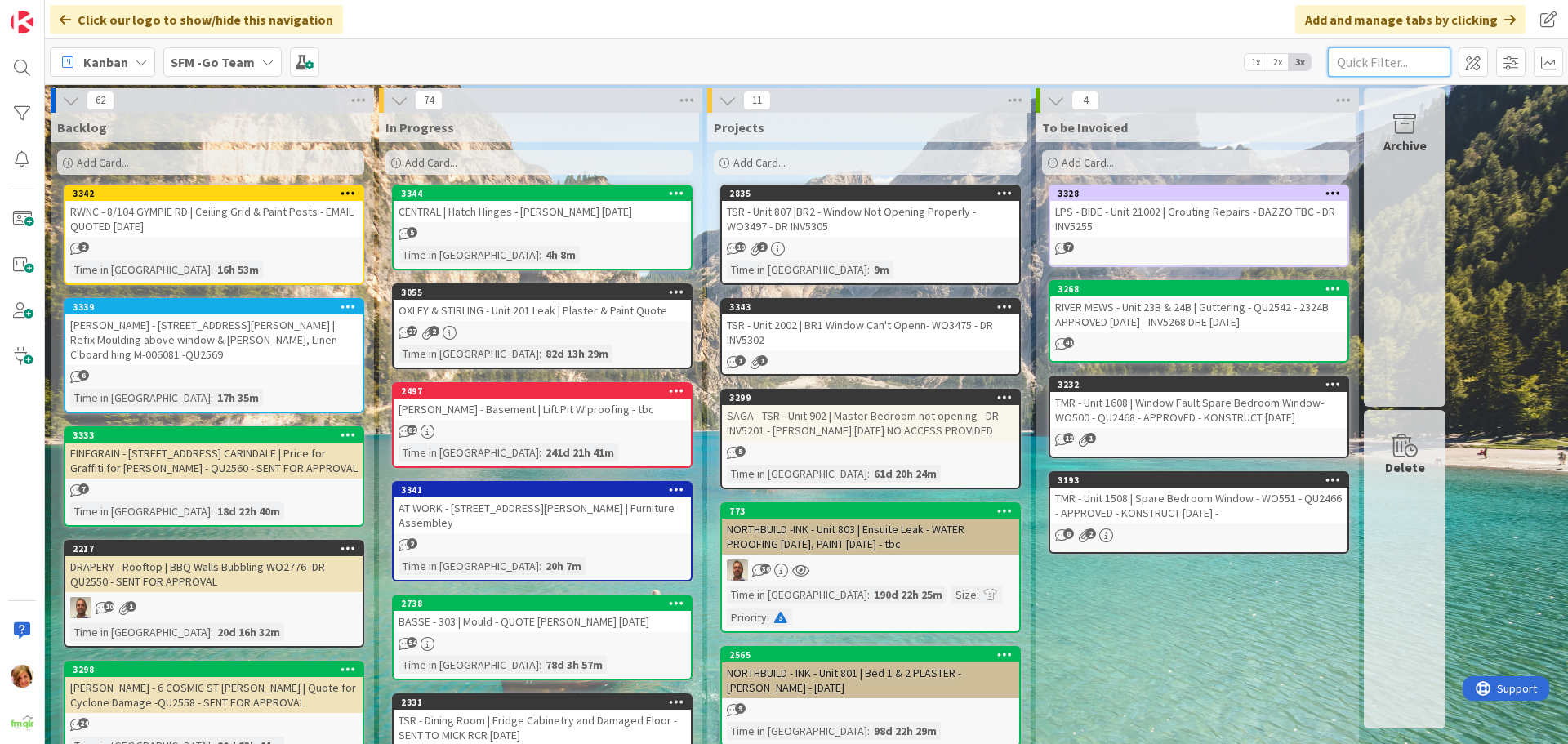
click at [1373, 65] on input "text" at bounding box center [1389, 62] width 123 height 29
type input "drapery"
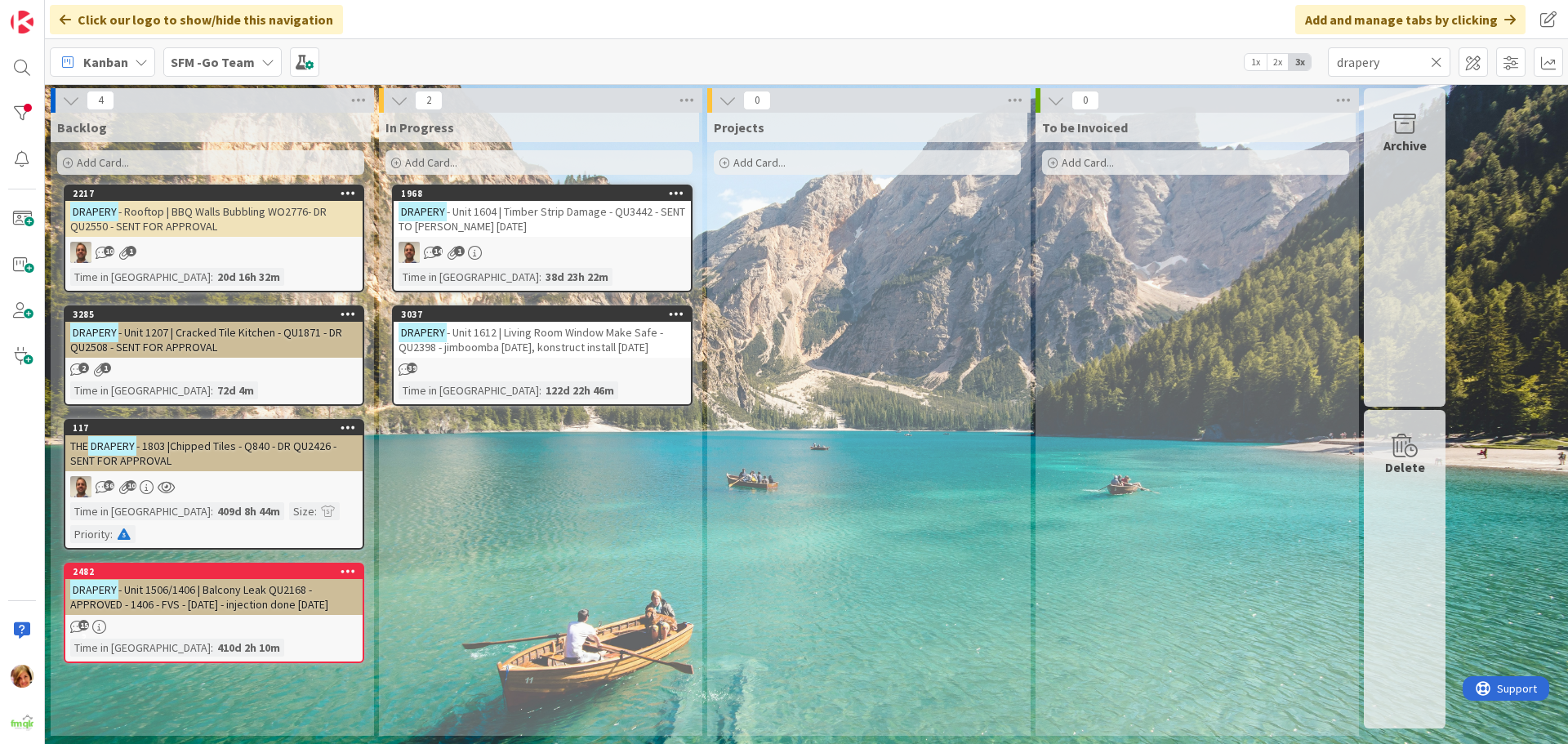
click at [559, 213] on span "- Unit 1604 | Timber Strip Damage - QU3442 - SENT TO [PERSON_NAME] [DATE]" at bounding box center [541, 219] width 286 height 29
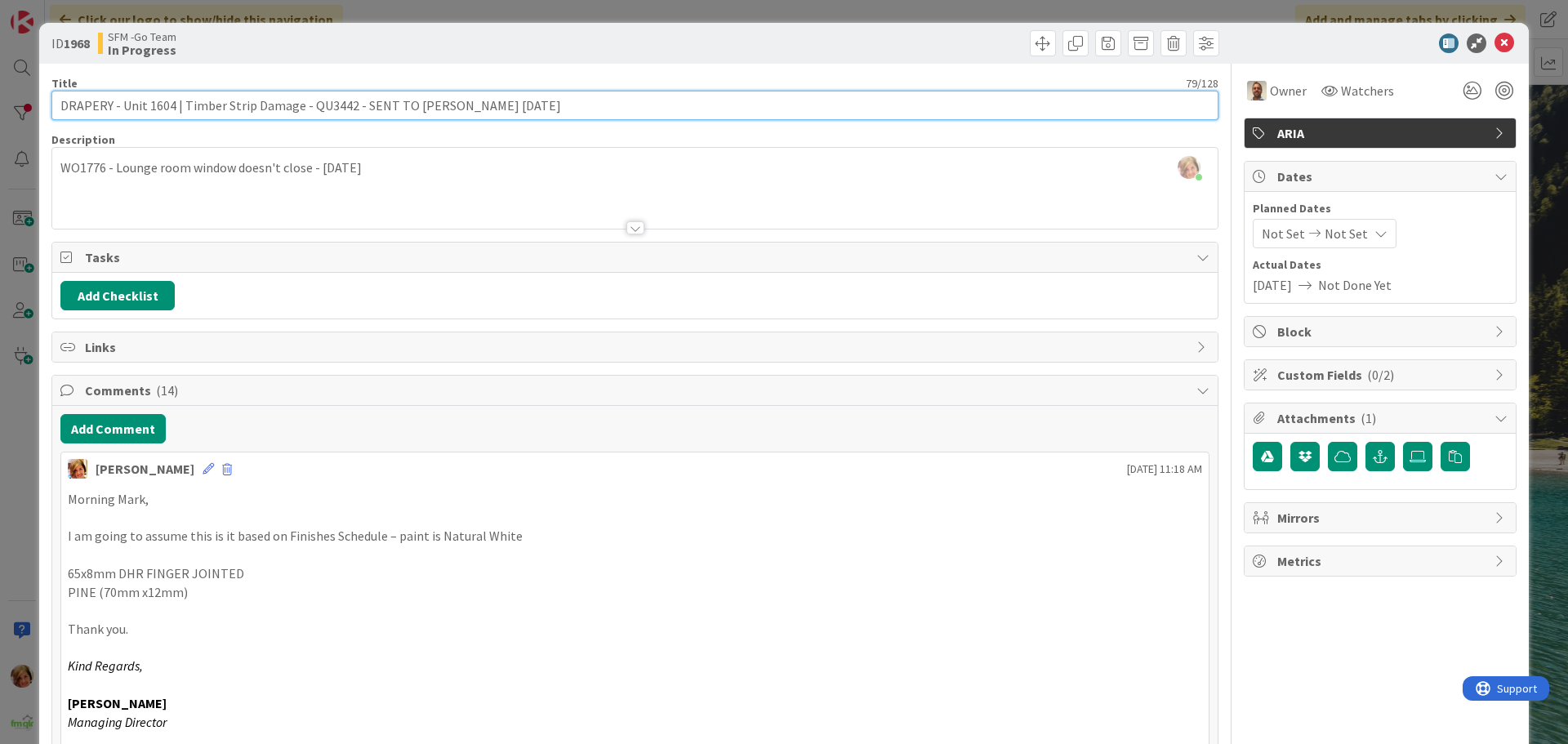
click at [355, 106] on input "DRAPERY - Unit 1604 | Timber Strip Damage - QU3442 - SENT TO [PERSON_NAME] [DAT…" at bounding box center [635, 105] width 1167 height 29
type input "DRAPERY - Unit 1604 | Timber Strip Damage - QU3442 - DR QU2572 - SENT TO [PERSO…"
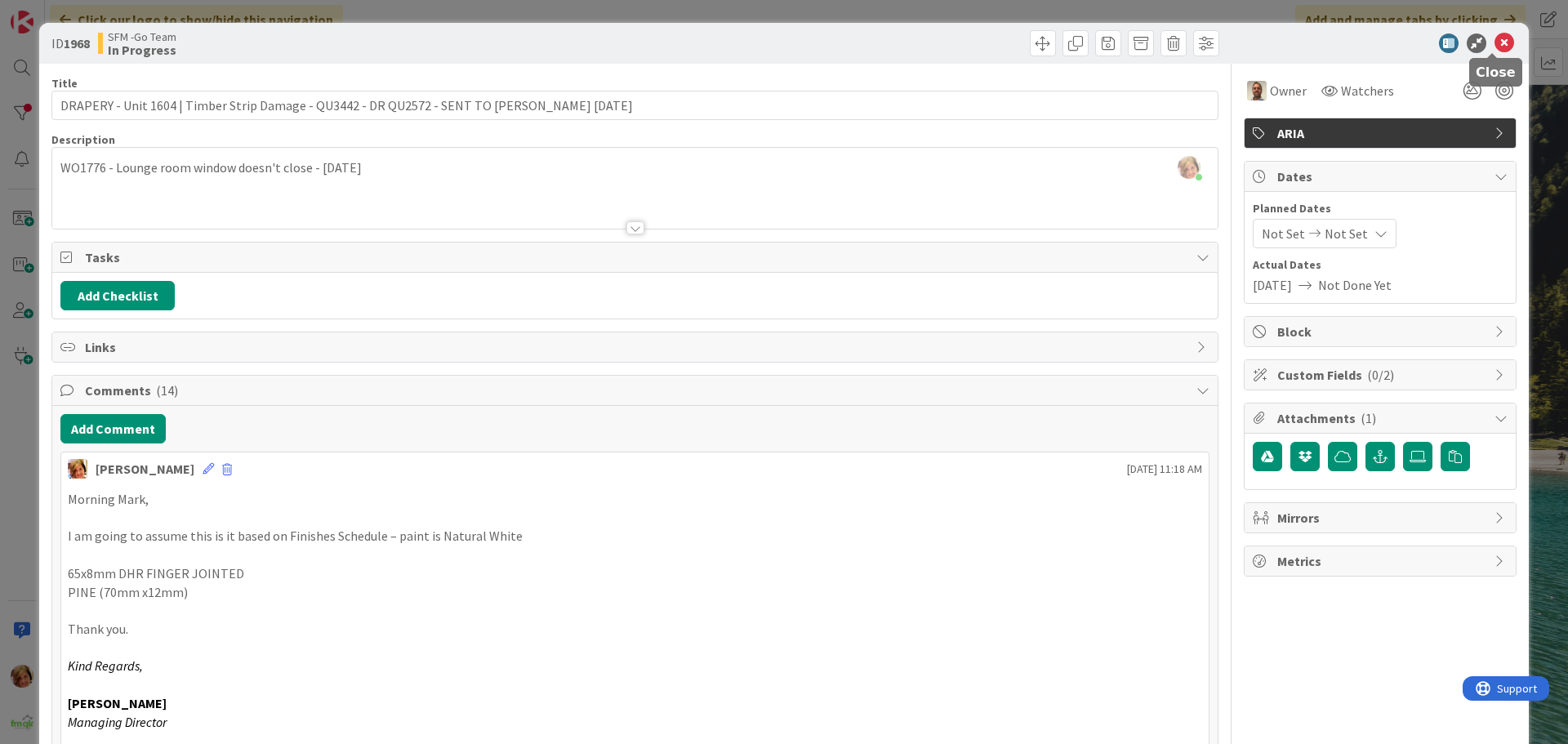
click at [1496, 39] on icon at bounding box center [1504, 44] width 20 height 20
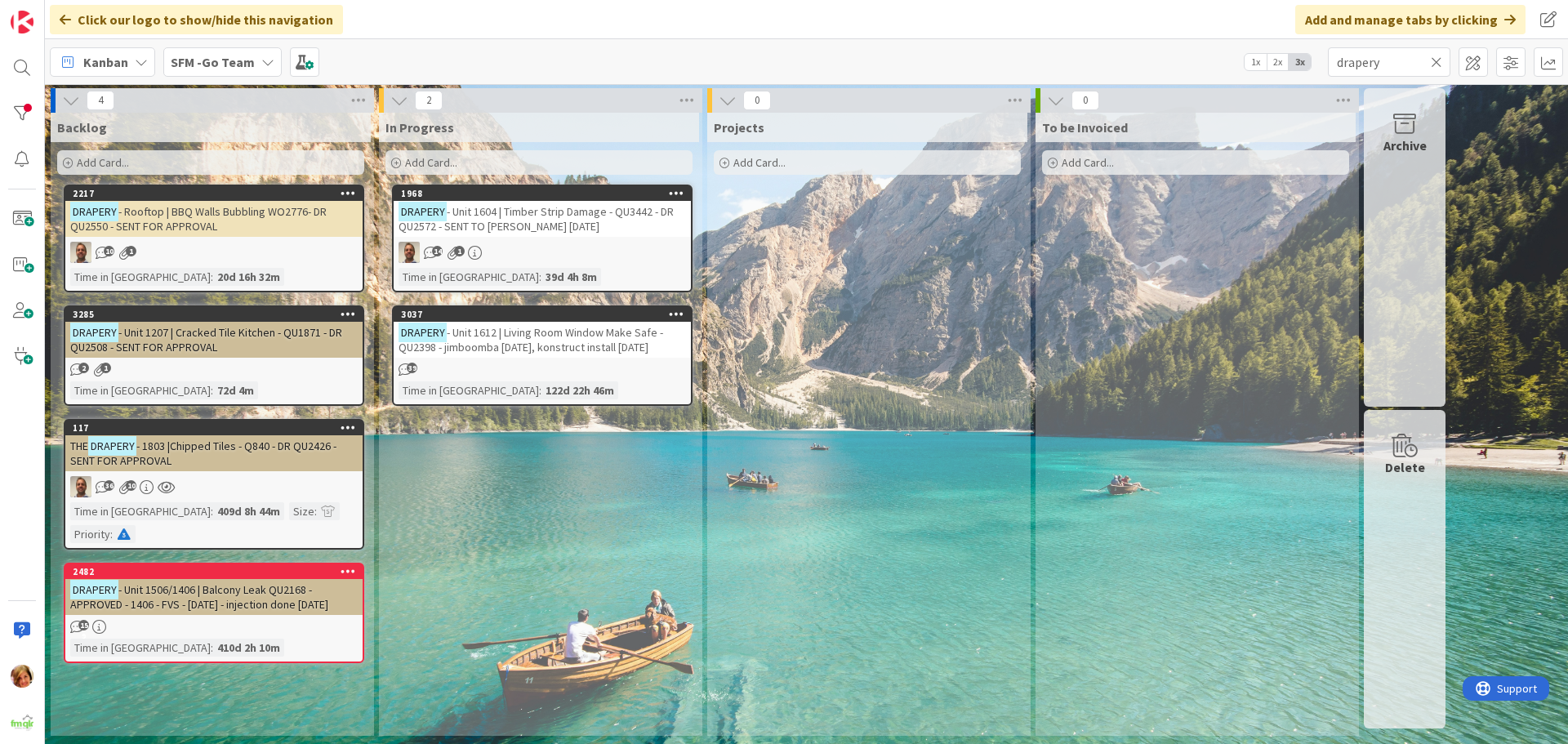
click at [1437, 60] on icon at bounding box center [1436, 62] width 12 height 15
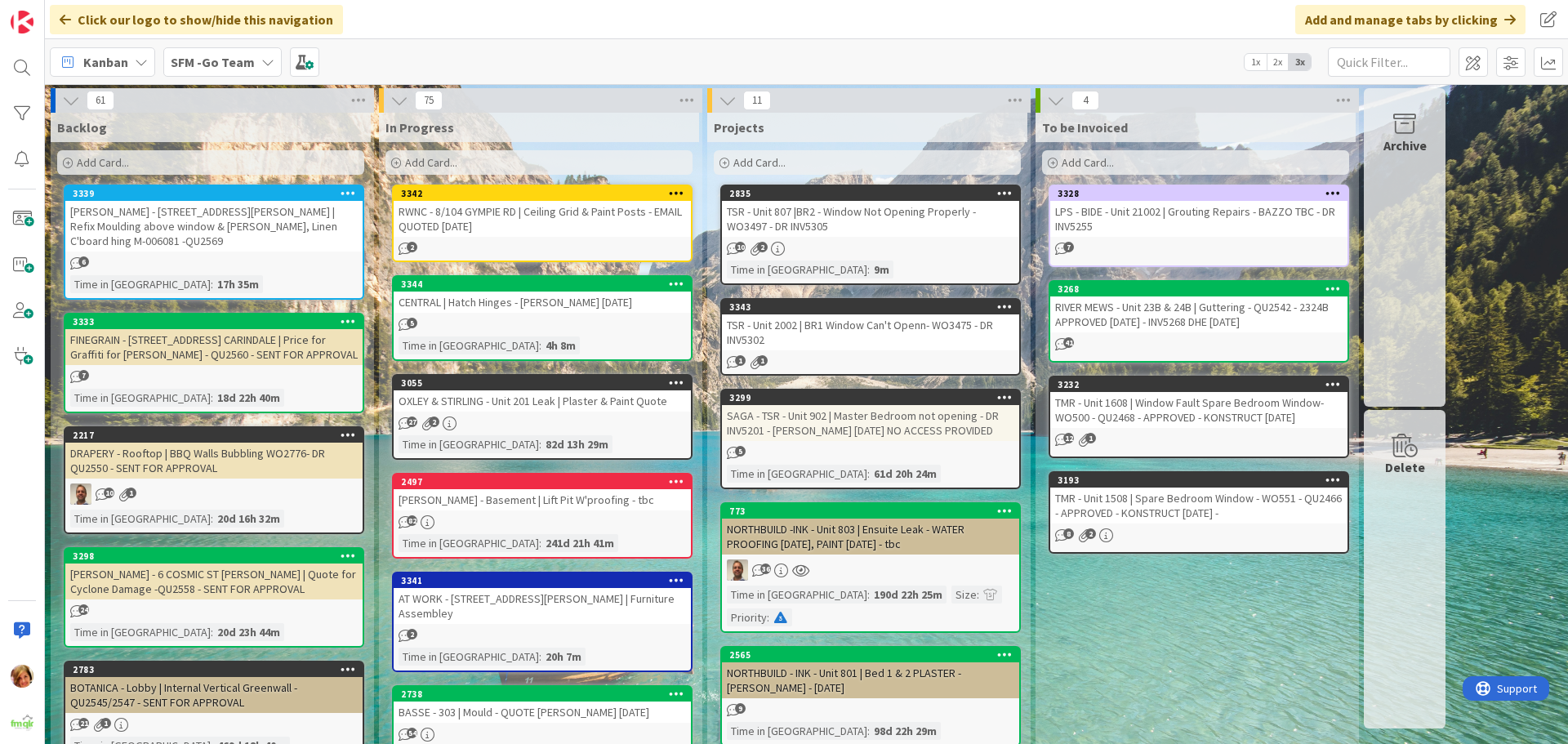
click at [517, 229] on div "RWNC - 8/104 GYMPIE RD | Ceiling Grid & Paint Posts - EMAIL QUOTED [DATE]" at bounding box center [542, 219] width 297 height 36
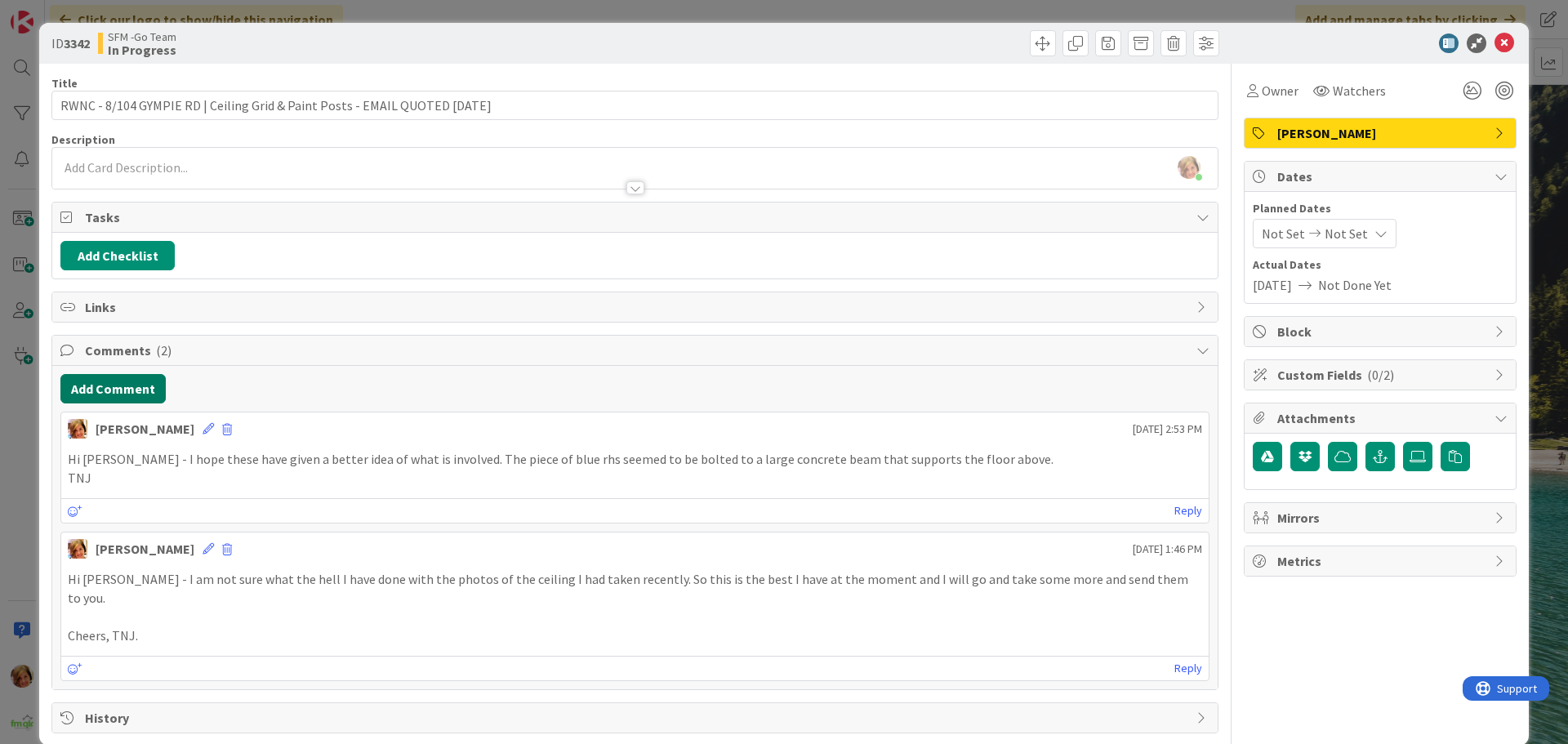
click at [89, 388] on button "Add Comment" at bounding box center [113, 389] width 105 height 29
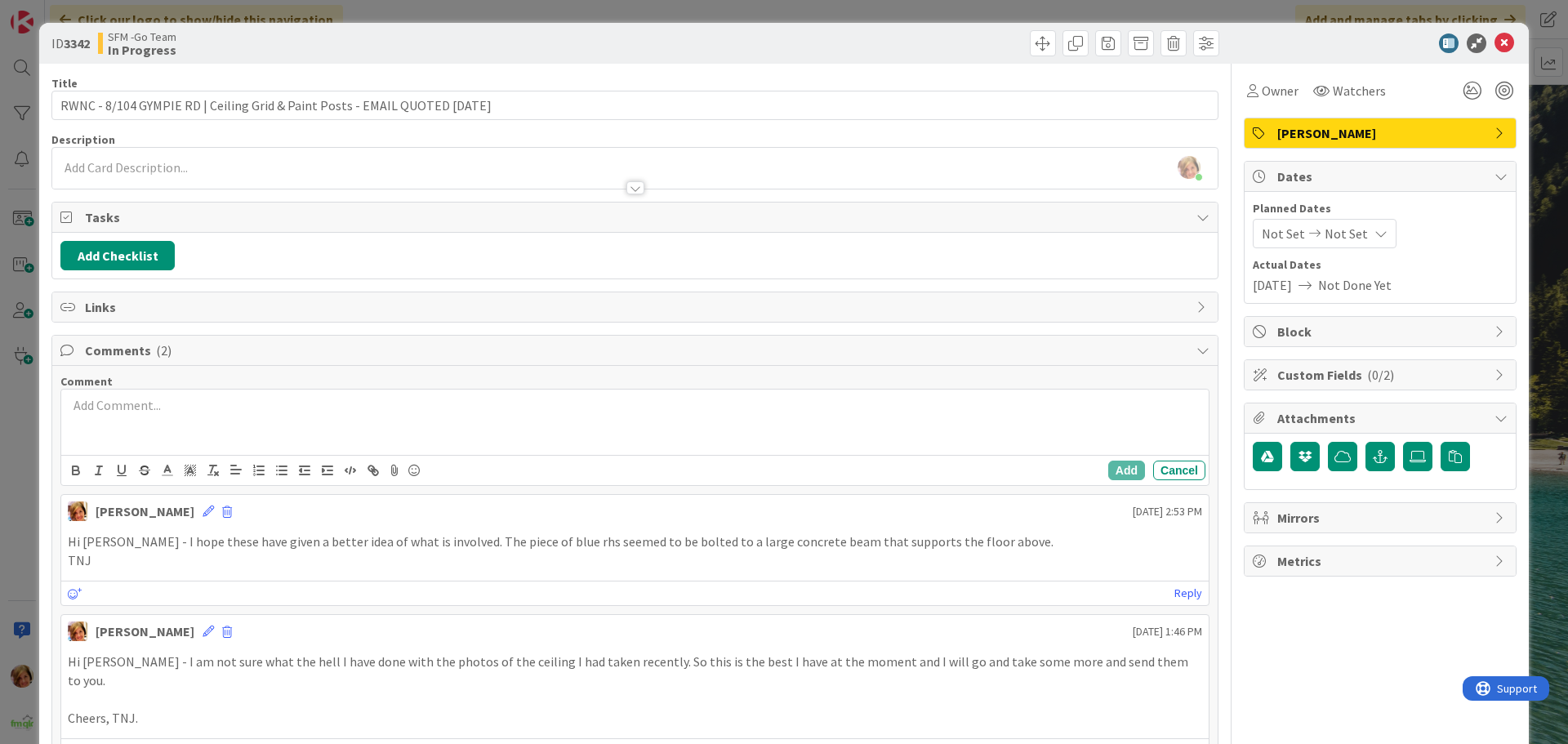
click at [175, 441] on div at bounding box center [634, 422] width 1147 height 65
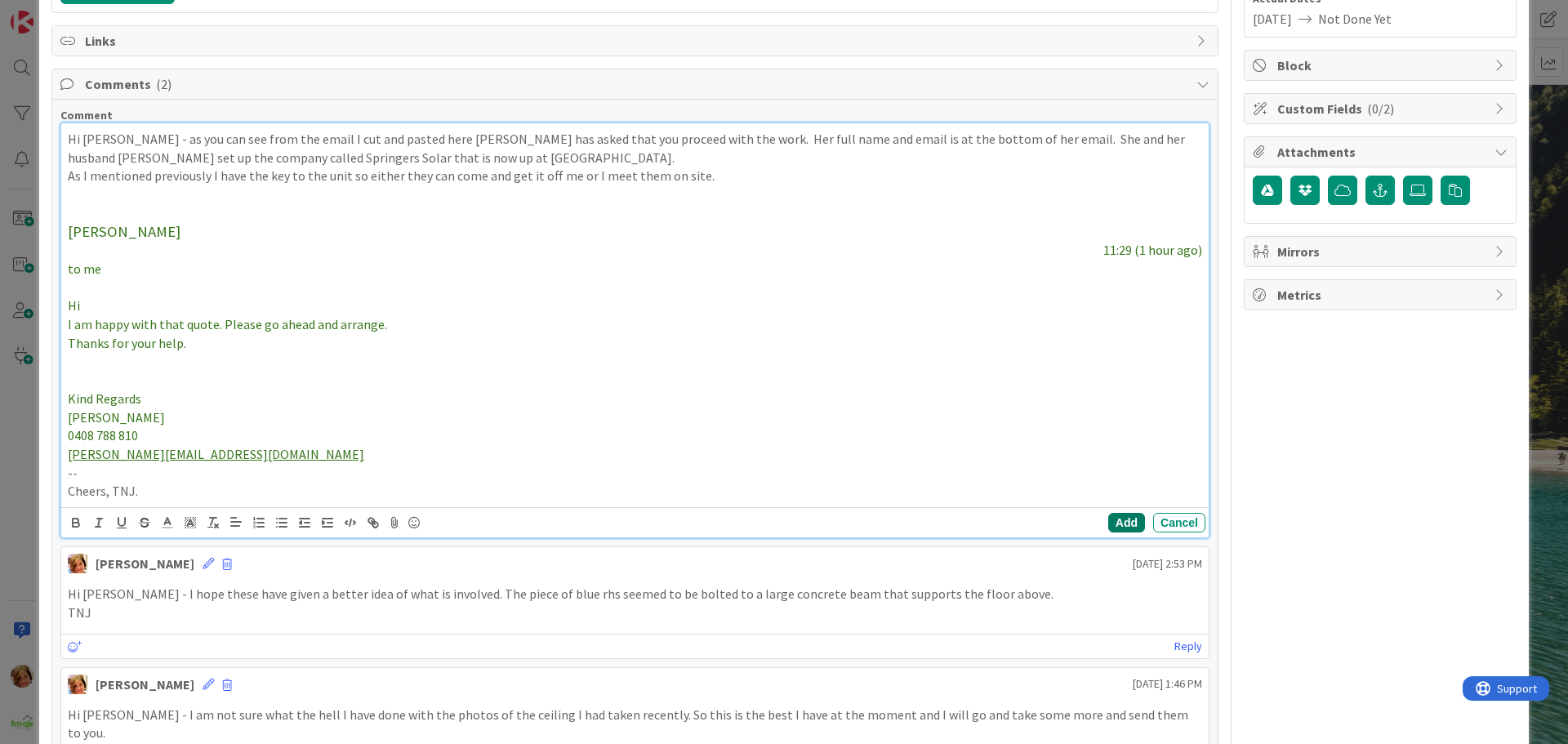
click at [1115, 519] on button "Add" at bounding box center [1126, 522] width 36 height 20
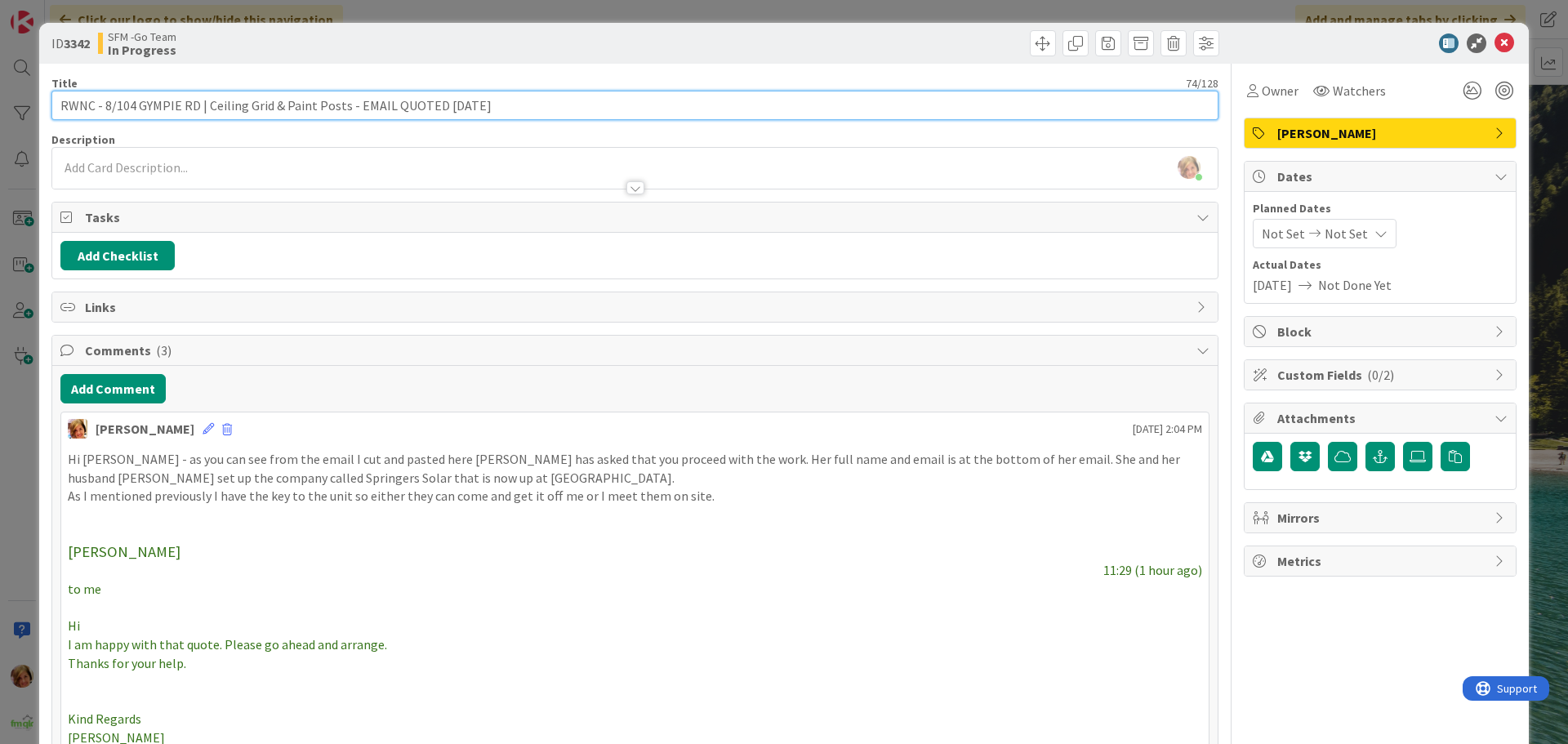
drag, startPoint x: 482, startPoint y: 106, endPoint x: 351, endPoint y: 105, distance: 131.0
click at [351, 105] on input "RWNC - 8/104 GYMPIE RD | Ceiling Grid & Paint Posts - EMAIL QUOTED [DATE]" at bounding box center [635, 105] width 1167 height 29
type input "RWNC - [STREET_ADDRESS] | Ceiling Grid & Paint Posts - APPROVED"
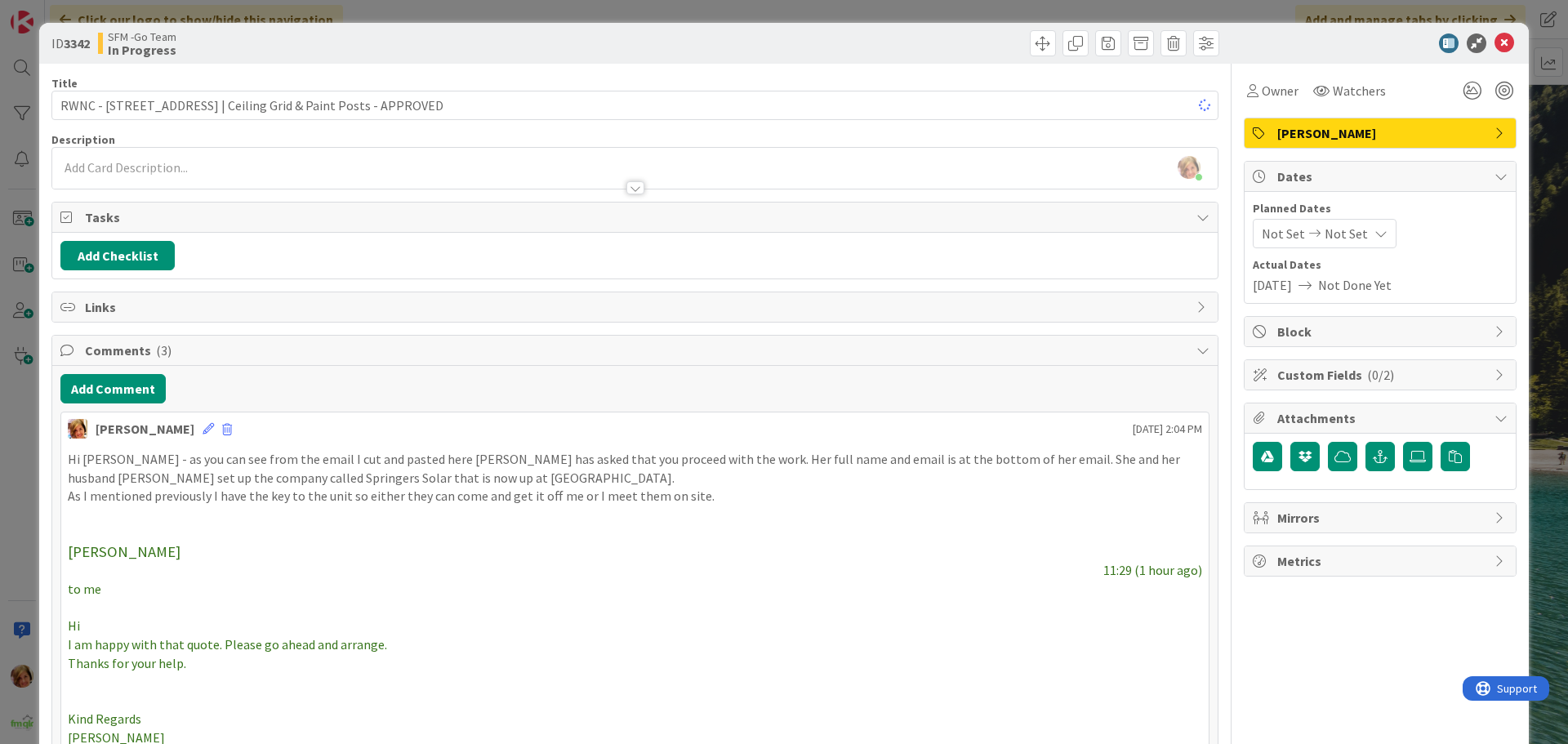
click at [873, 57] on div "ID 3342 SFM -Go Team In Progress" at bounding box center [784, 43] width 1490 height 41
click at [1500, 44] on icon at bounding box center [1504, 44] width 20 height 20
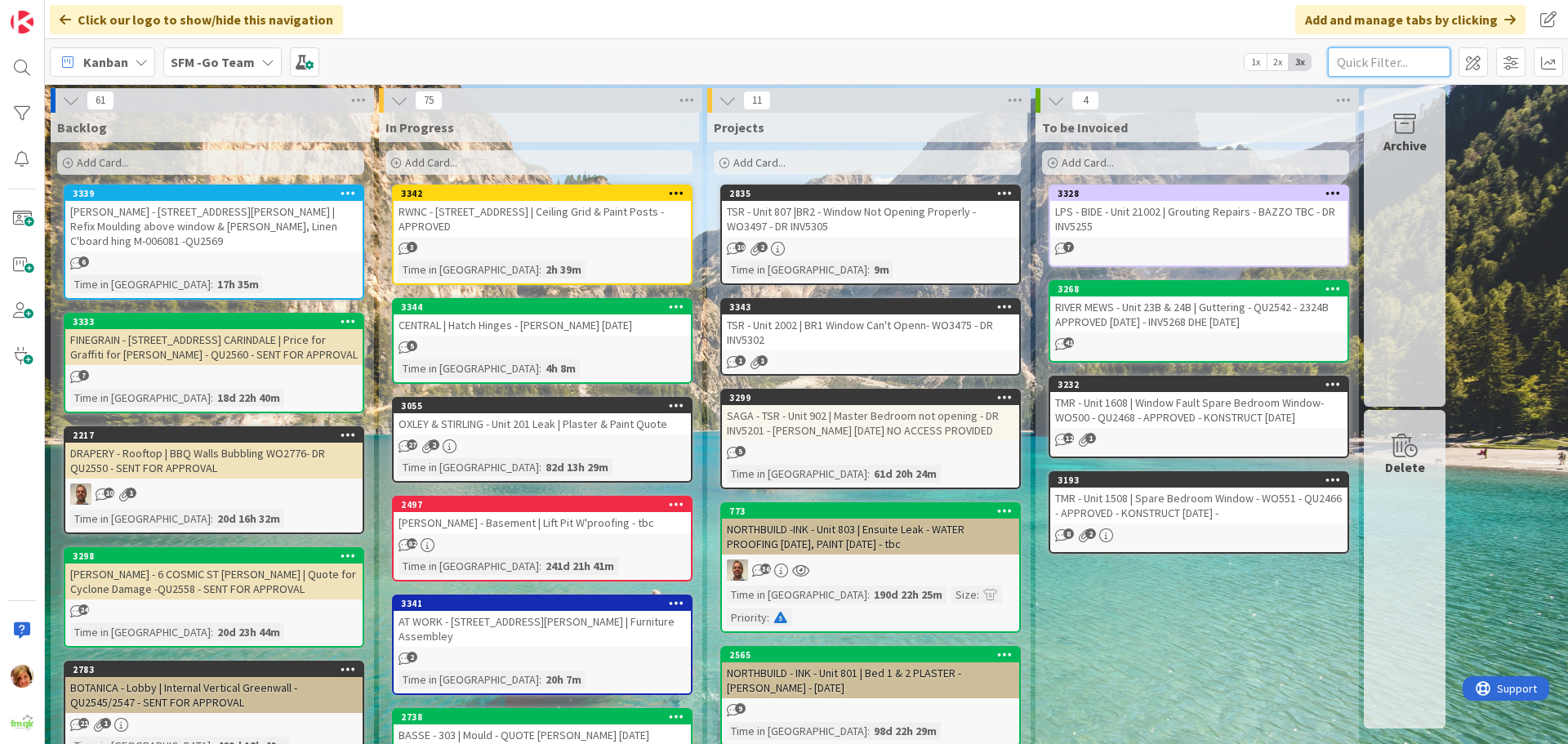
click at [1383, 62] on input "text" at bounding box center [1389, 62] width 123 height 29
type input "CALOUNDRA"
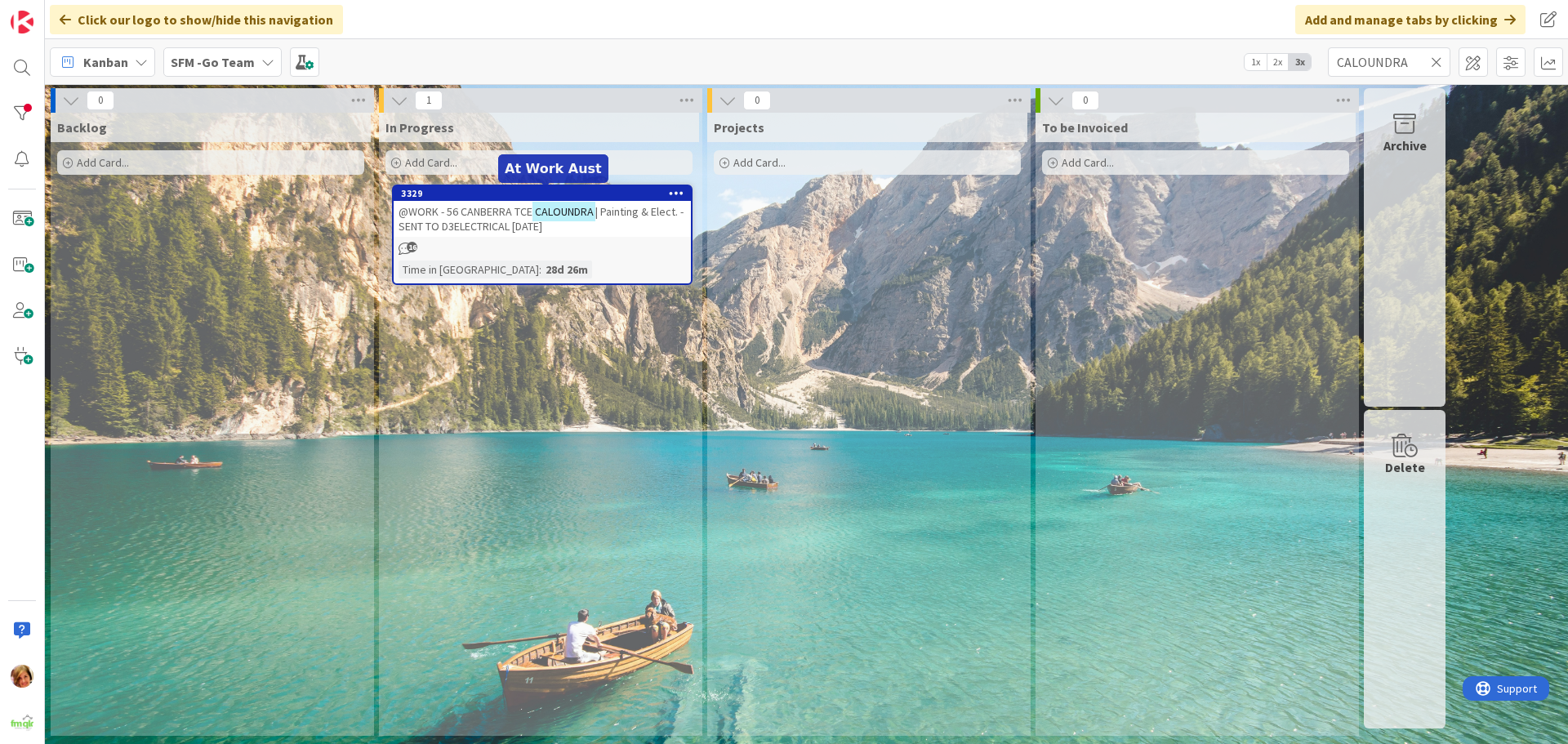
click at [487, 215] on span "@WORK - 56 CANBERRA TCE" at bounding box center [464, 212] width 134 height 15
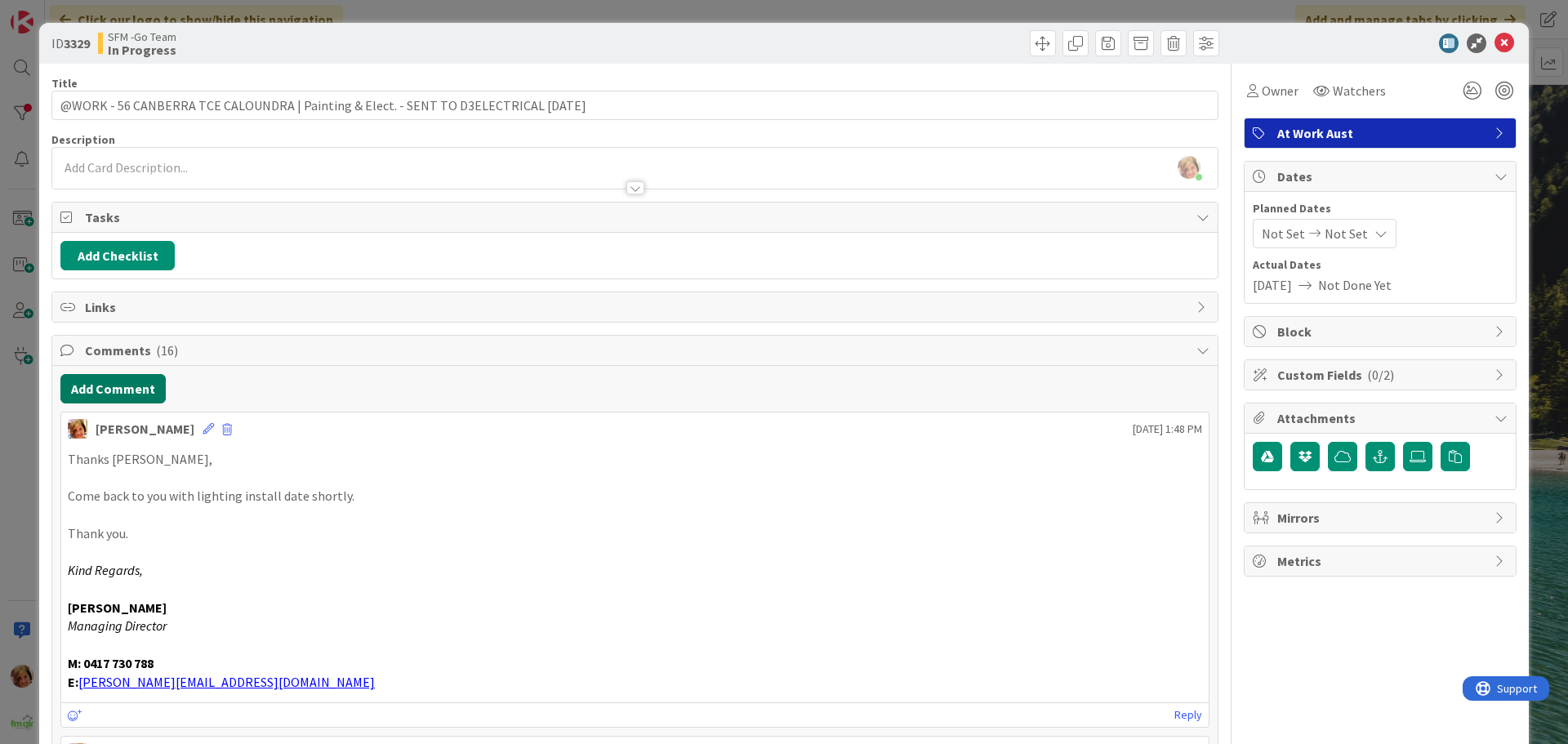
click at [104, 378] on button "Add Comment" at bounding box center [113, 389] width 105 height 29
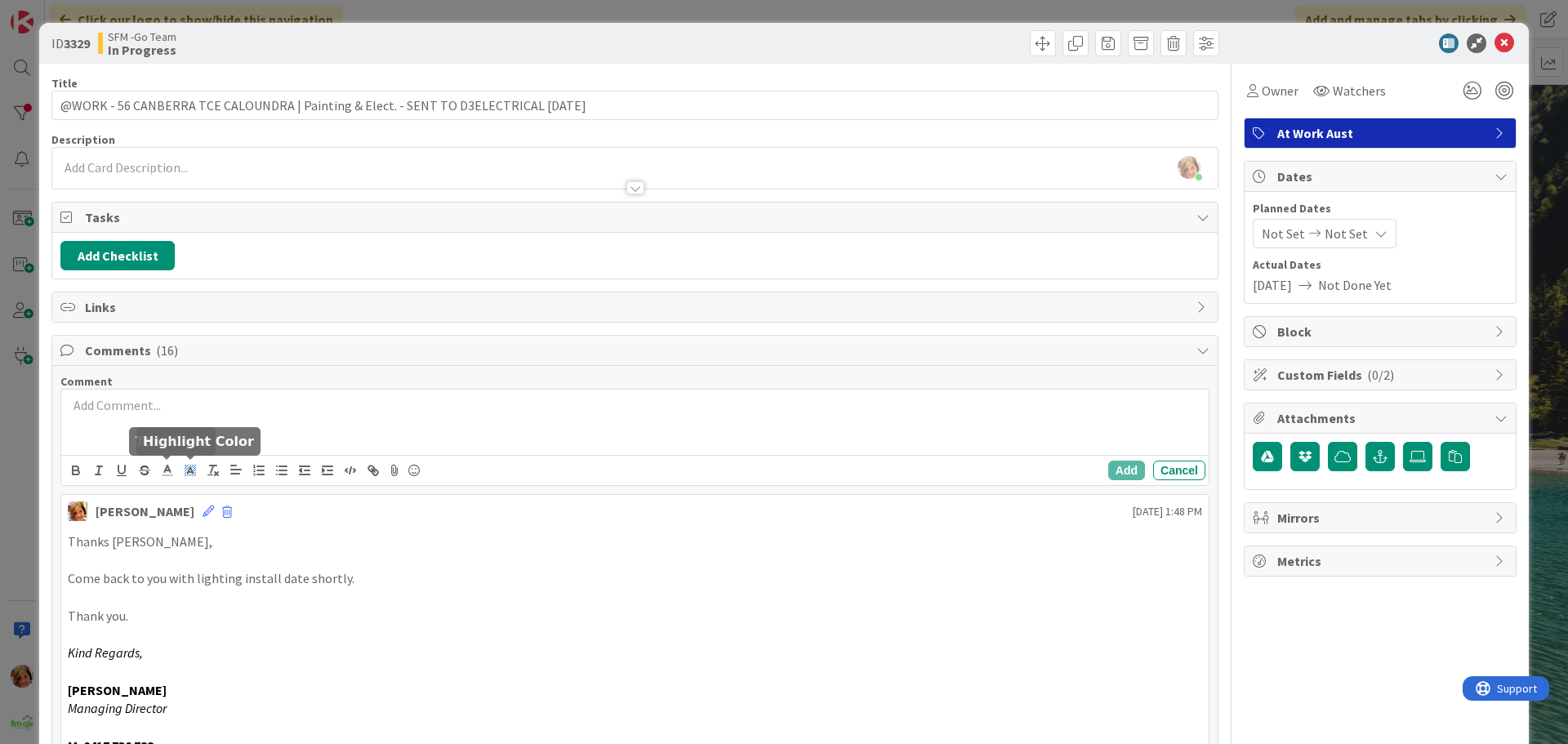
click at [198, 471] on span at bounding box center [190, 470] width 23 height 22
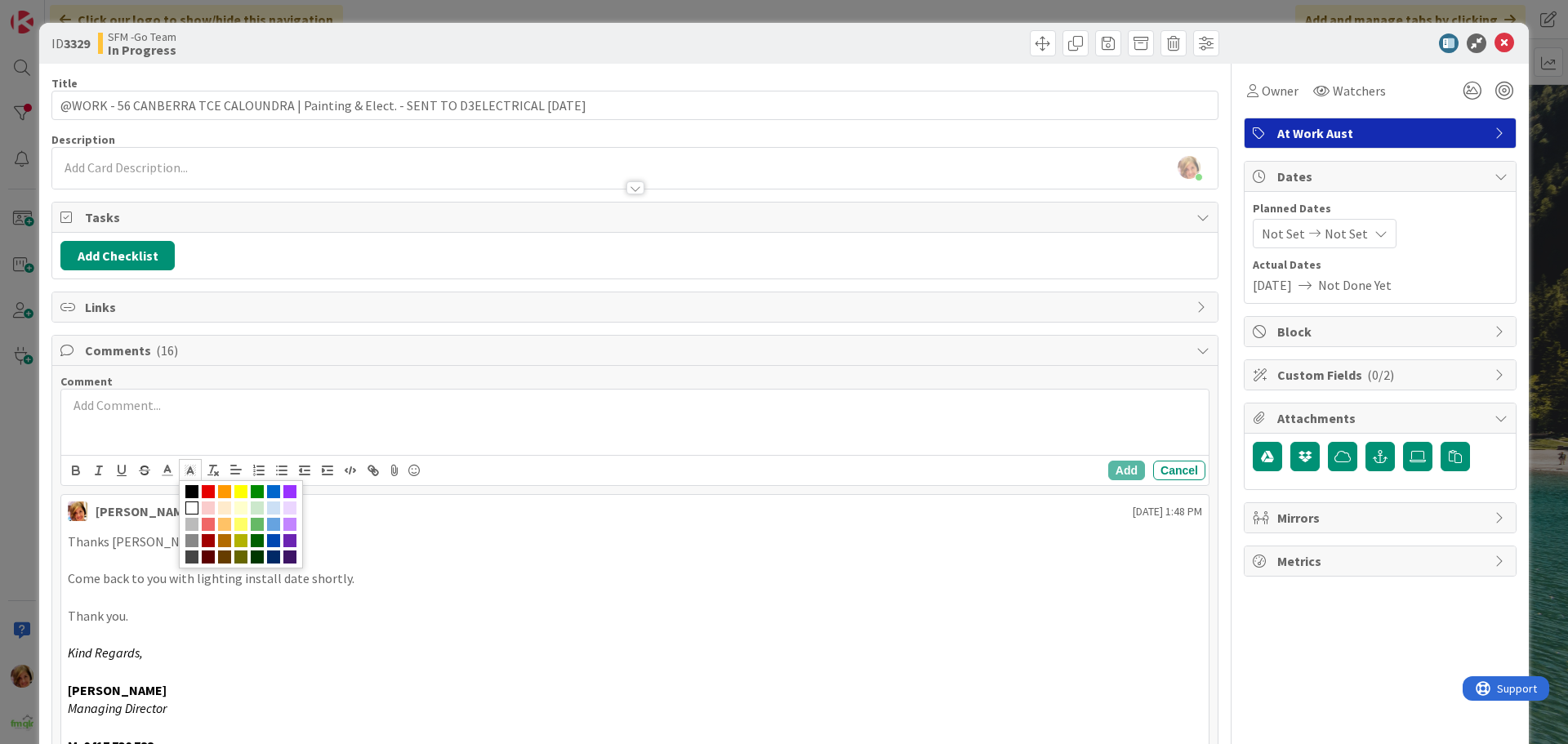
drag, startPoint x: 85, startPoint y: 398, endPoint x: 93, endPoint y: 414, distance: 17.9
click at [85, 400] on p at bounding box center [635, 405] width 1134 height 19
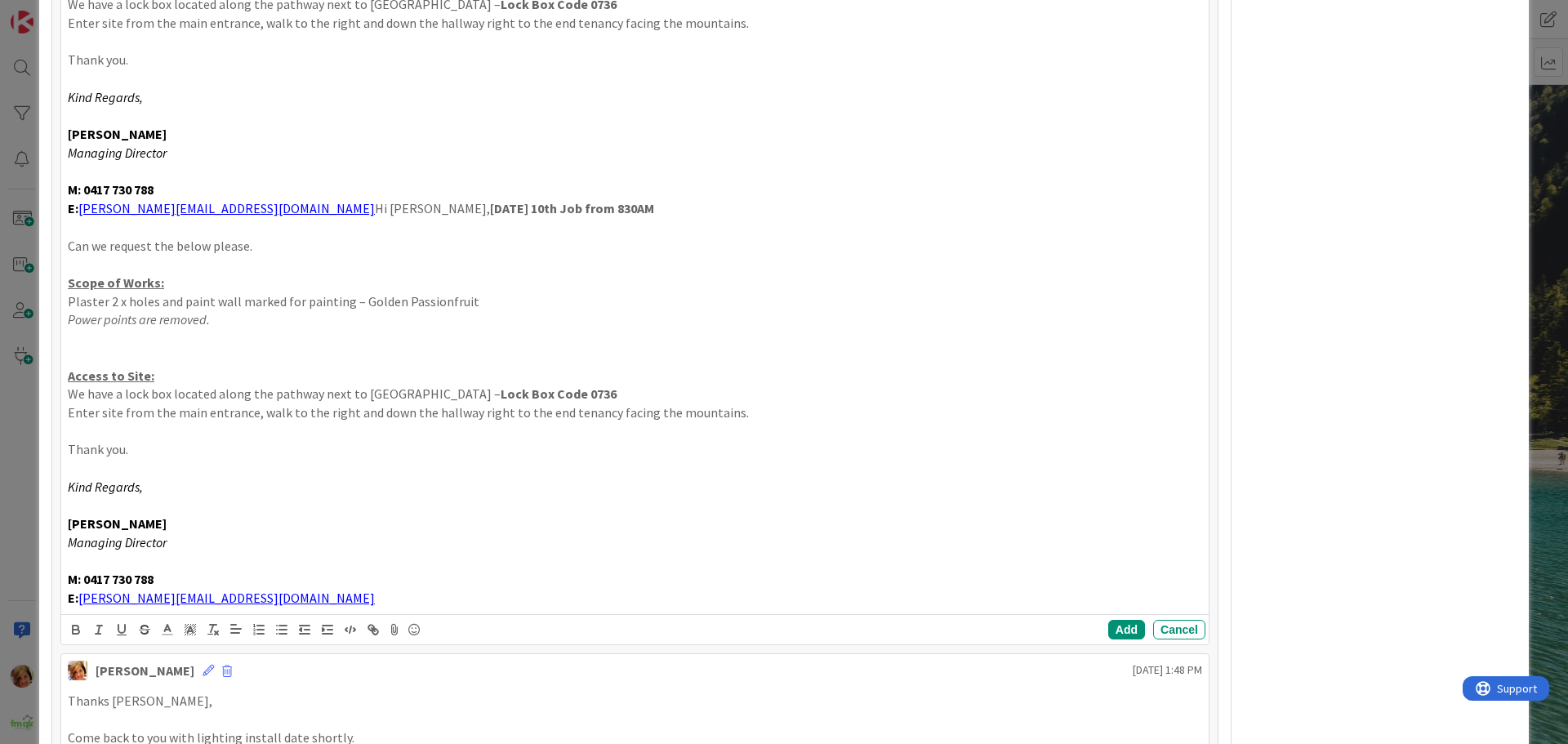
scroll to position [611, 0]
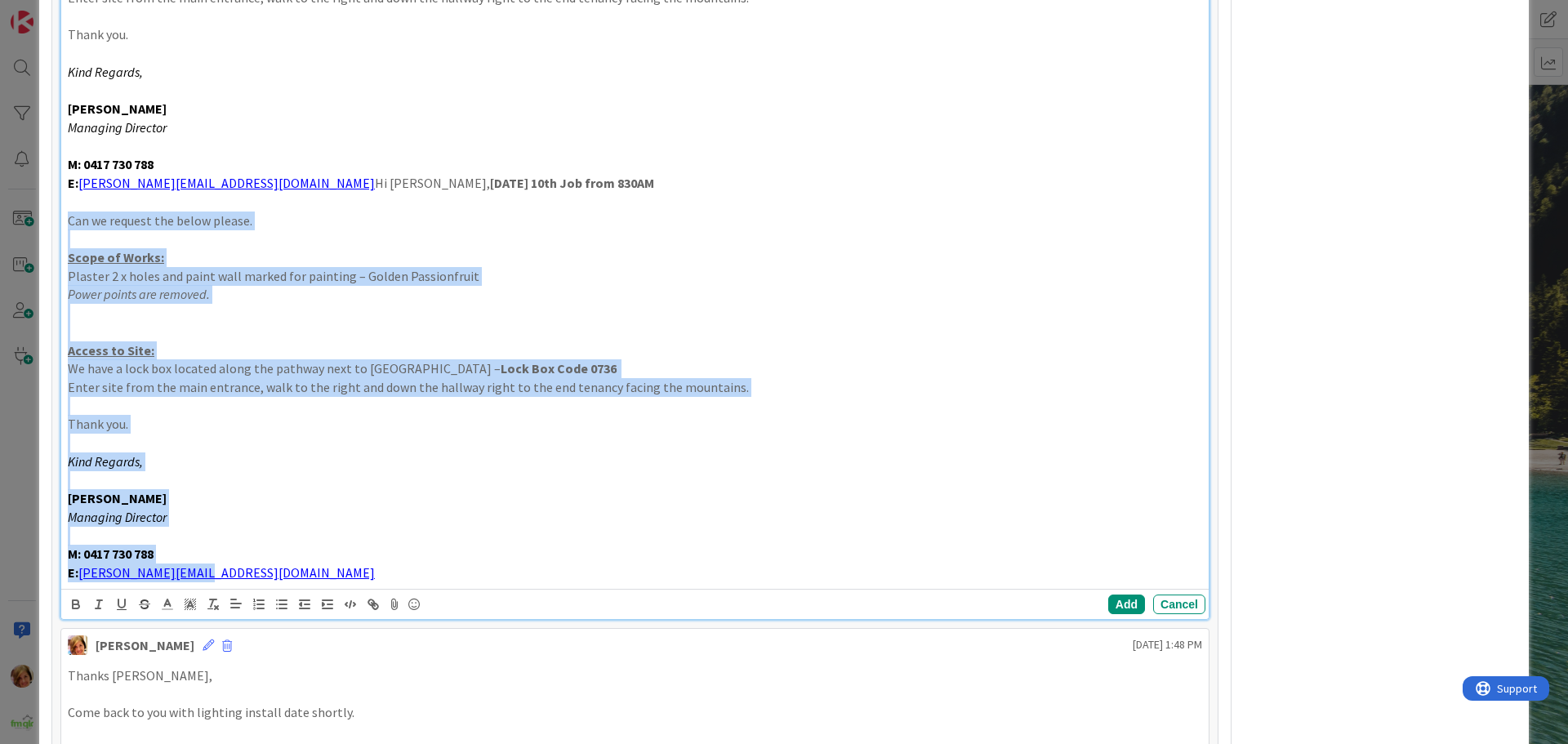
drag, startPoint x: 210, startPoint y: 567, endPoint x: 68, endPoint y: 211, distance: 383.3
click at [68, 211] on div "Hi [PERSON_NAME], [DATE] 10th Job from 830AM Can we request the below please. S…" at bounding box center [634, 184] width 1147 height 810
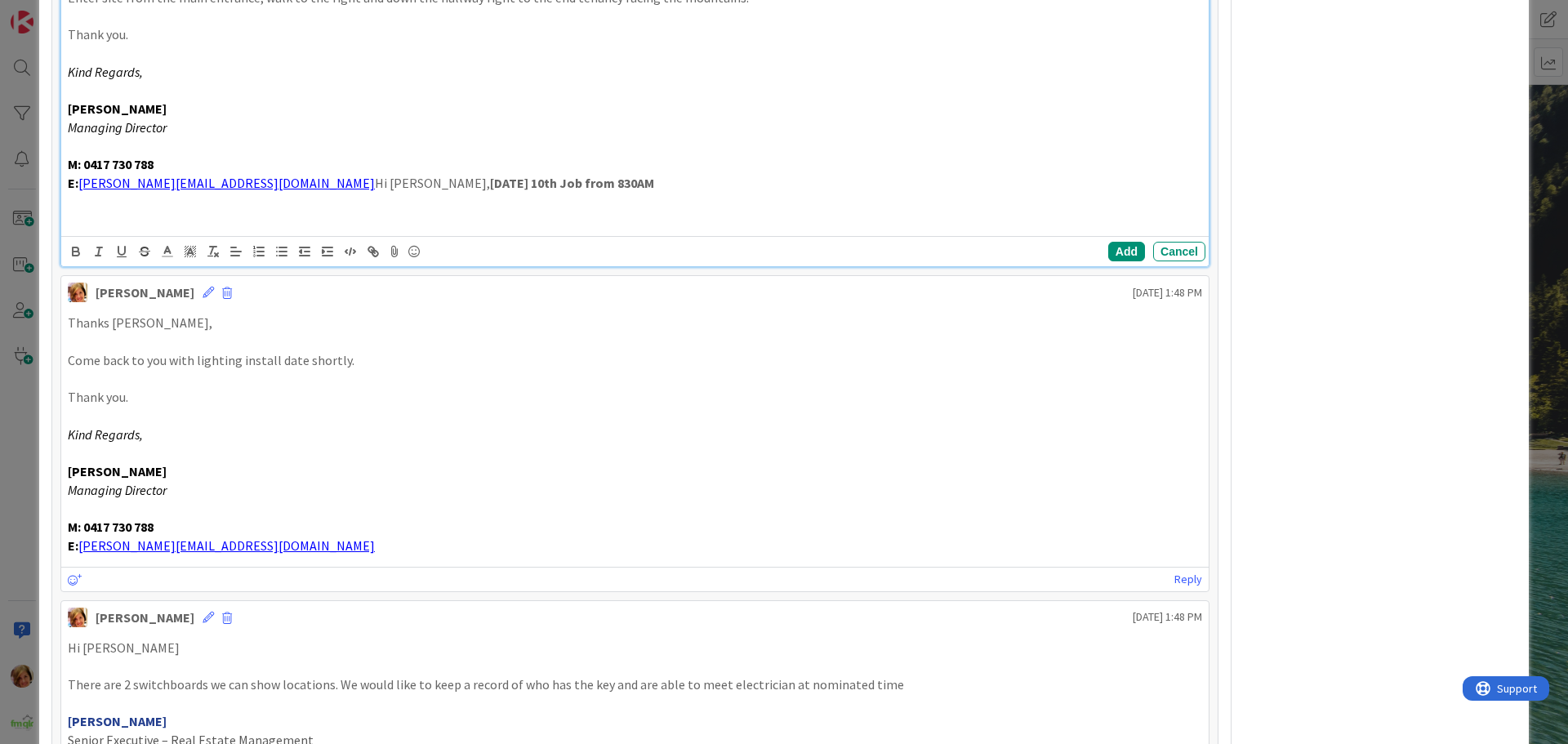
scroll to position [203, 0]
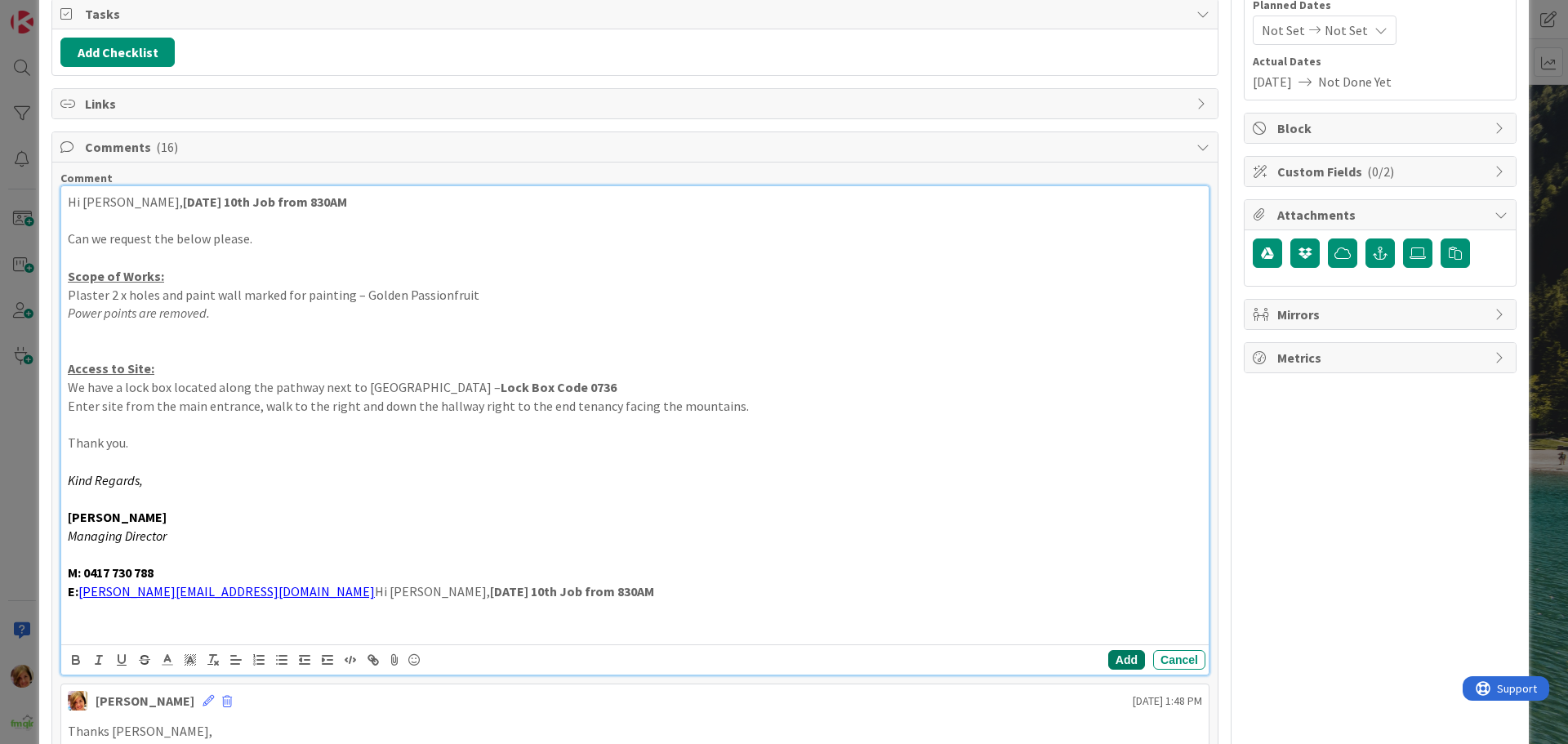
click at [1117, 661] on button "Add" at bounding box center [1126, 660] width 36 height 20
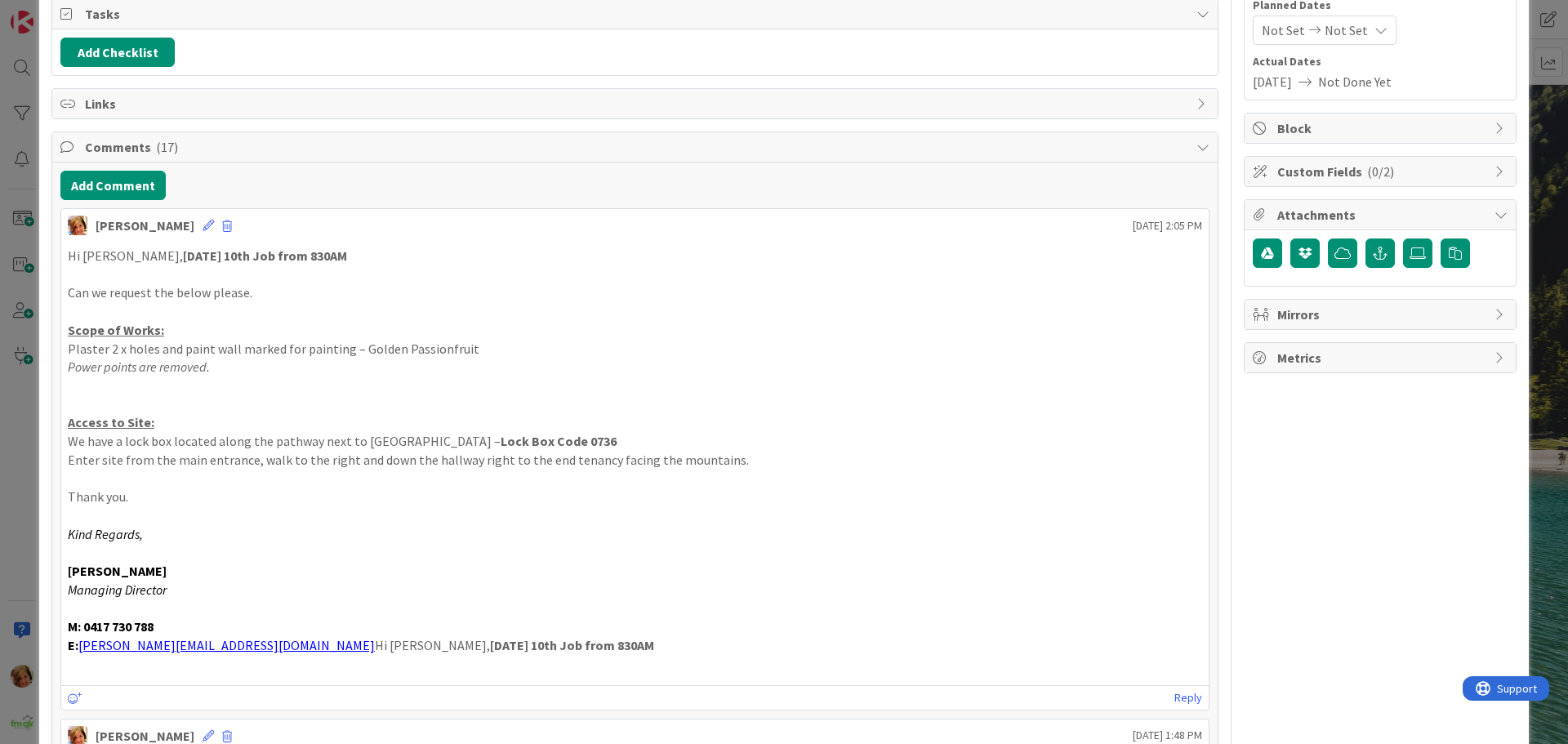
scroll to position [0, 0]
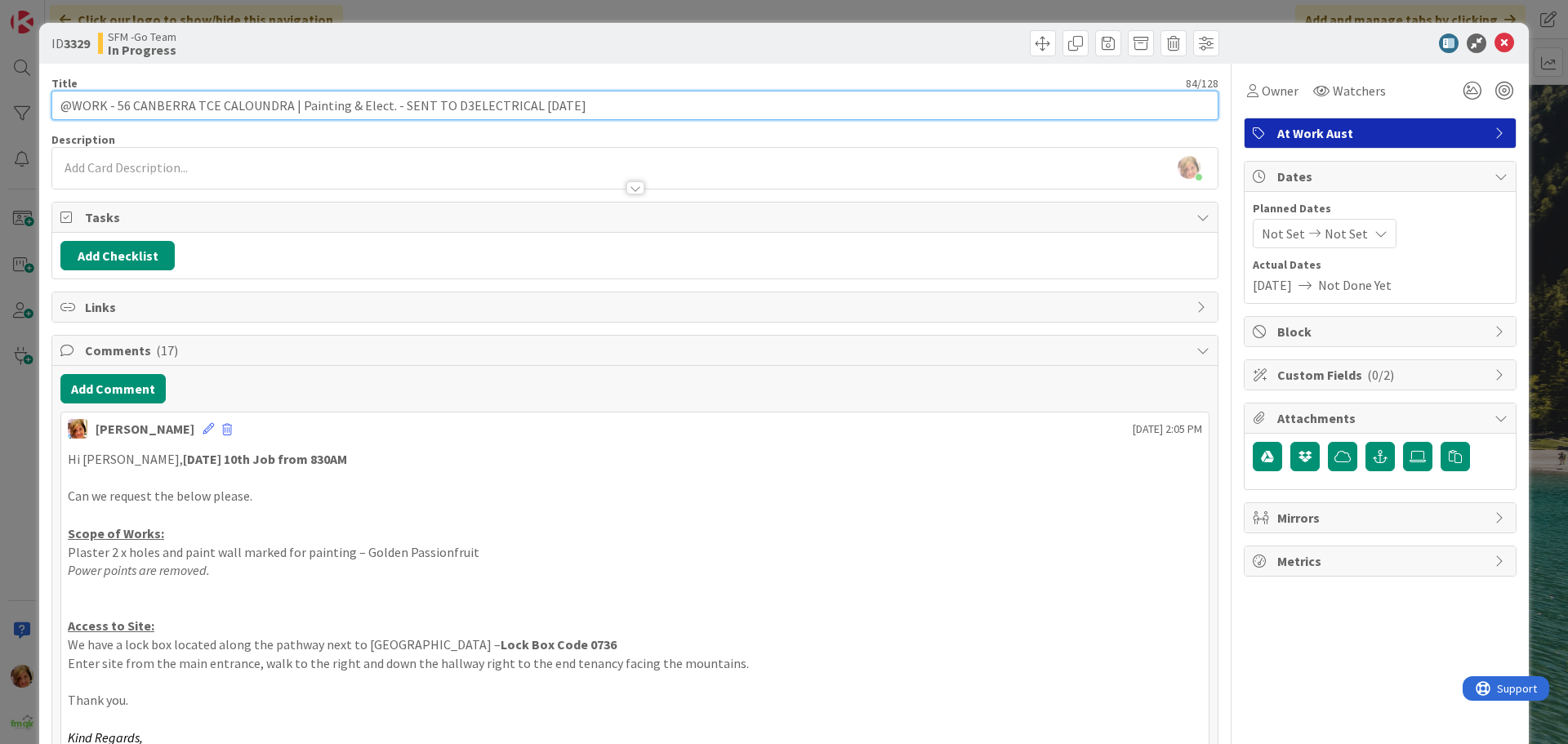
click at [597, 104] on input "@WORK - 56 CANBERRA TCE CALOUNDRA | Painting & Elect. - SENT TO D3ELECTRICAL [D…" at bounding box center [635, 105] width 1167 height 29
type input "@WORK - 56 CANBERRA TCE CALOUNDRA | Painting & Elect. - SENT TO D3ELECTRICAL [D…"
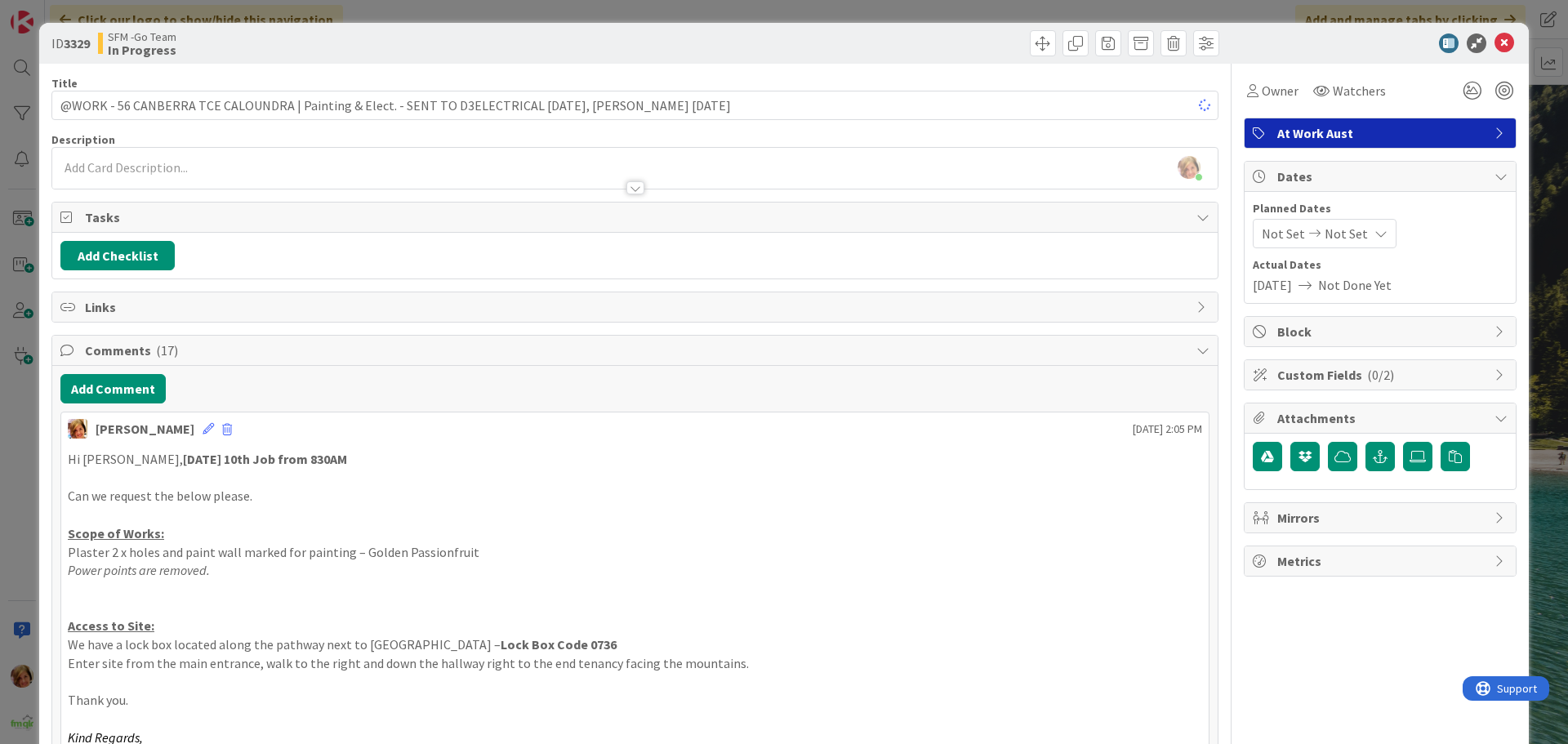
click at [753, 36] on div at bounding box center [930, 43] width 580 height 26
click at [1494, 46] on icon at bounding box center [1504, 44] width 20 height 20
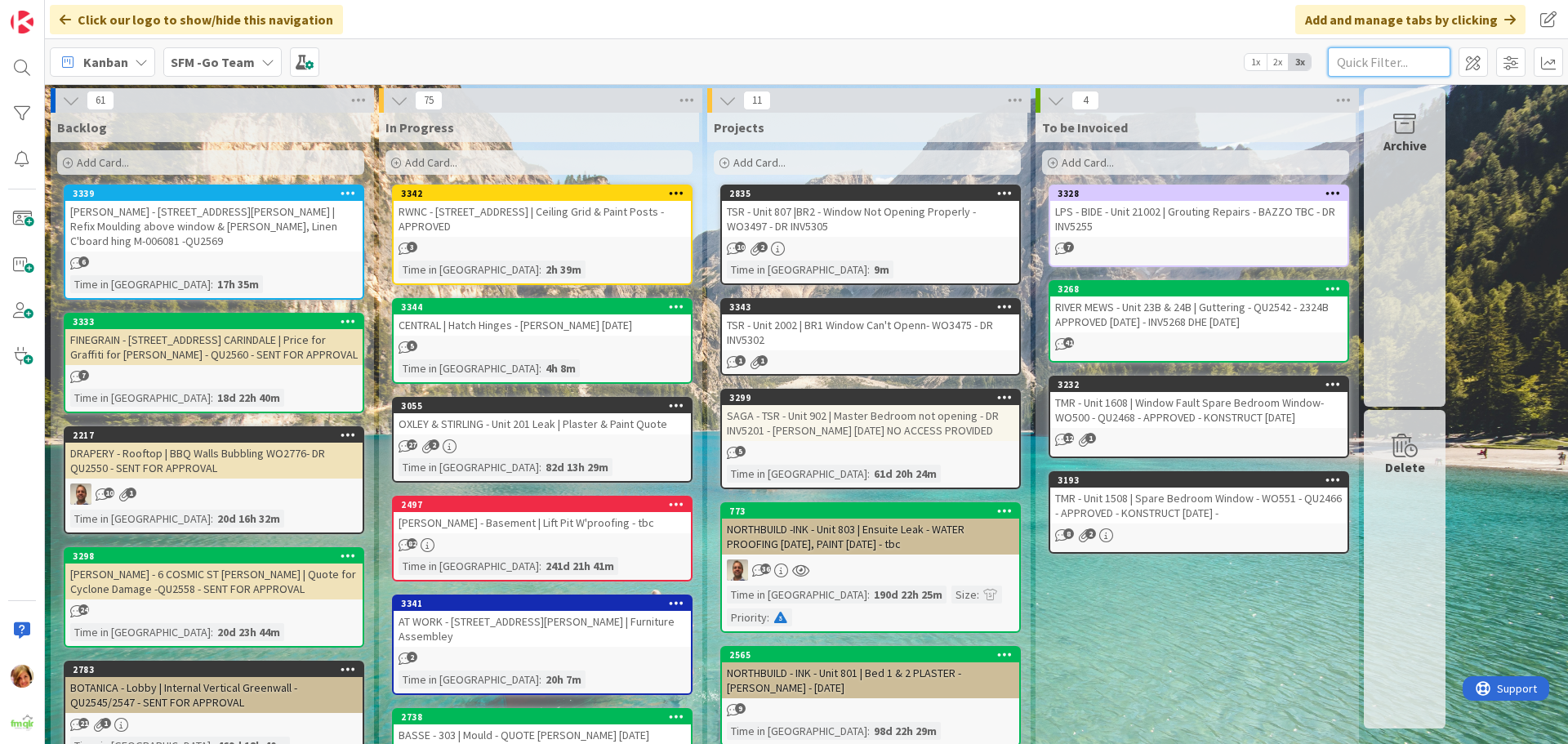
click at [1391, 58] on input "text" at bounding box center [1389, 62] width 123 height 29
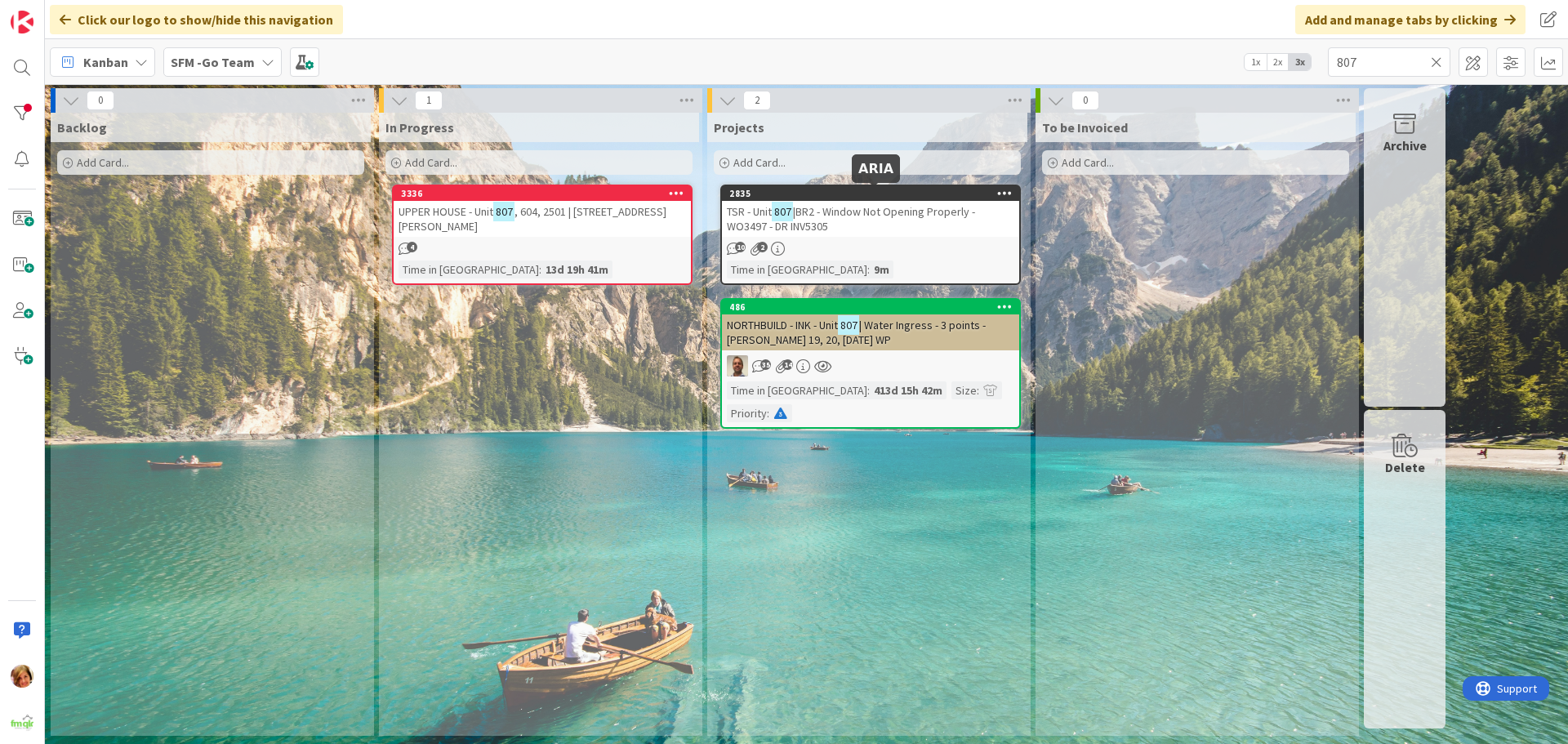
click at [847, 222] on div "TSR - Unit 807 |BR2 - Window Not Opening Properly - WO3497 - DR INV5305" at bounding box center [870, 219] width 297 height 36
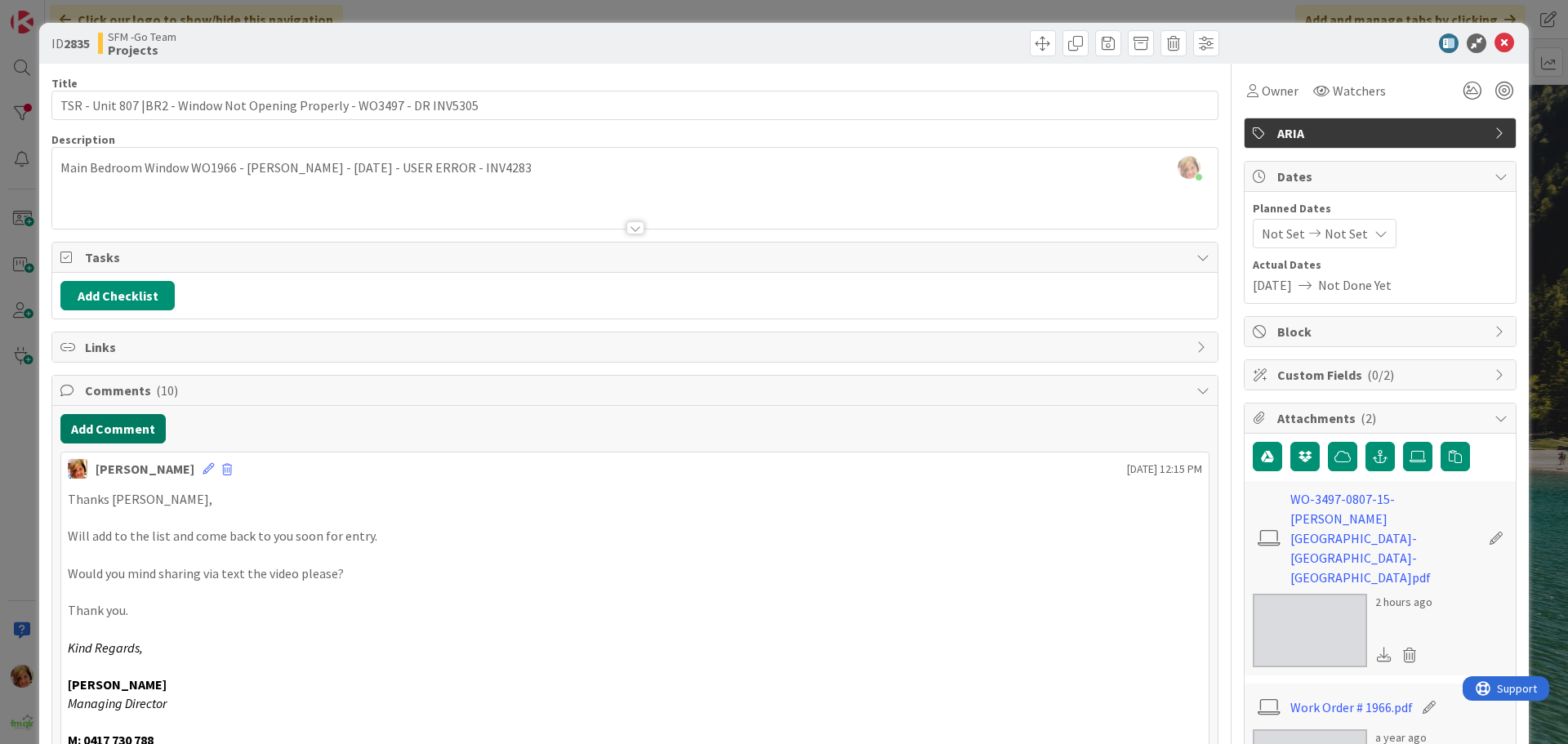
click at [112, 429] on button "Add Comment" at bounding box center [113, 429] width 105 height 29
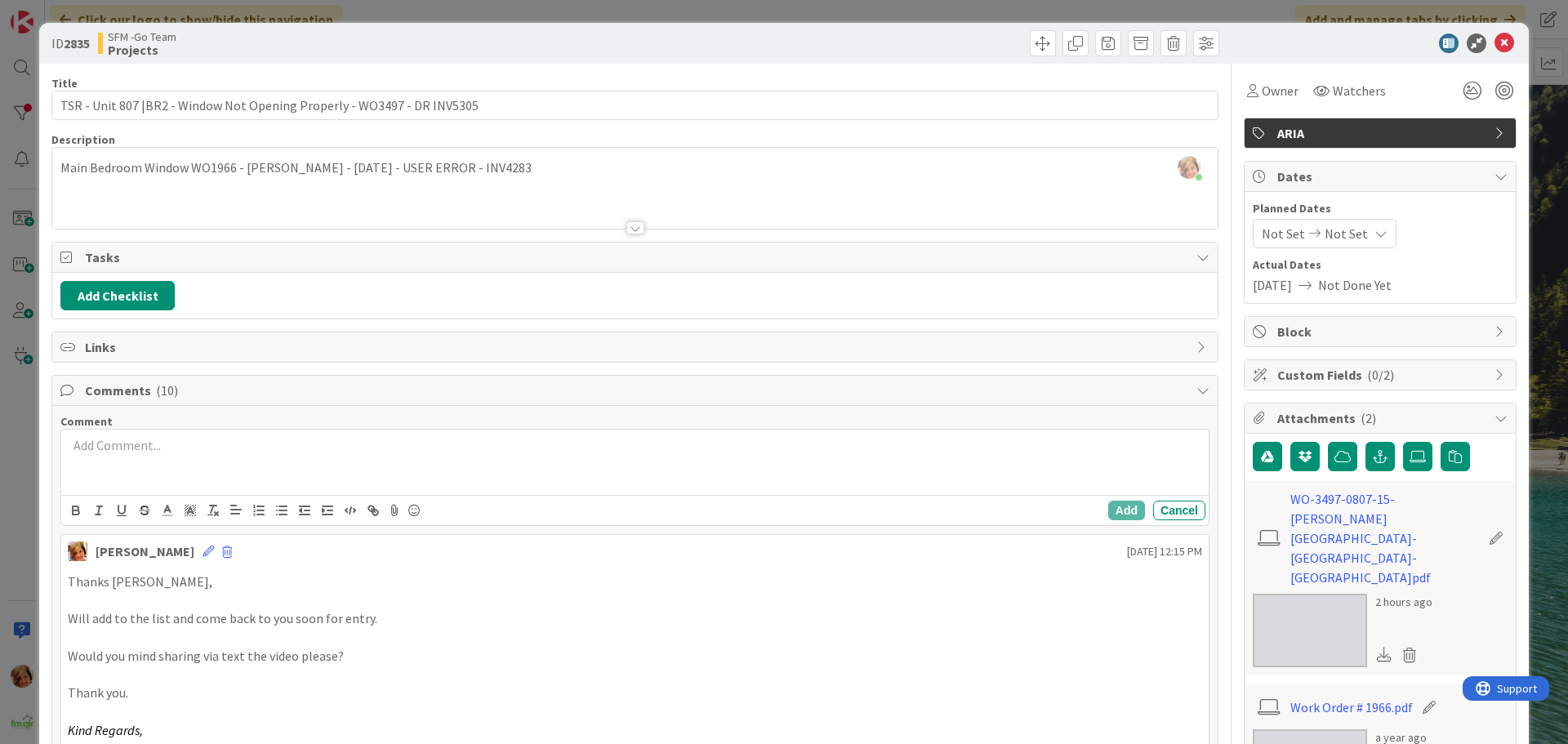
click at [203, 471] on div at bounding box center [634, 462] width 1147 height 65
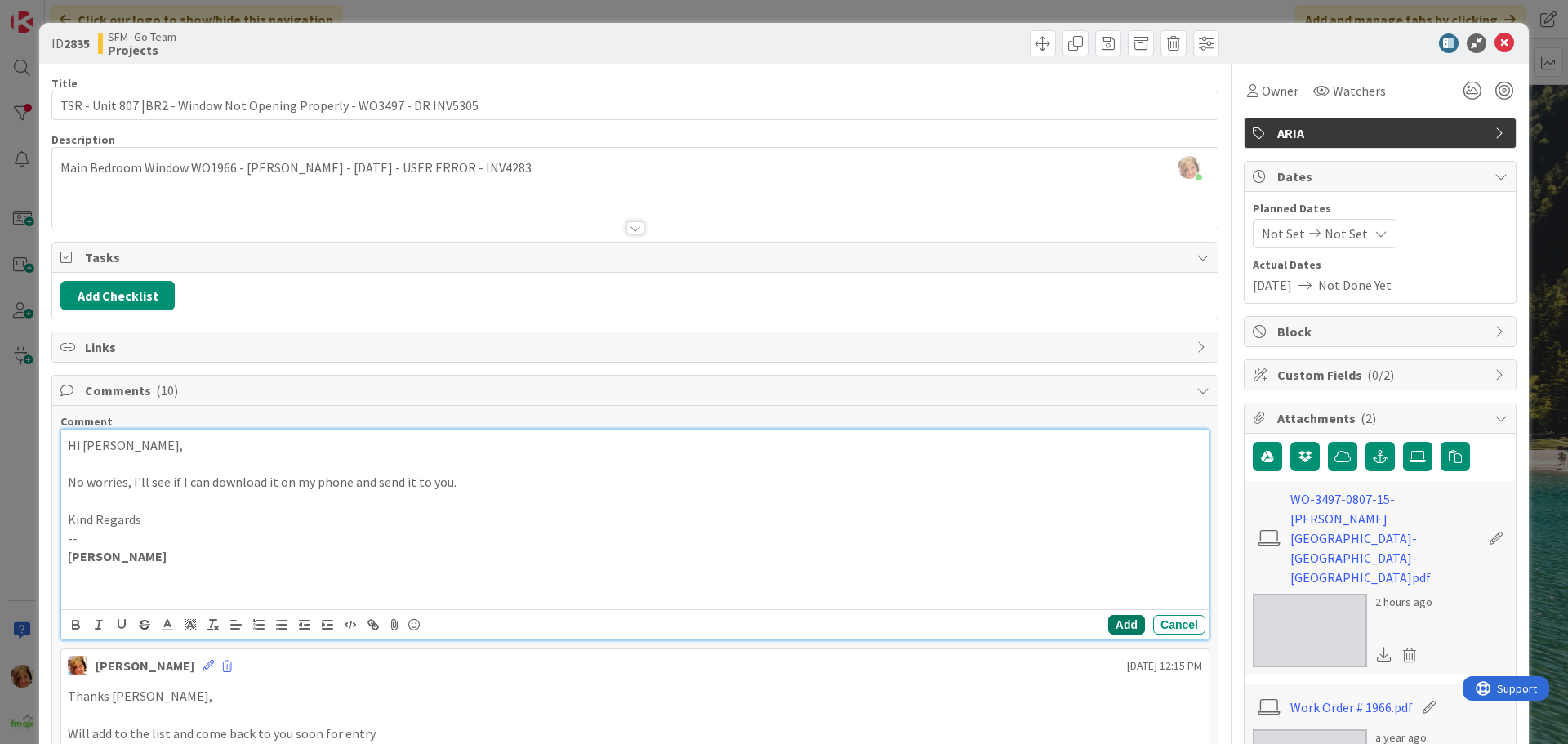
click at [1116, 627] on button "Add" at bounding box center [1126, 625] width 36 height 20
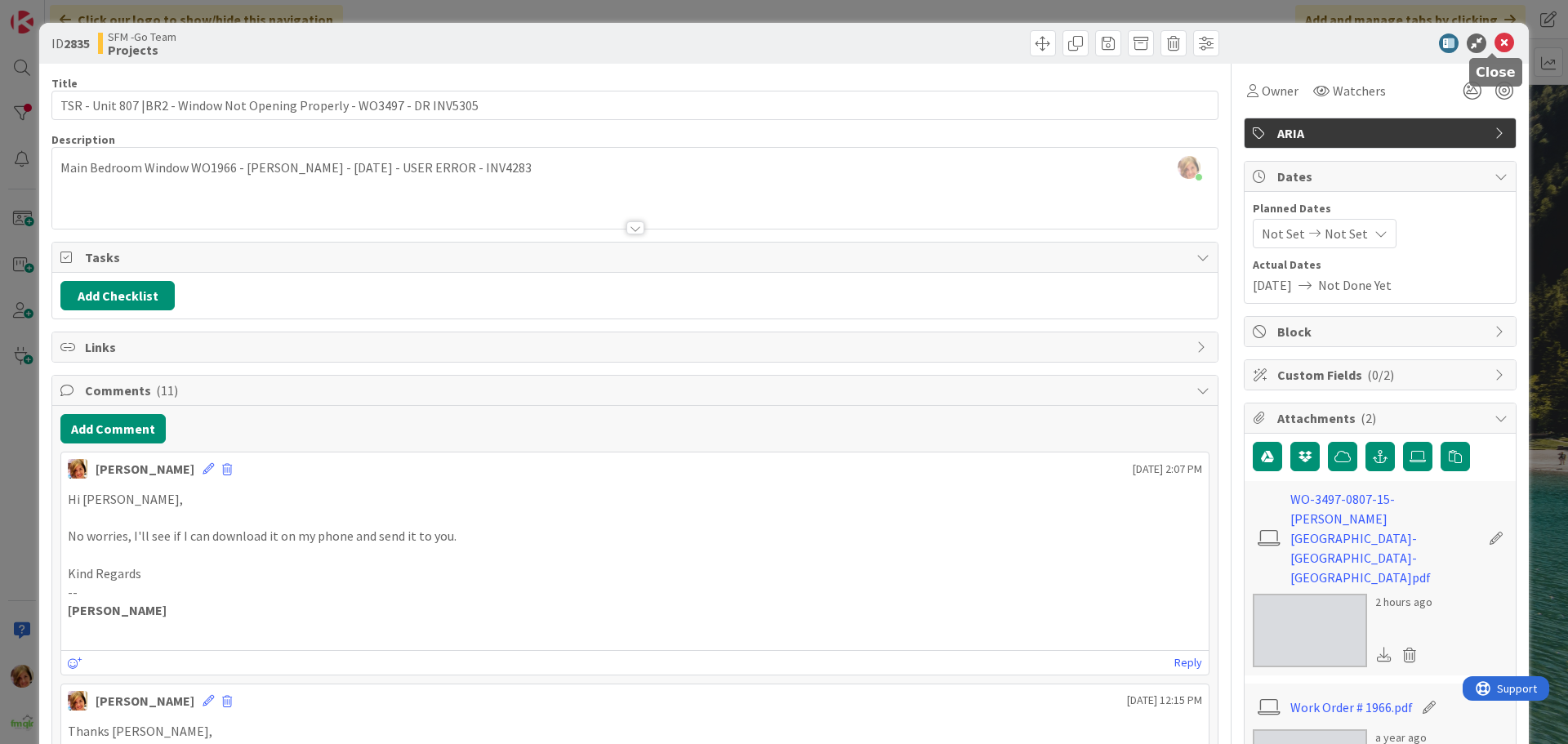
click at [1494, 36] on icon at bounding box center [1504, 44] width 20 height 20
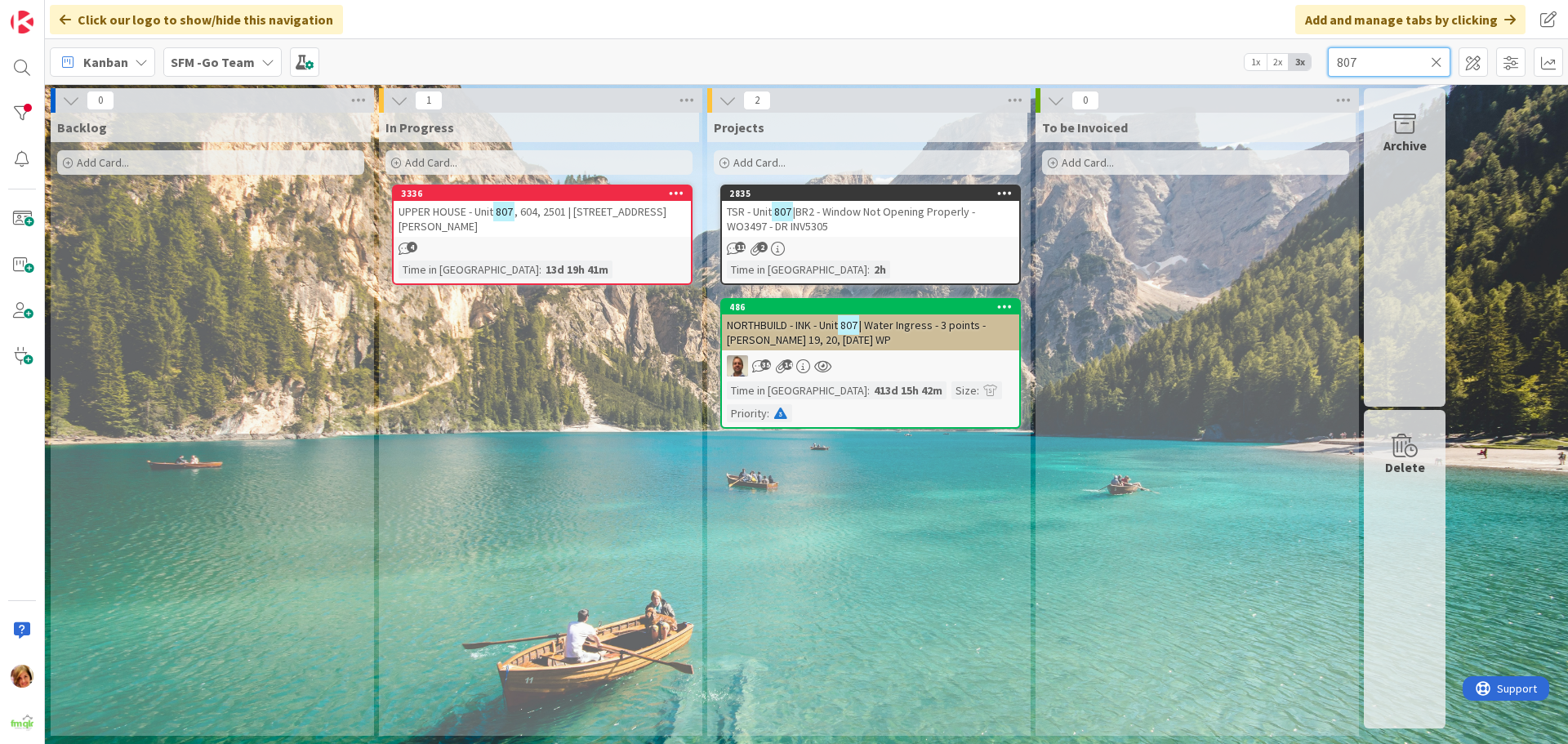
click at [1398, 72] on input "807" at bounding box center [1389, 62] width 123 height 29
type input "8"
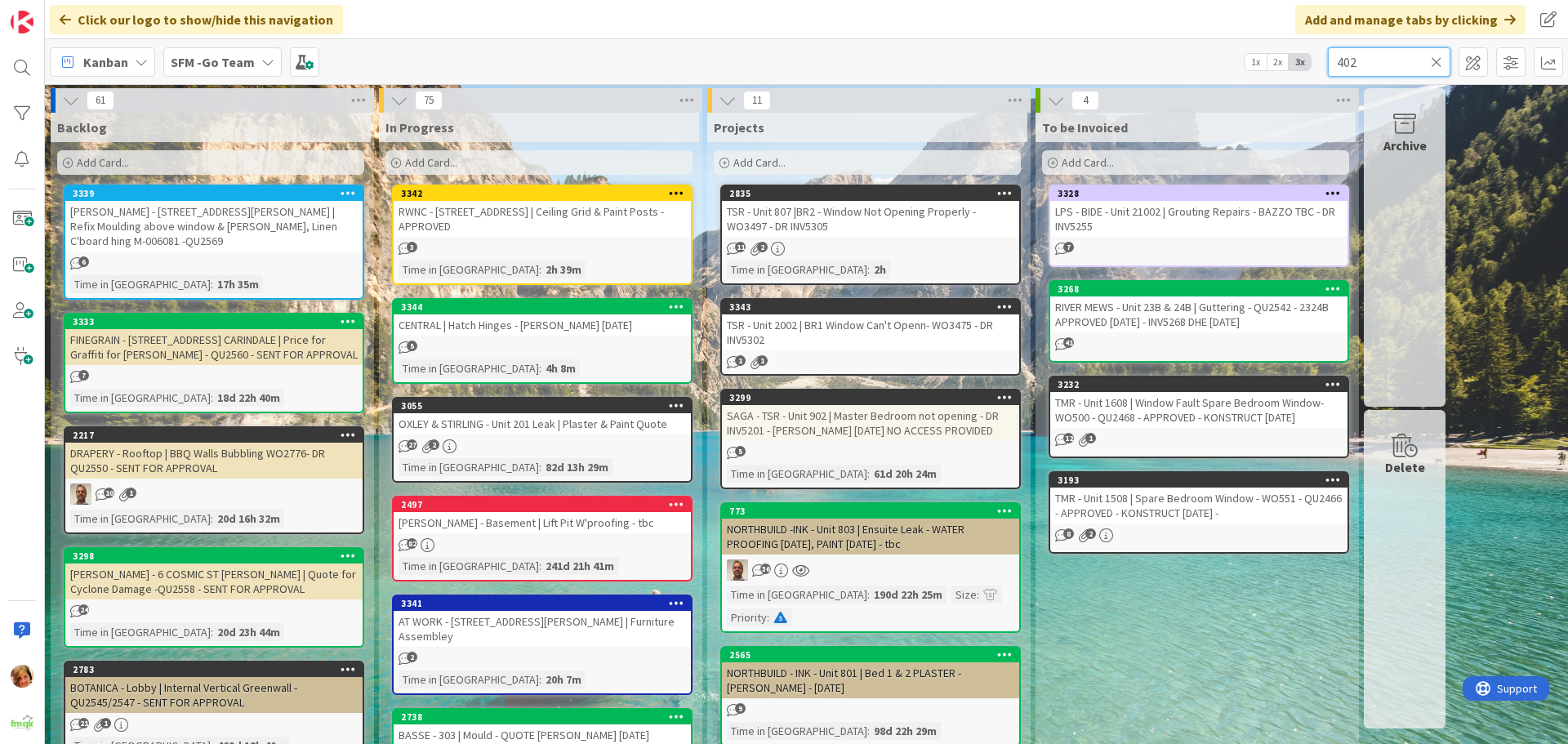
type input "402"
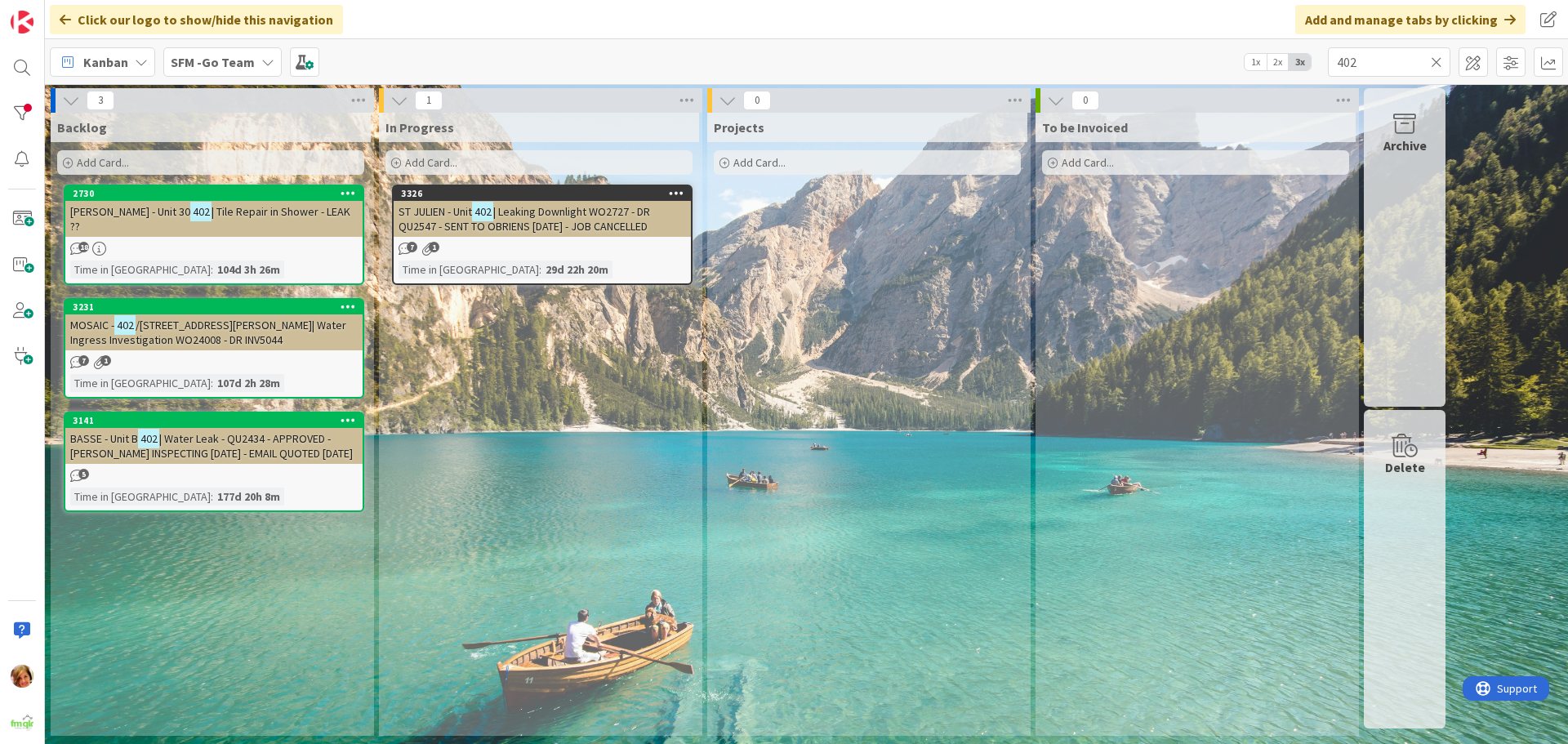
click at [585, 205] on span "| Leaking Downlight WO2727 - DR QU2547 - SENT TO OBRIENS [DATE] - JOB CANCELLED" at bounding box center [524, 219] width 252 height 29
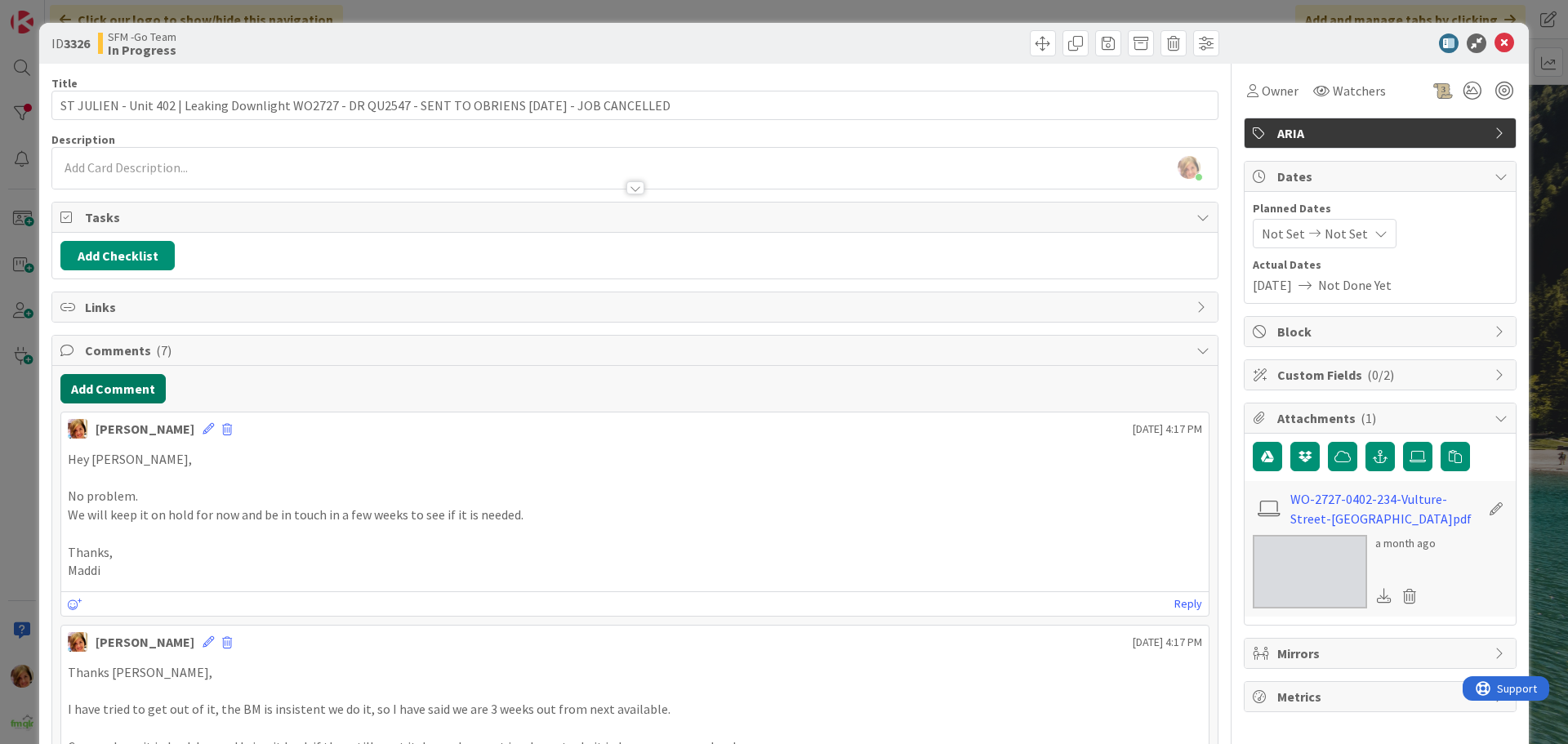
click at [122, 393] on button "Add Comment" at bounding box center [113, 389] width 105 height 29
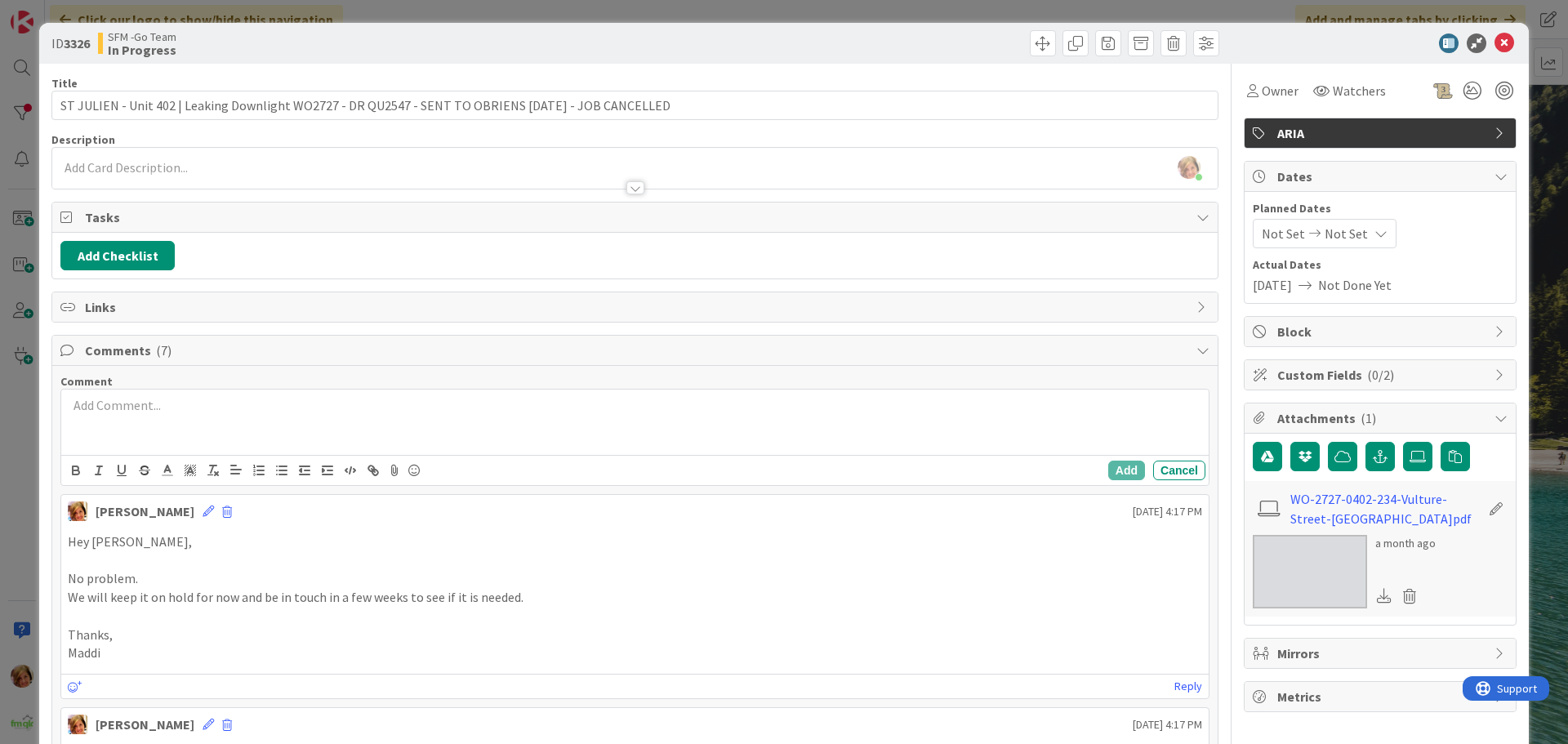
click at [255, 406] on p at bounding box center [635, 405] width 1134 height 19
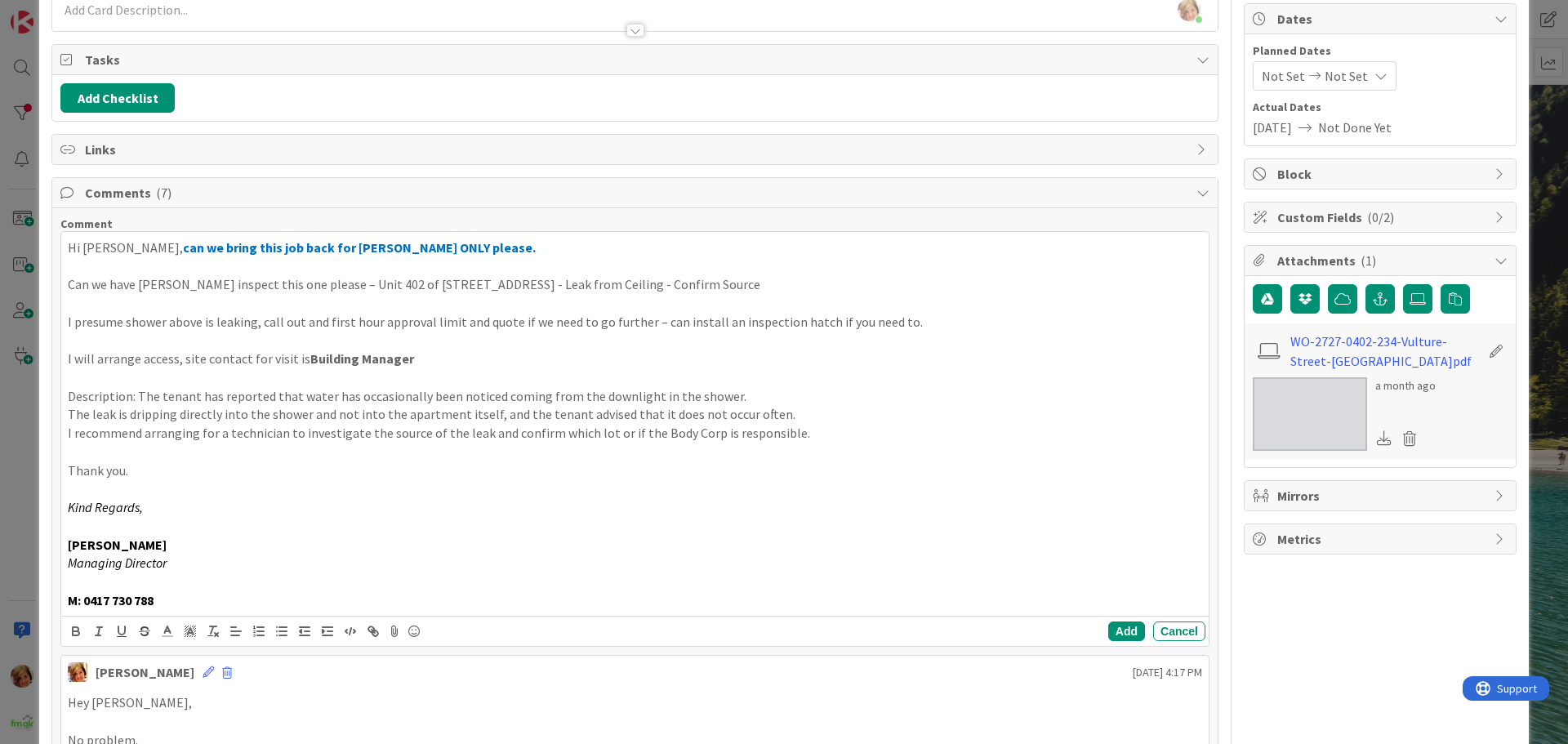
scroll to position [185, 0]
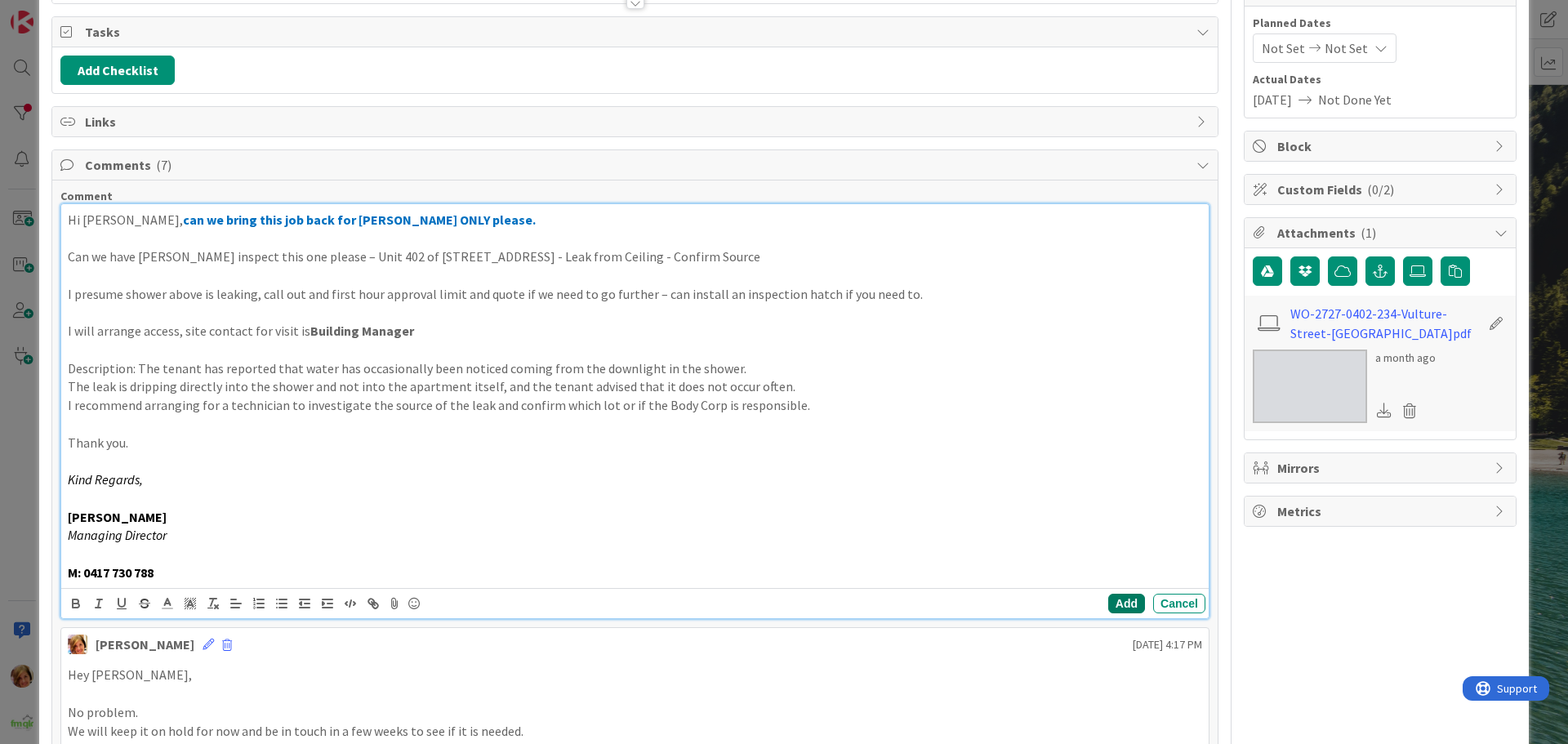
click at [1116, 598] on button "Add" at bounding box center [1126, 603] width 36 height 20
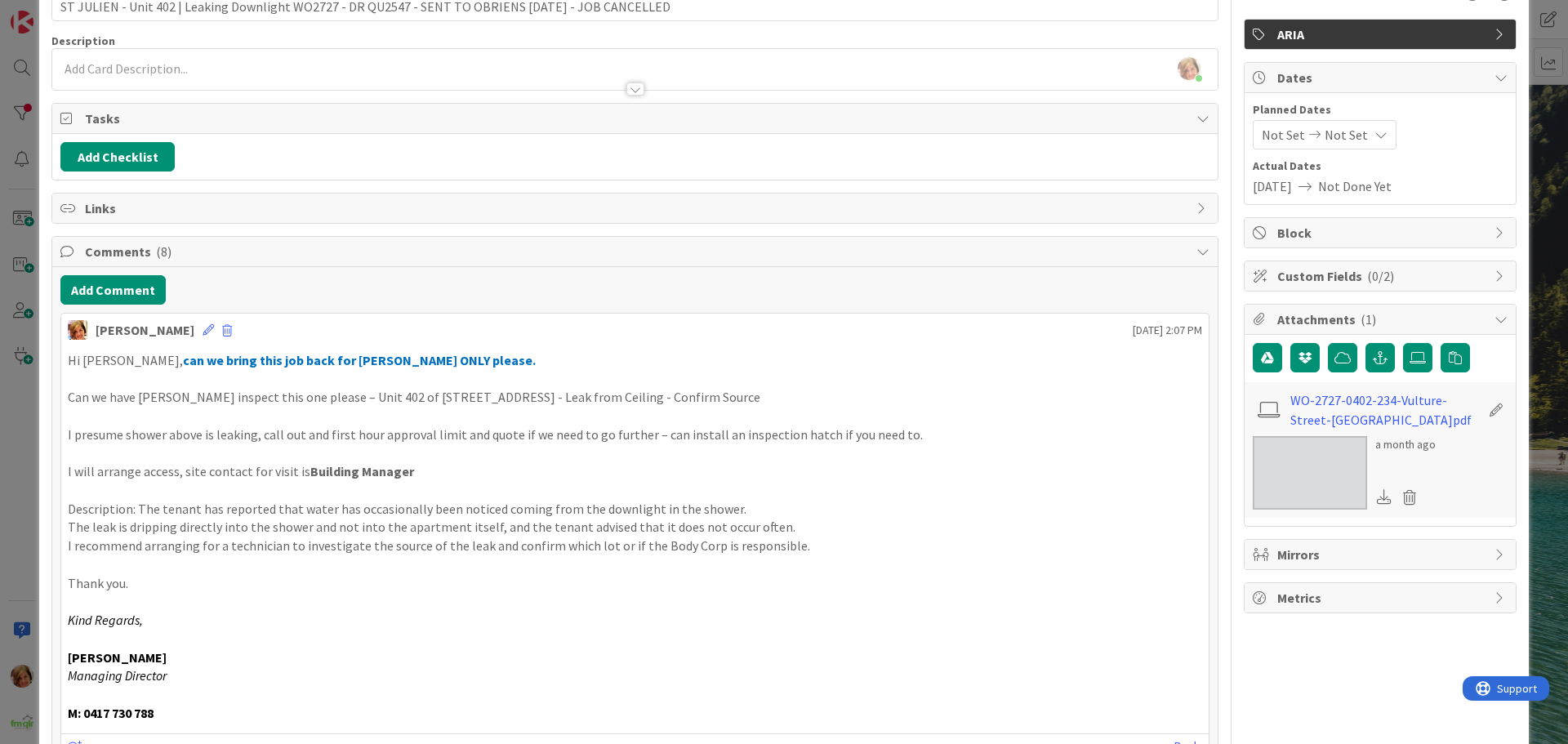
scroll to position [0, 0]
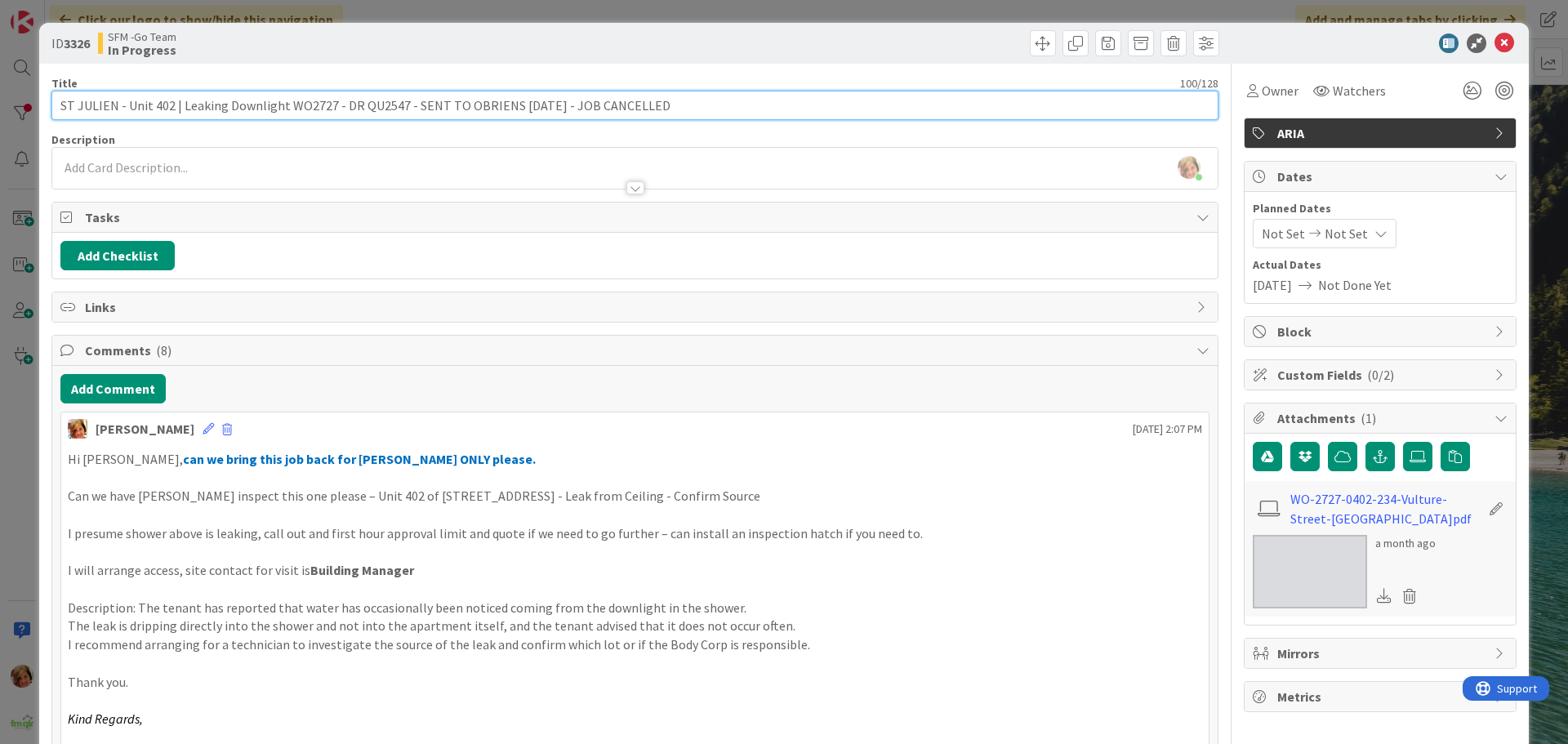
drag, startPoint x: 684, startPoint y: 102, endPoint x: 509, endPoint y: 103, distance: 175.0
click at [509, 103] on input "ST JULIEN - Unit 402 | Leaking Downlight WO2727 - DR QU2547 - SENT TO OBRIENS […" at bounding box center [635, 105] width 1167 height 29
type input "ST JULIEN - Unit 402 | Leaking Downlight WO2727 - DR QU2547 - SENT TO OBRIENS […"
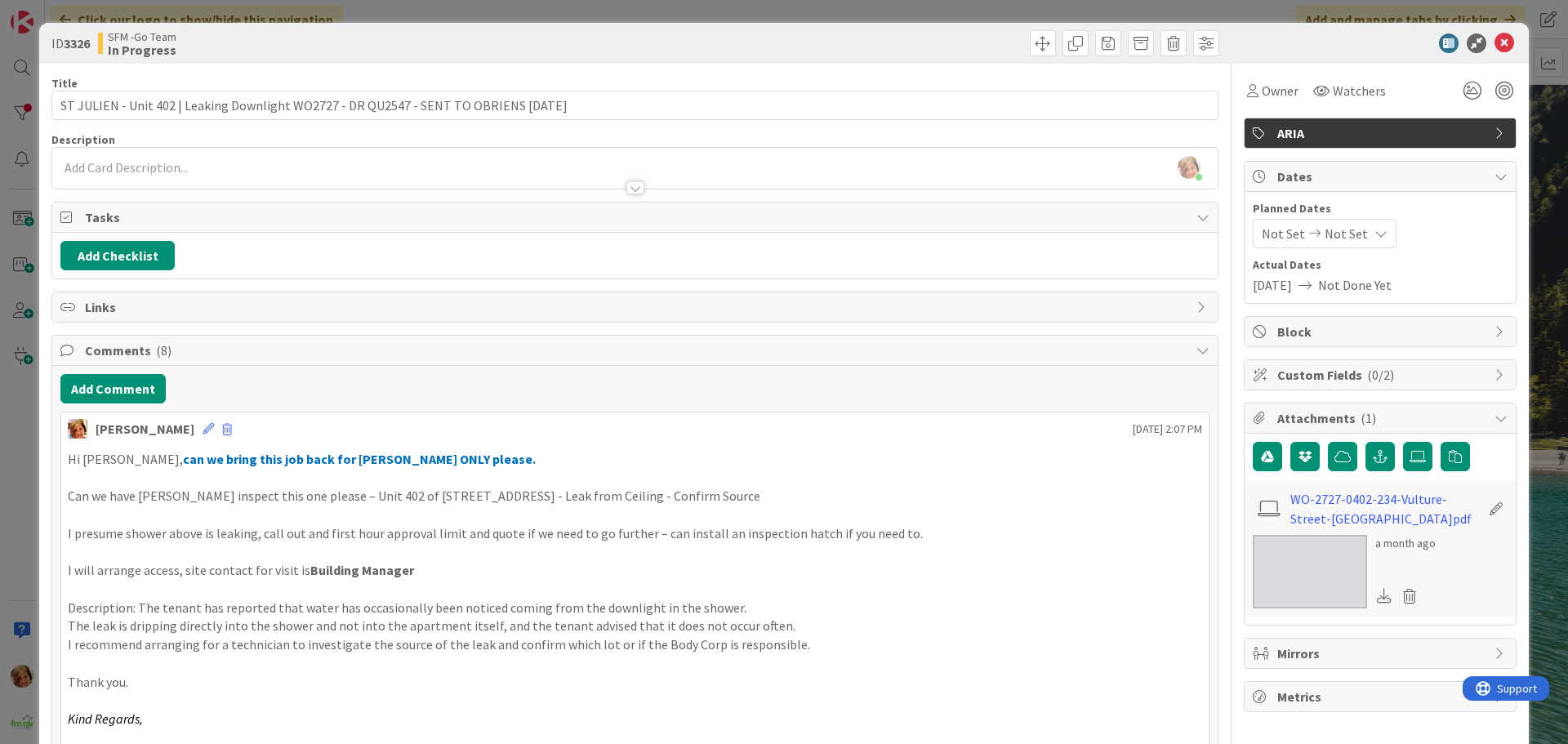
click at [712, 45] on div at bounding box center [930, 43] width 580 height 26
click at [1500, 40] on icon at bounding box center [1504, 44] width 20 height 20
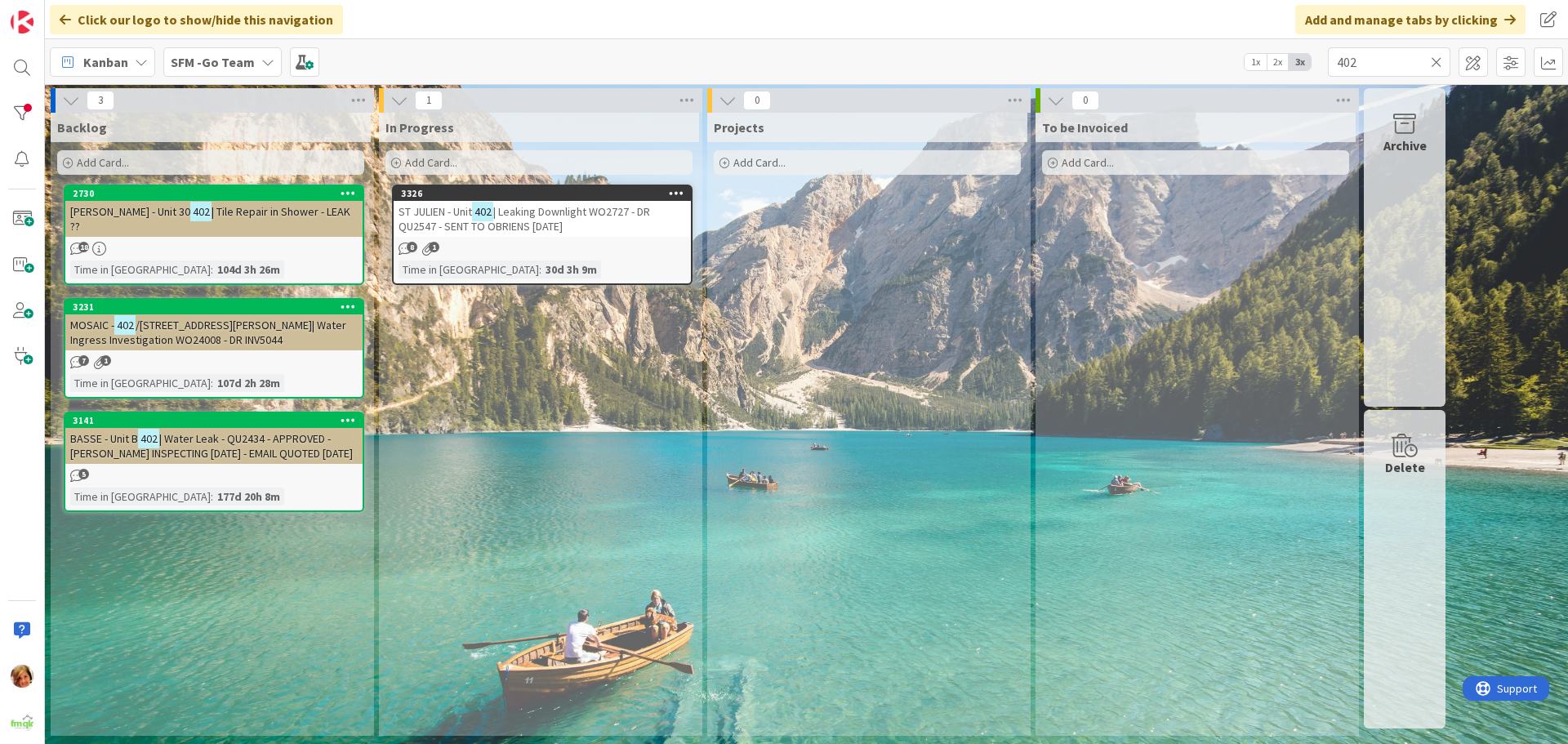
click at [1434, 60] on icon at bounding box center [1436, 62] width 12 height 15
click at [1434, 60] on input "text" at bounding box center [1389, 62] width 123 height 29
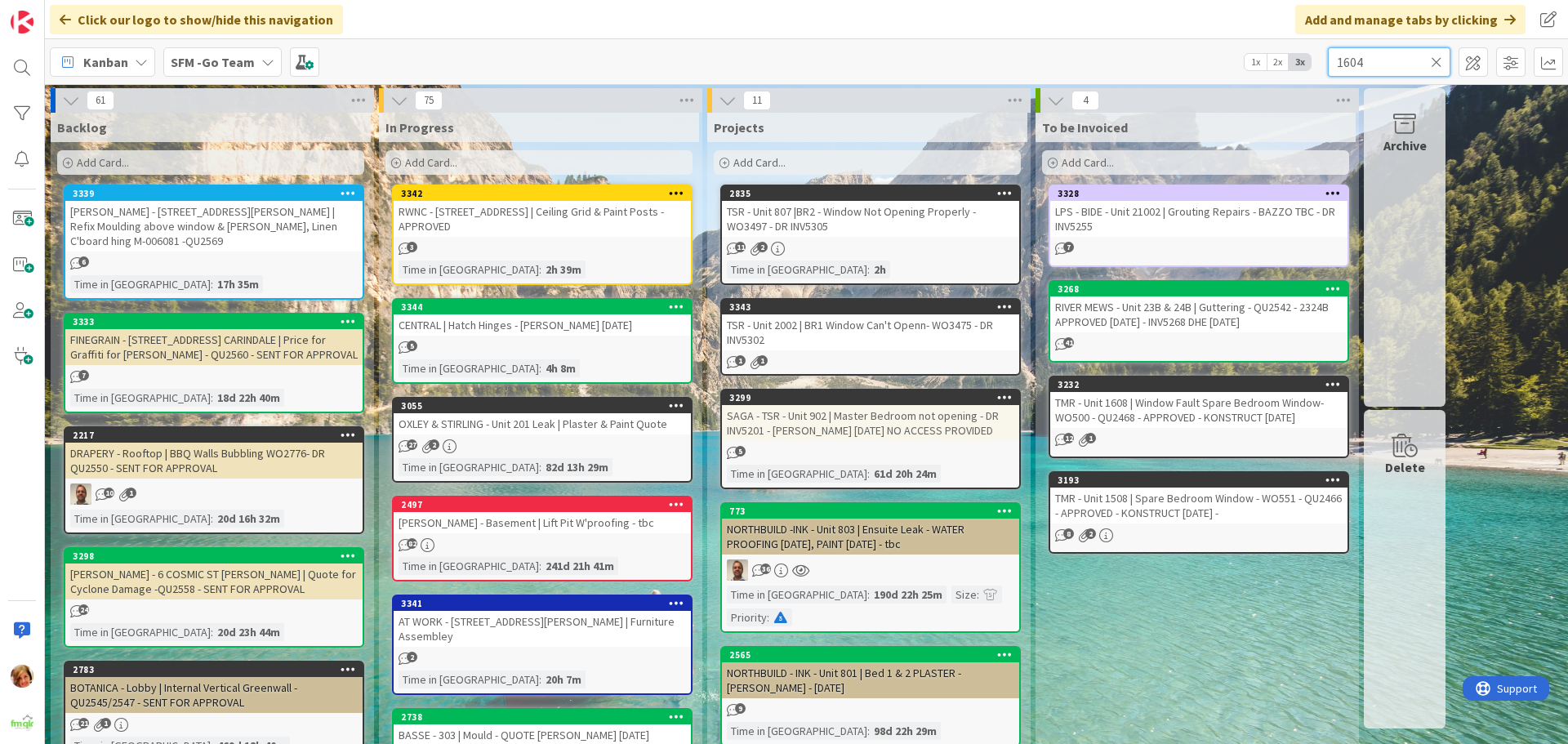
type input "1604"
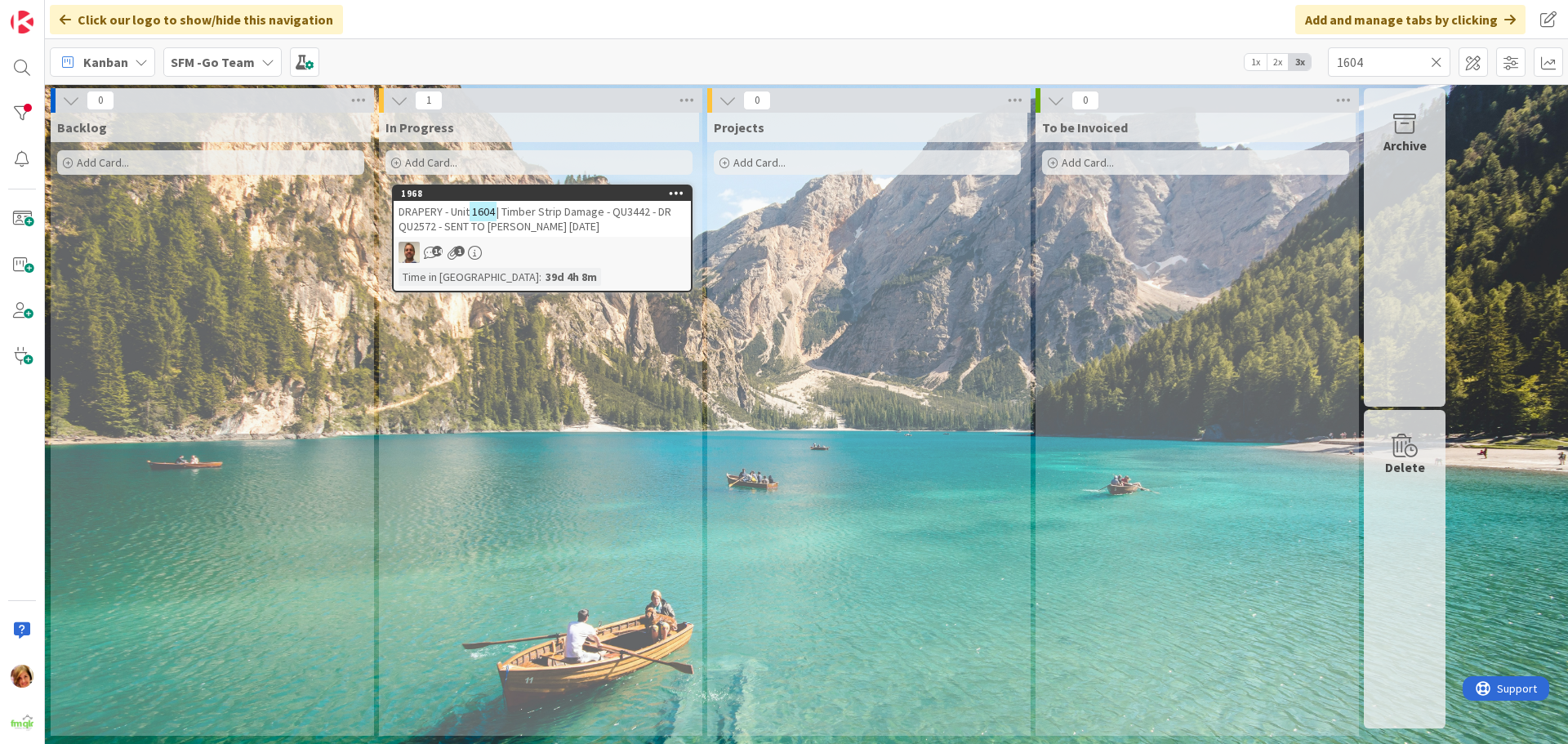
click at [544, 206] on span "| Timber Strip Damage - QU3442 - DR QU2572 - SENT TO [PERSON_NAME] [DATE]" at bounding box center [534, 219] width 273 height 29
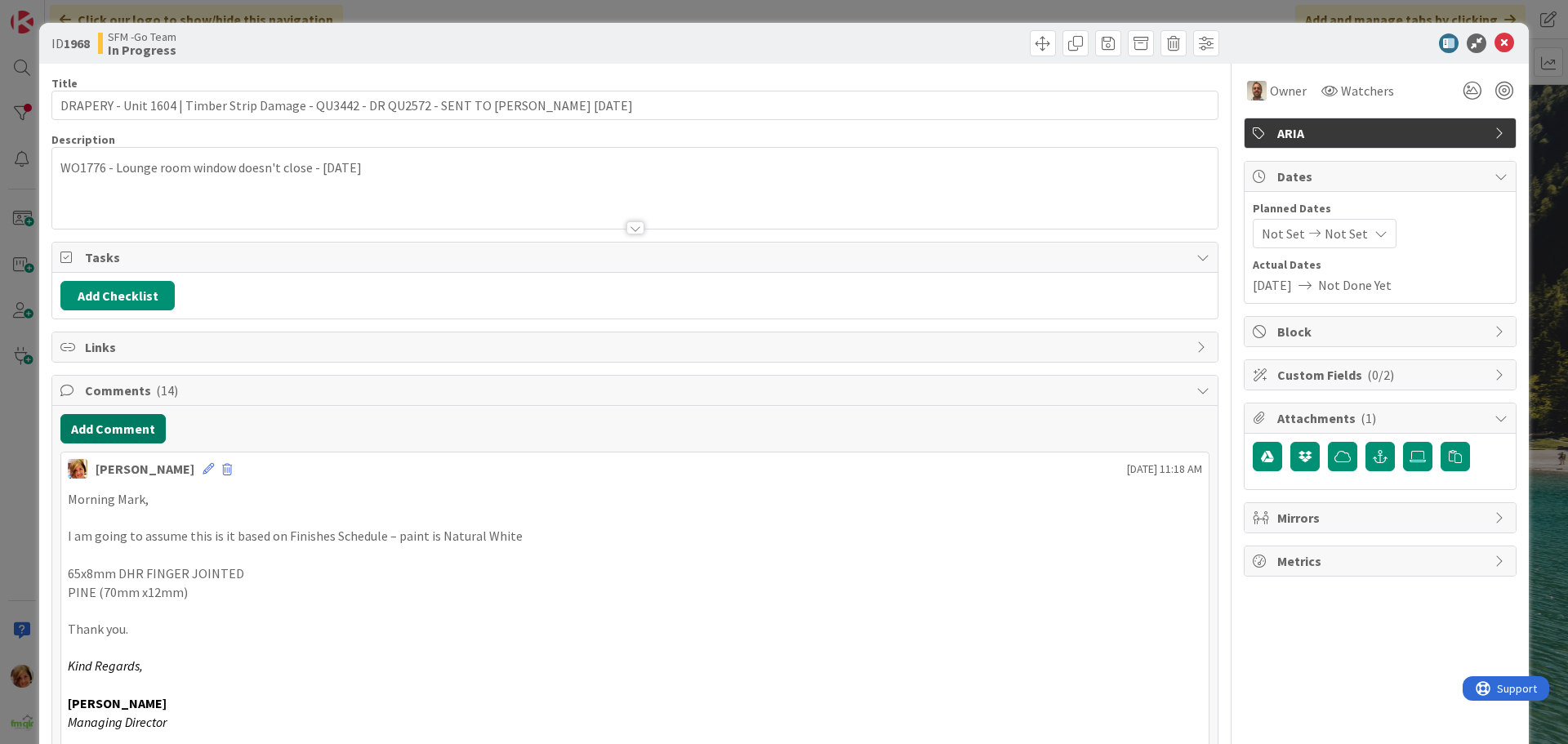
click at [115, 433] on button "Add Comment" at bounding box center [113, 429] width 105 height 29
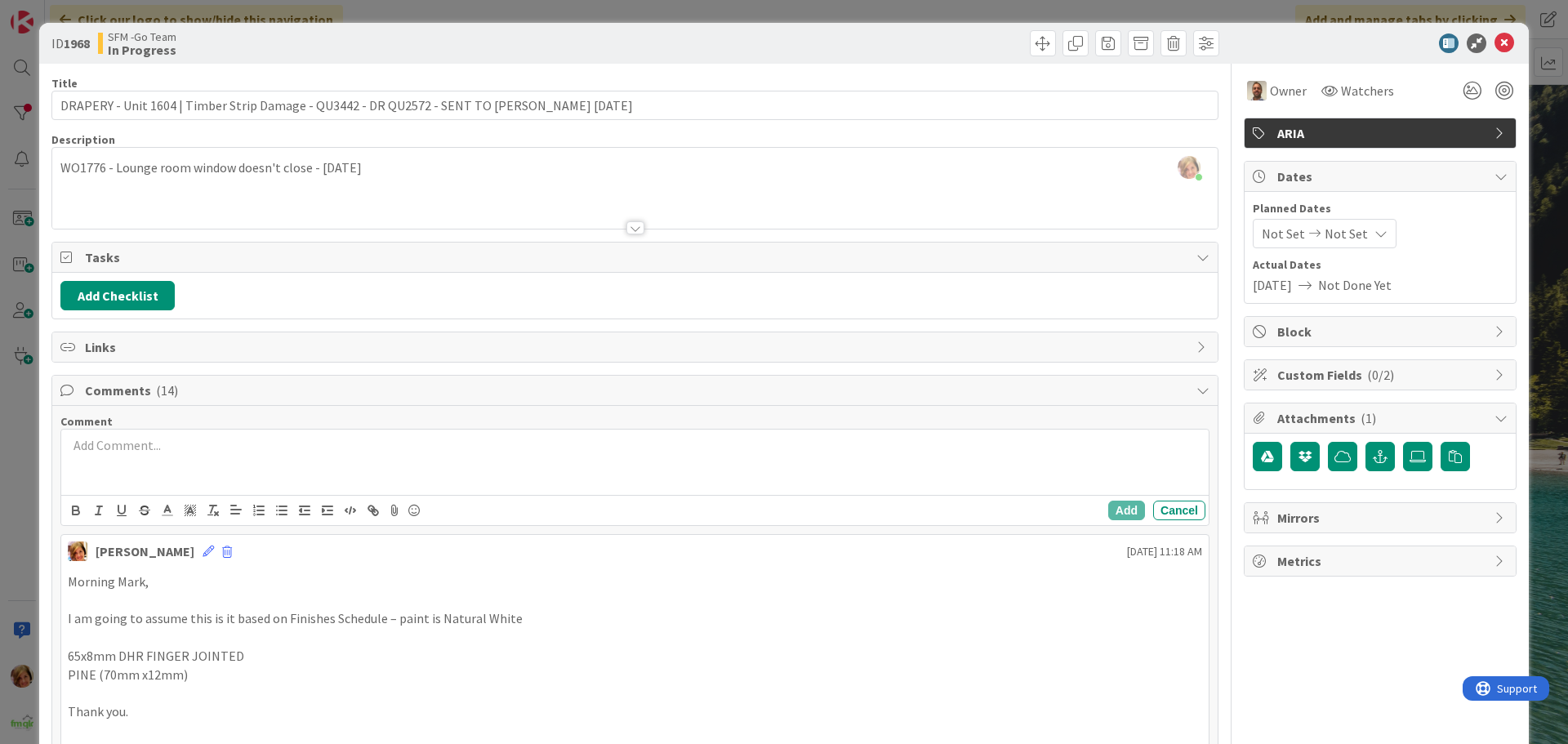
click at [119, 466] on div at bounding box center [634, 462] width 1147 height 65
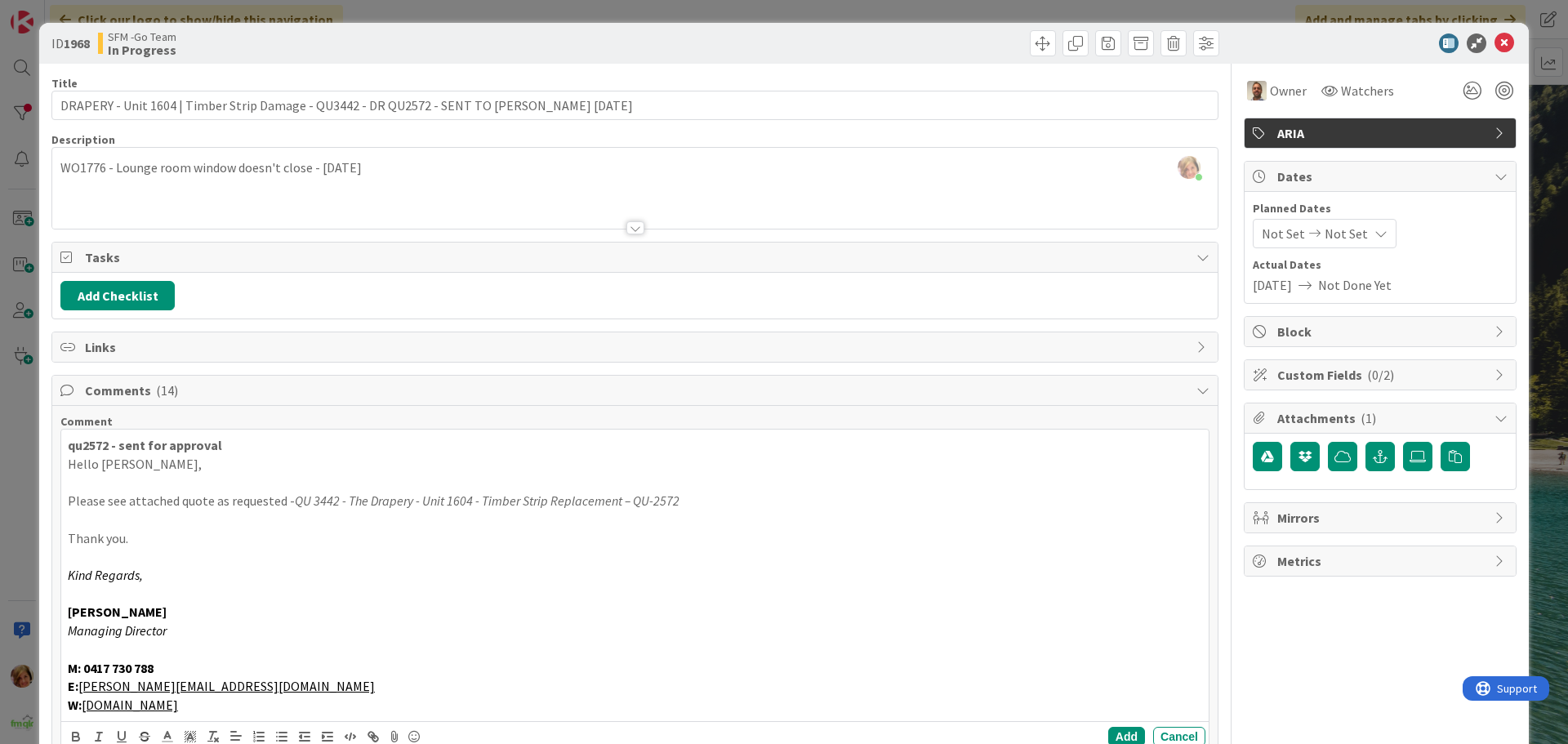
scroll to position [82, 0]
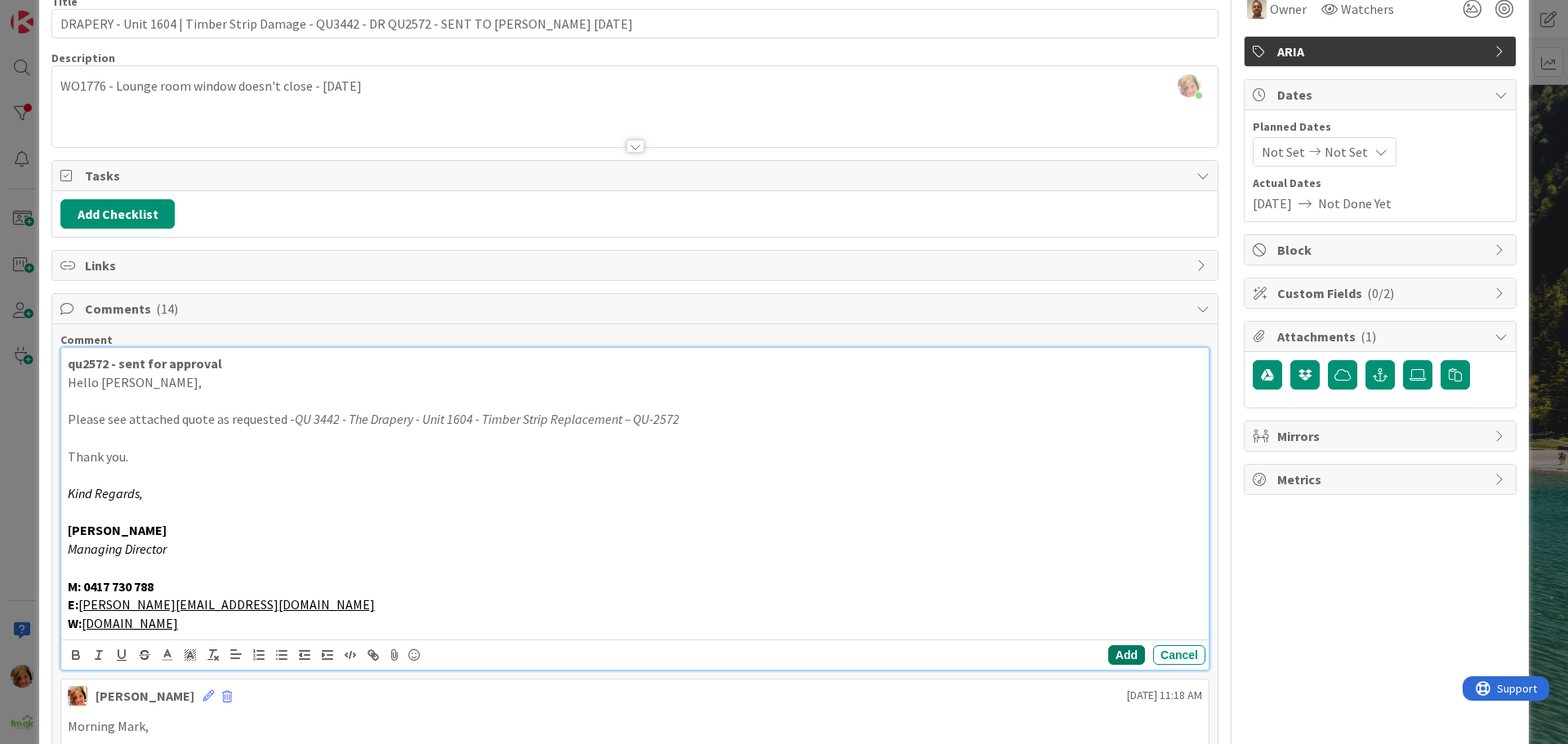
click at [1110, 649] on button "Add" at bounding box center [1126, 655] width 36 height 20
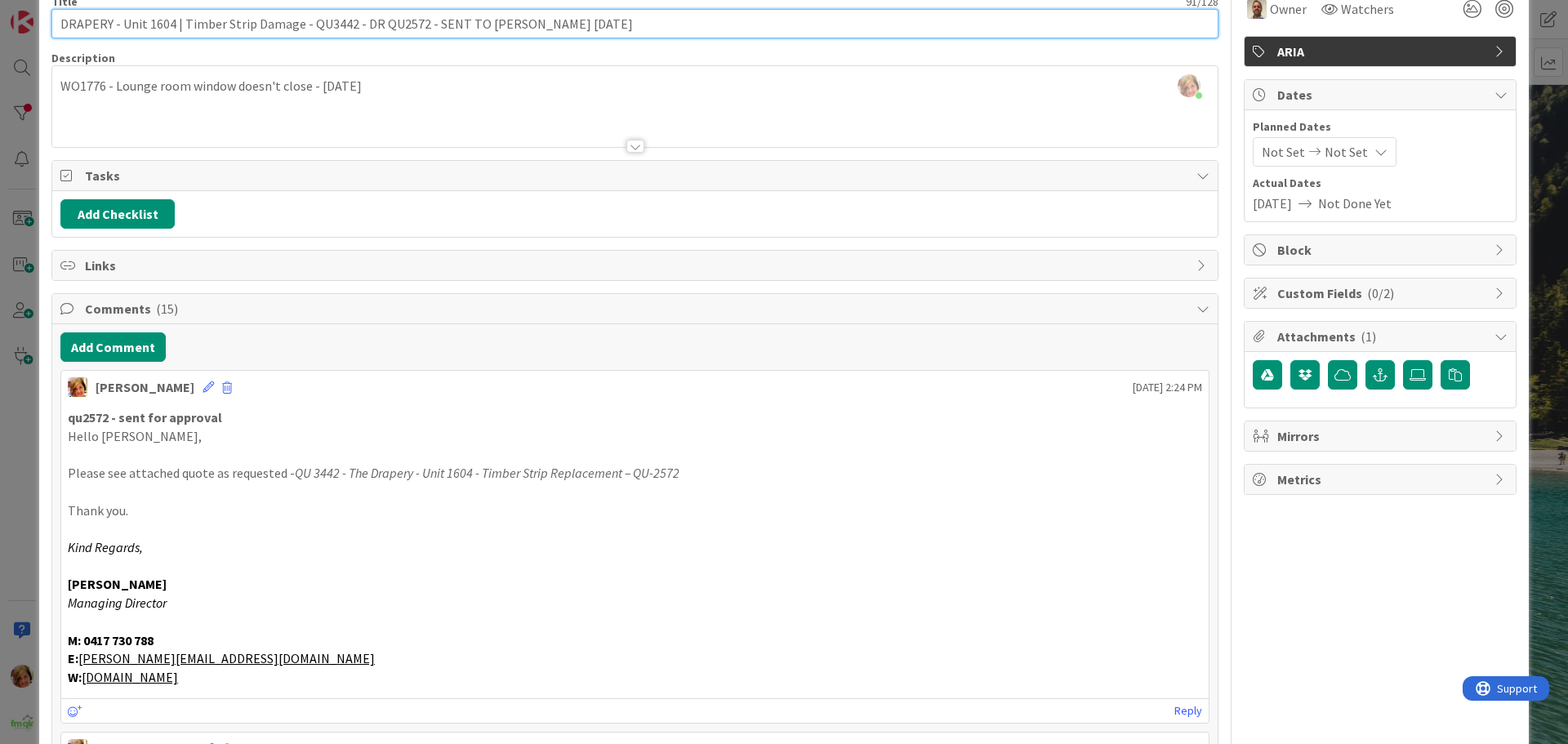
drag, startPoint x: 612, startPoint y: 24, endPoint x: 358, endPoint y: 25, distance: 254.0
click at [358, 25] on input "DRAPERY - Unit 1604 | Timber Strip Damage - QU3442 - DR QU2572 - SENT TO [PERSO…" at bounding box center [635, 24] width 1167 height 29
drag, startPoint x: 358, startPoint y: 25, endPoint x: 385, endPoint y: 30, distance: 27.5
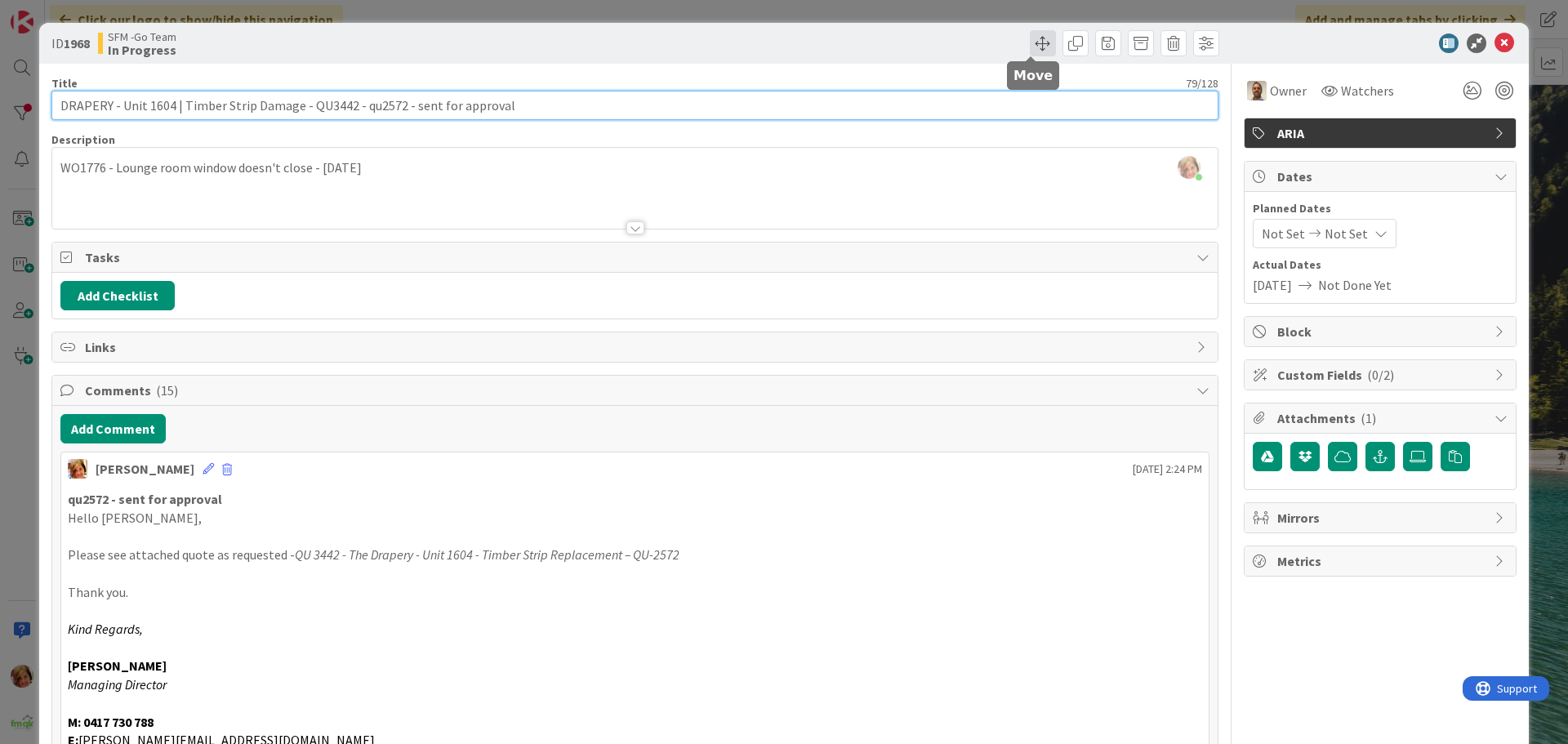
type input "DRAPERY - Unit 1604 | Timber Strip Damage - QU3442 - qu2572 - sent for approval"
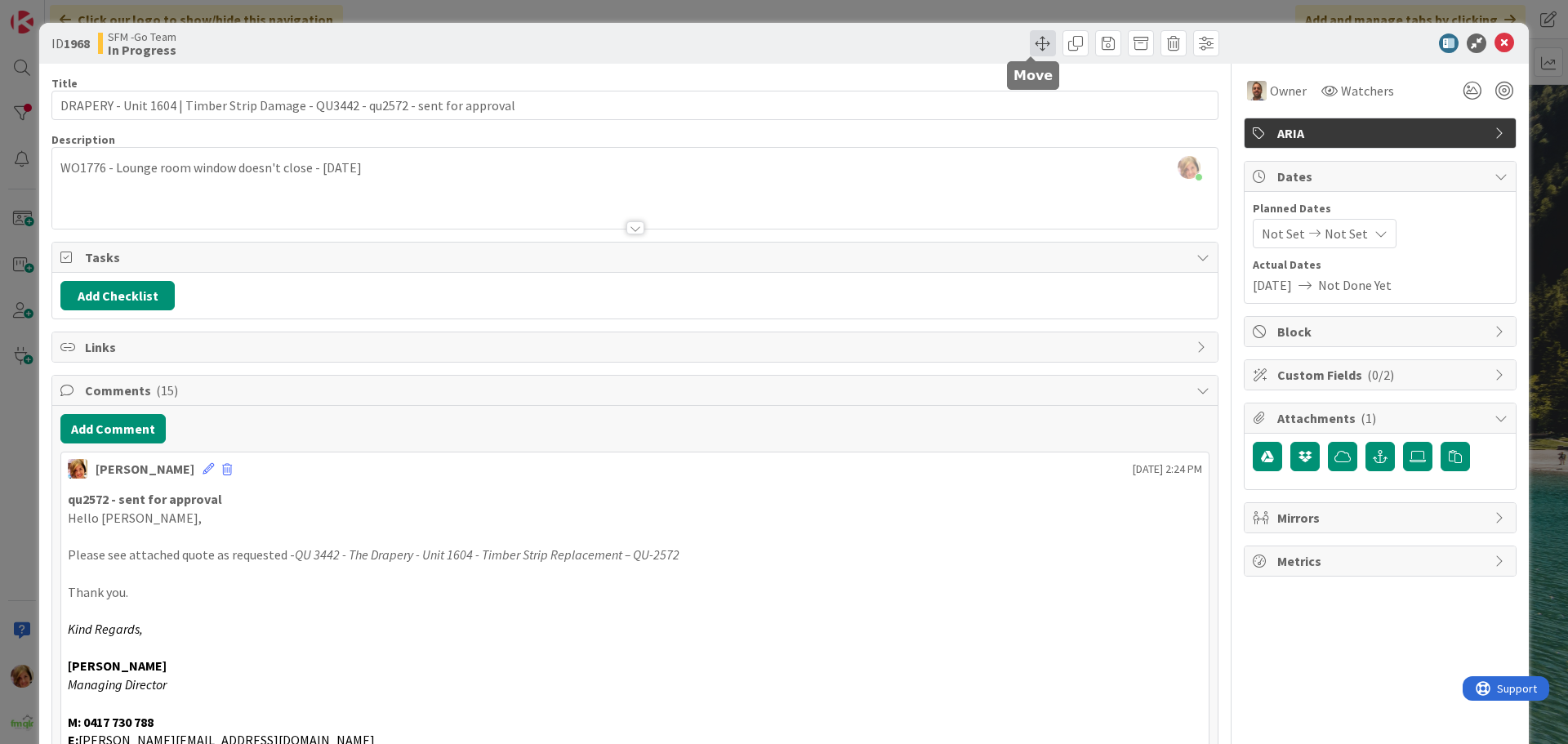
click at [1030, 46] on span at bounding box center [1043, 43] width 26 height 26
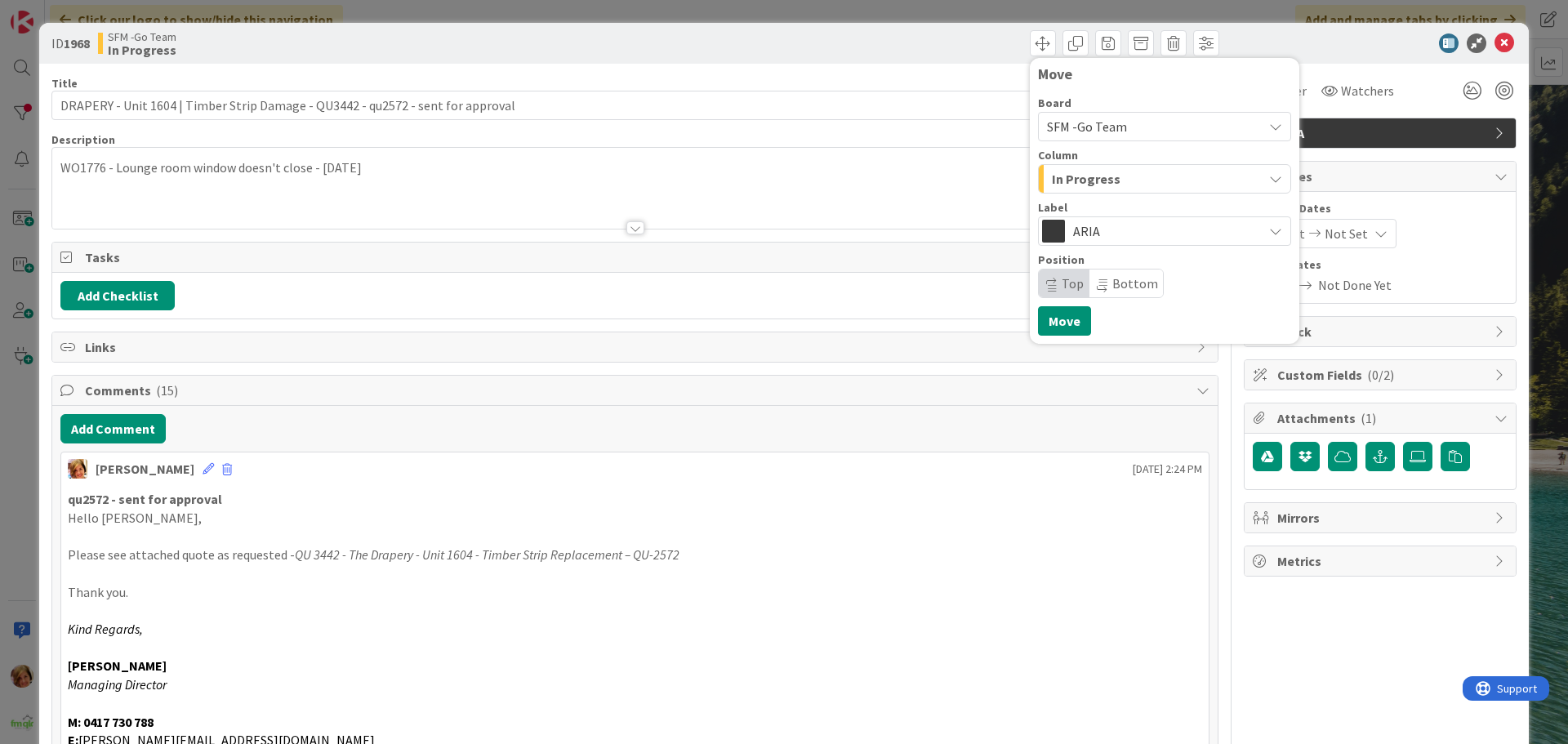
click at [1074, 180] on span "In Progress" at bounding box center [1085, 178] width 68 height 21
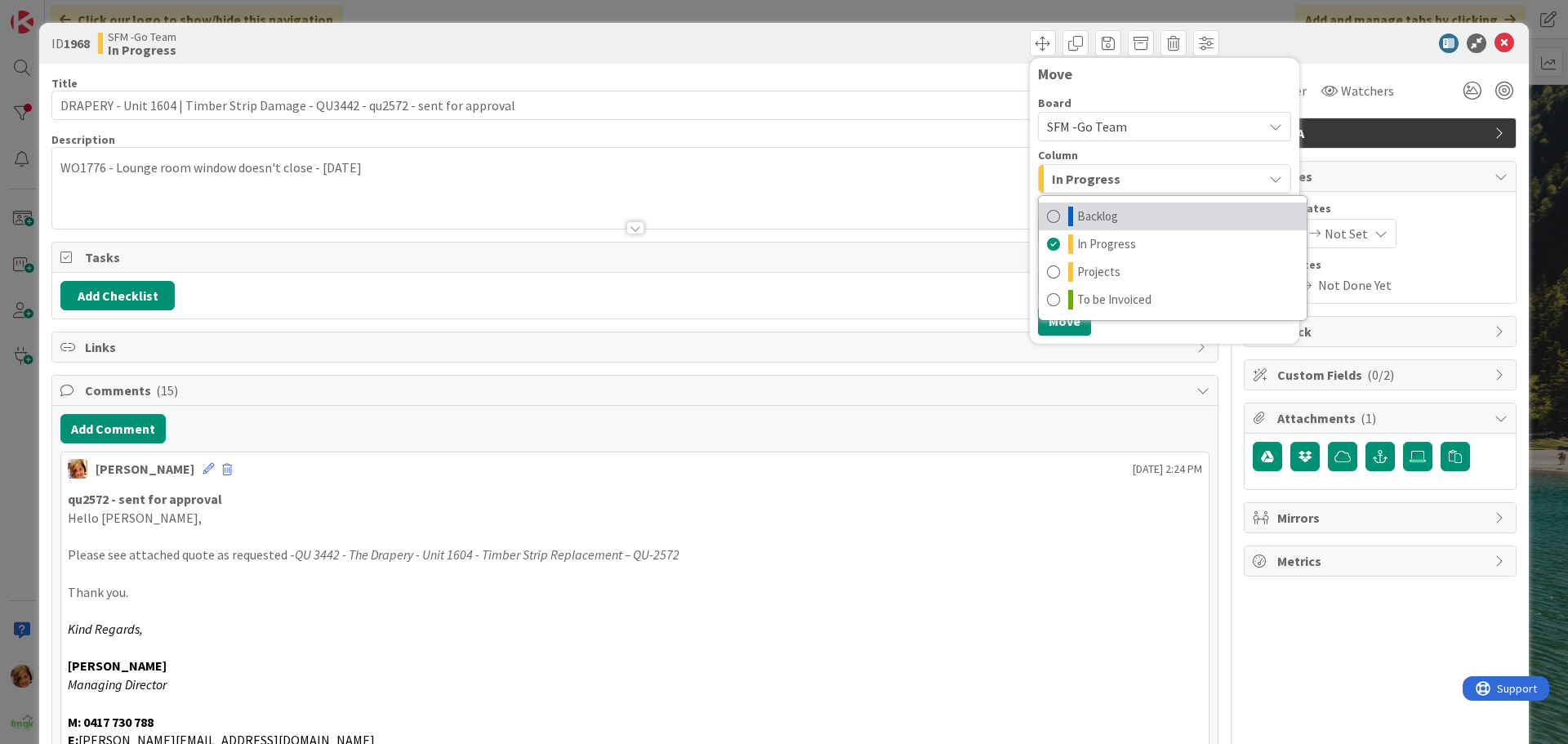
click at [1088, 222] on span "Backlog" at bounding box center [1097, 216] width 41 height 20
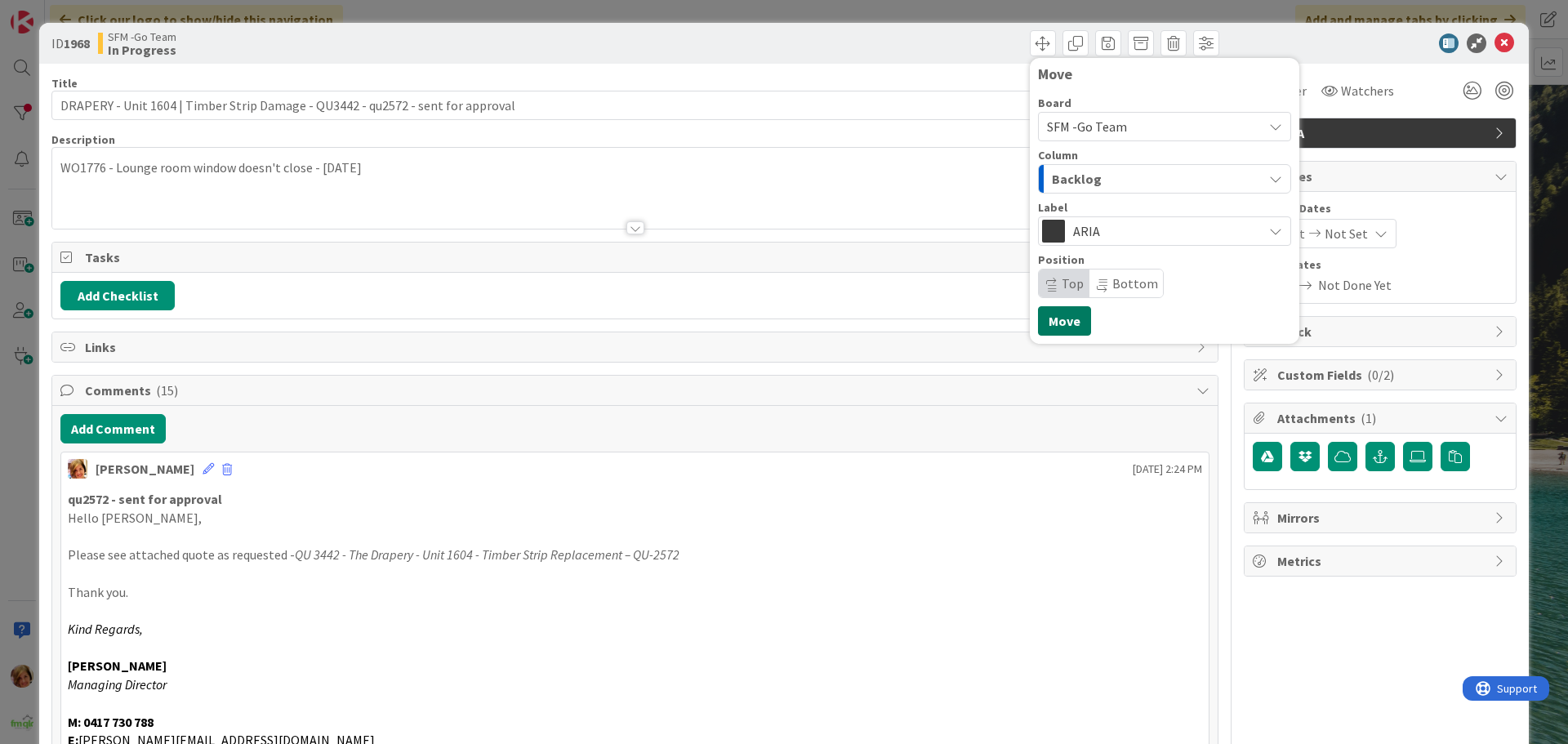
click at [1042, 324] on button "Move" at bounding box center [1064, 321] width 53 height 29
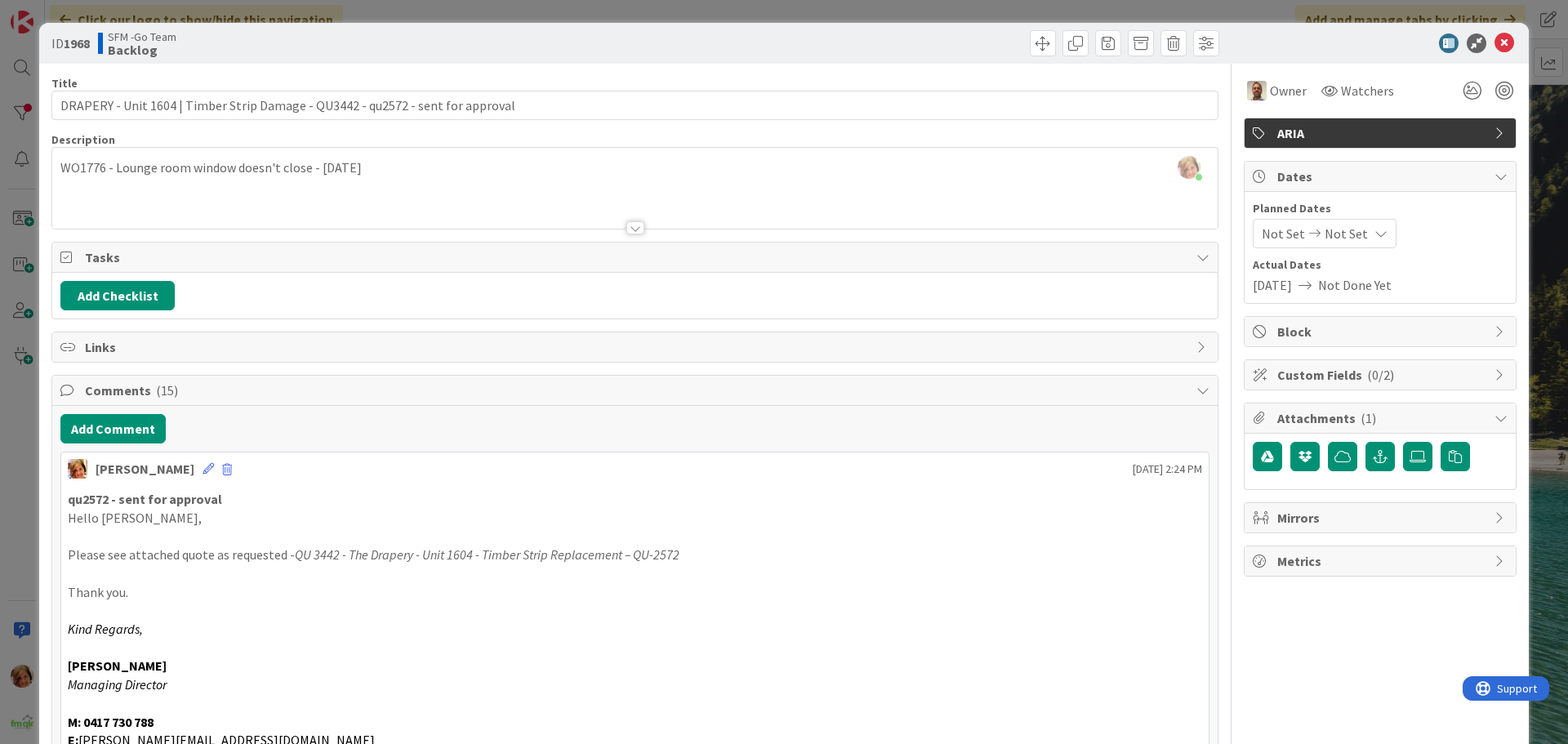
click at [906, 35] on div "Move Move" at bounding box center [930, 43] width 580 height 26
click at [1494, 45] on icon at bounding box center [1504, 44] width 20 height 20
